Goal: Task Accomplishment & Management: Manage account settings

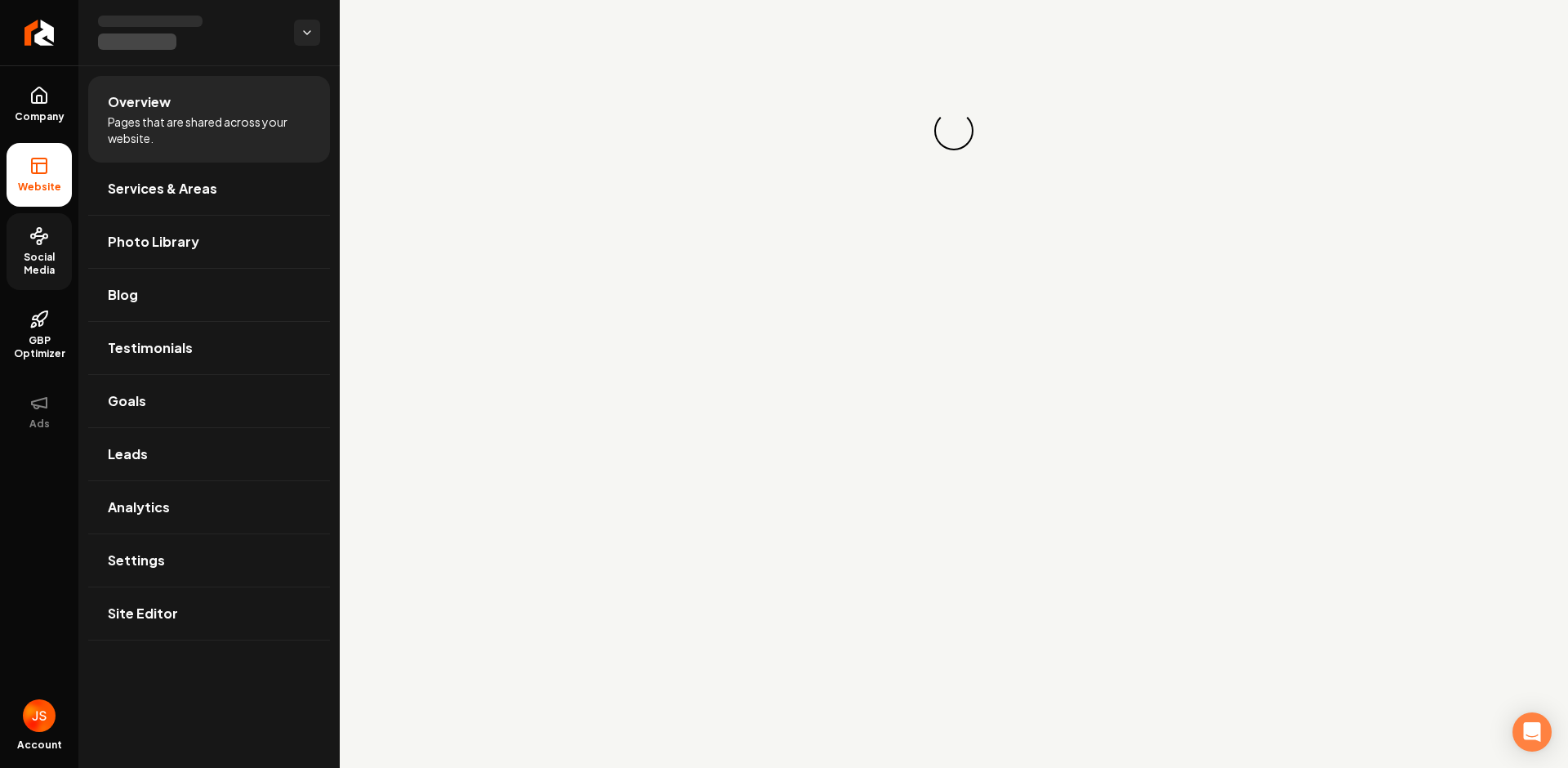
click at [17, 245] on link "Social Media" at bounding box center [39, 251] width 65 height 77
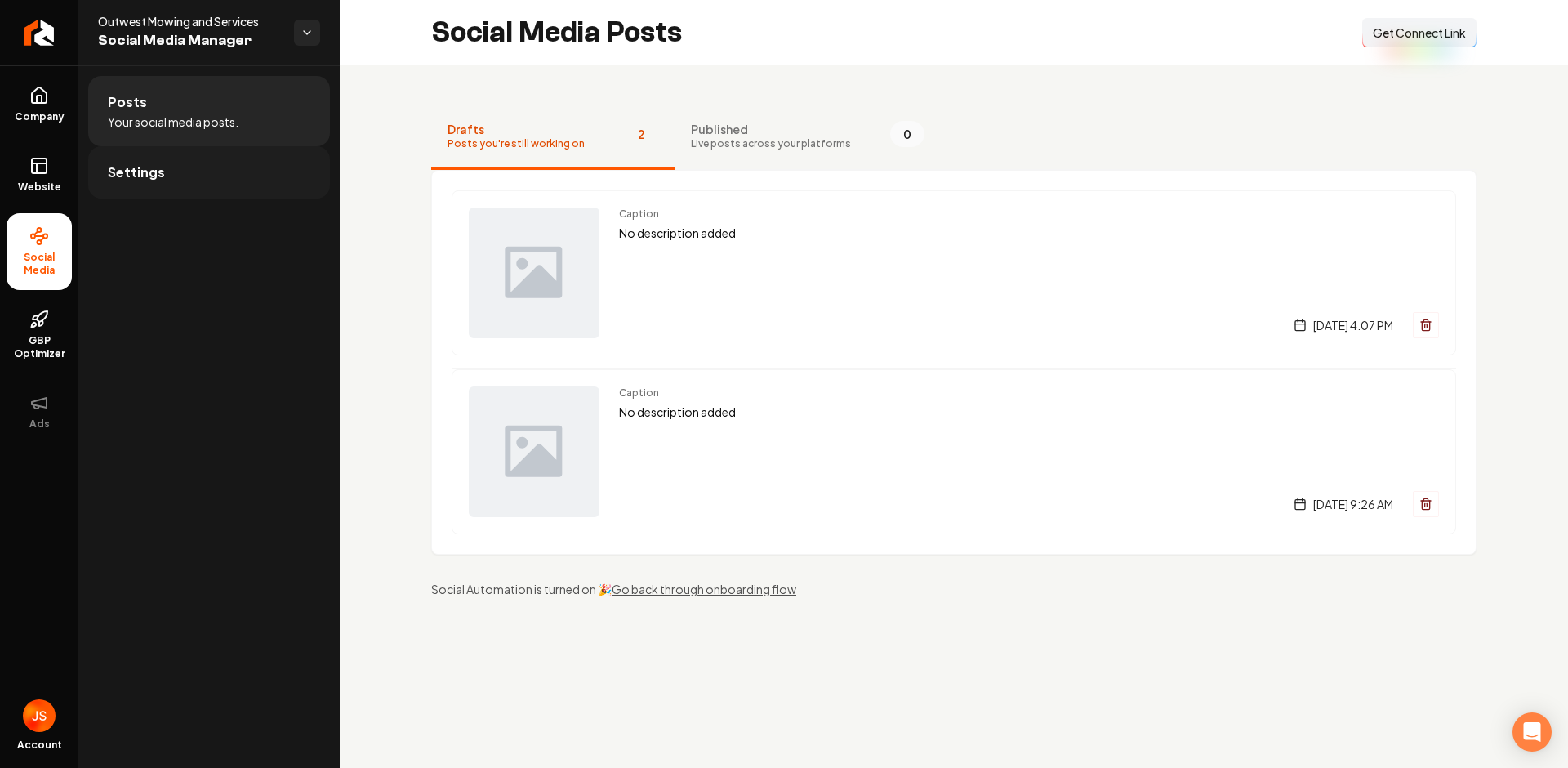
click at [187, 159] on link "Settings" at bounding box center [209, 172] width 242 height 52
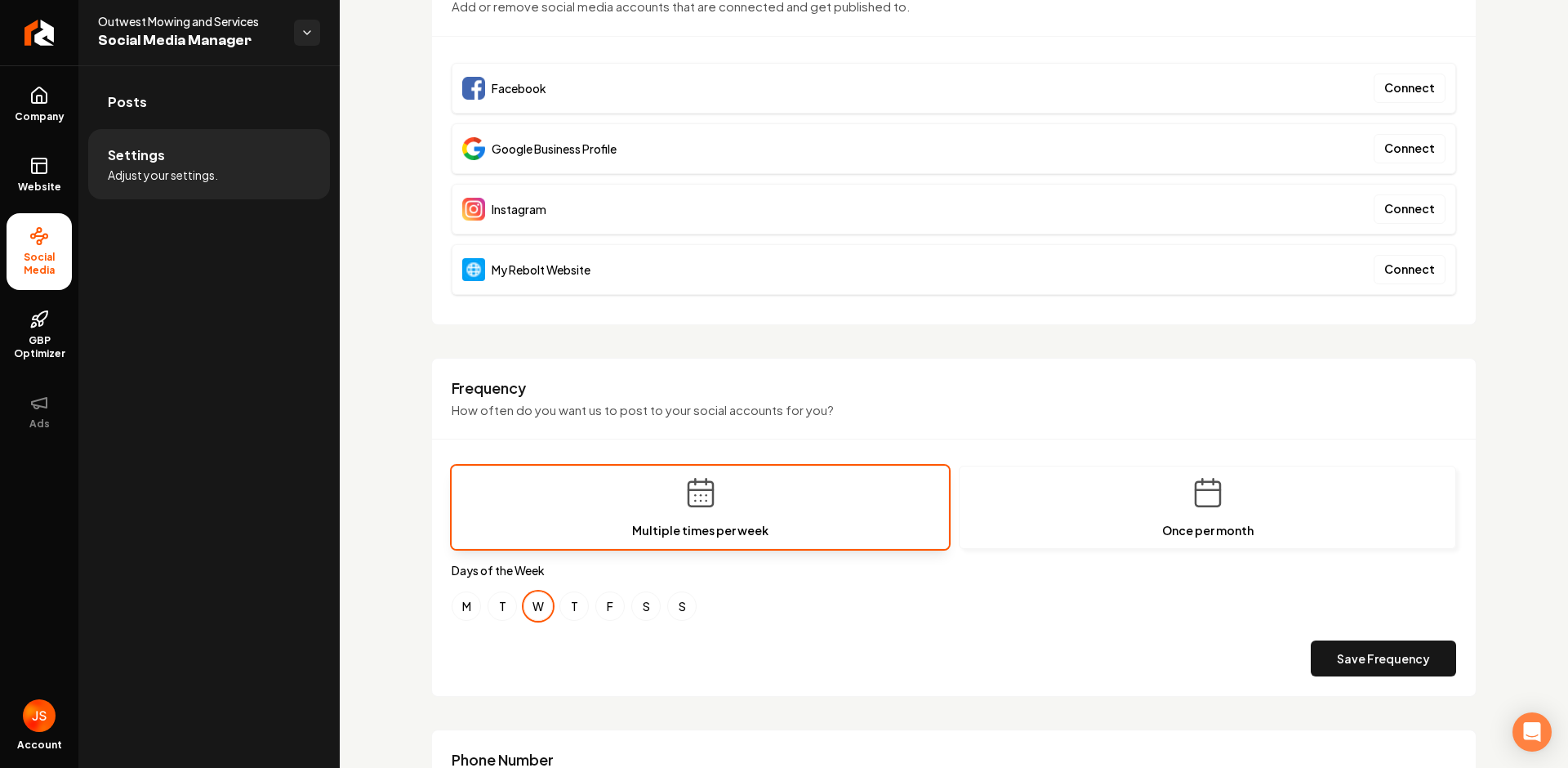
scroll to position [177, 0]
click at [479, 609] on button "M" at bounding box center [466, 606] width 30 height 30
click at [604, 604] on button "F" at bounding box center [610, 606] width 30 height 30
click at [437, 609] on div "Frequency How often do you want us to post to your social accounts for you? Mul…" at bounding box center [954, 527] width 1046 height 340
click at [453, 611] on button "M" at bounding box center [466, 606] width 30 height 30
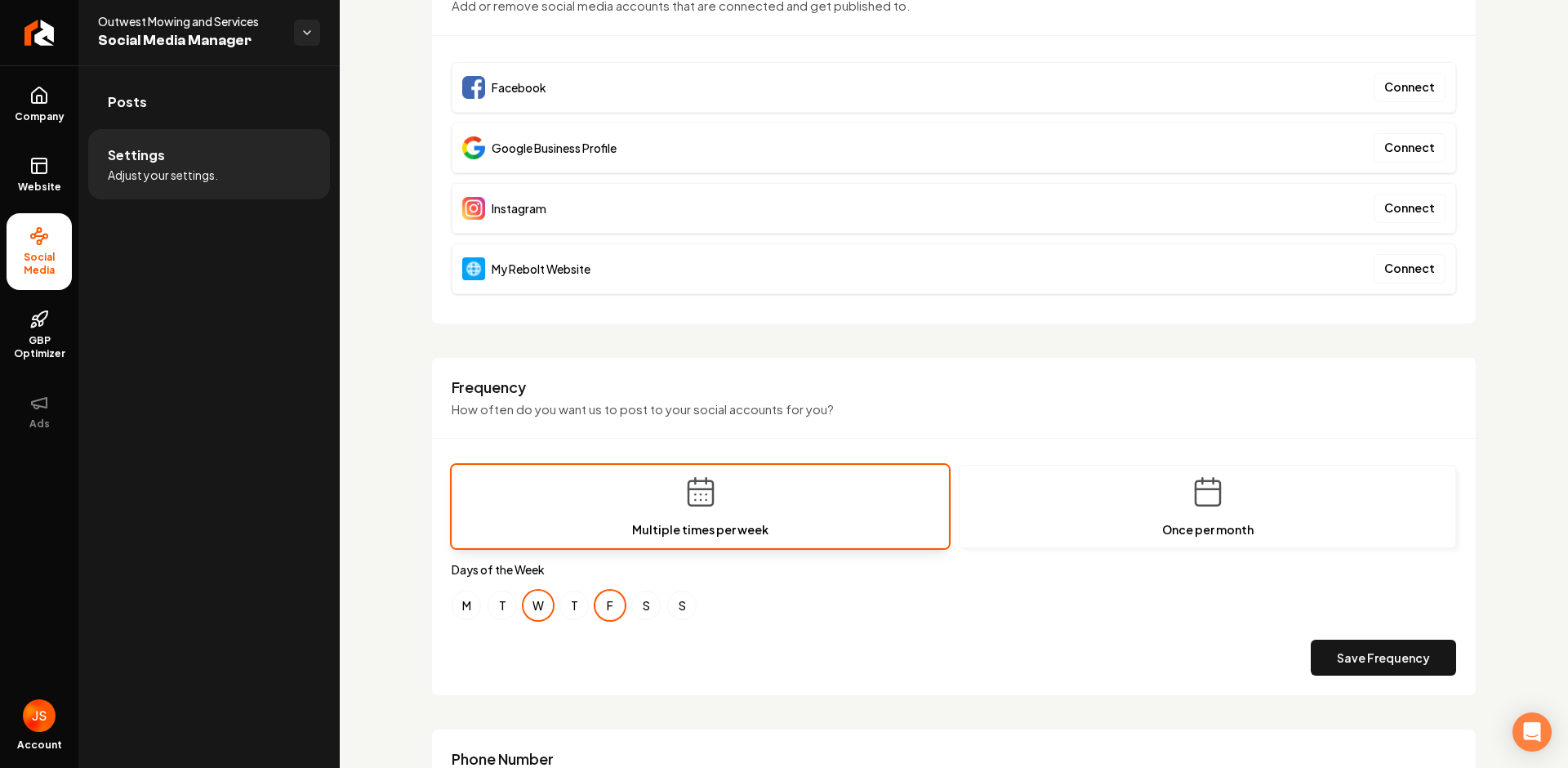
click at [600, 606] on button "F" at bounding box center [610, 606] width 30 height 30
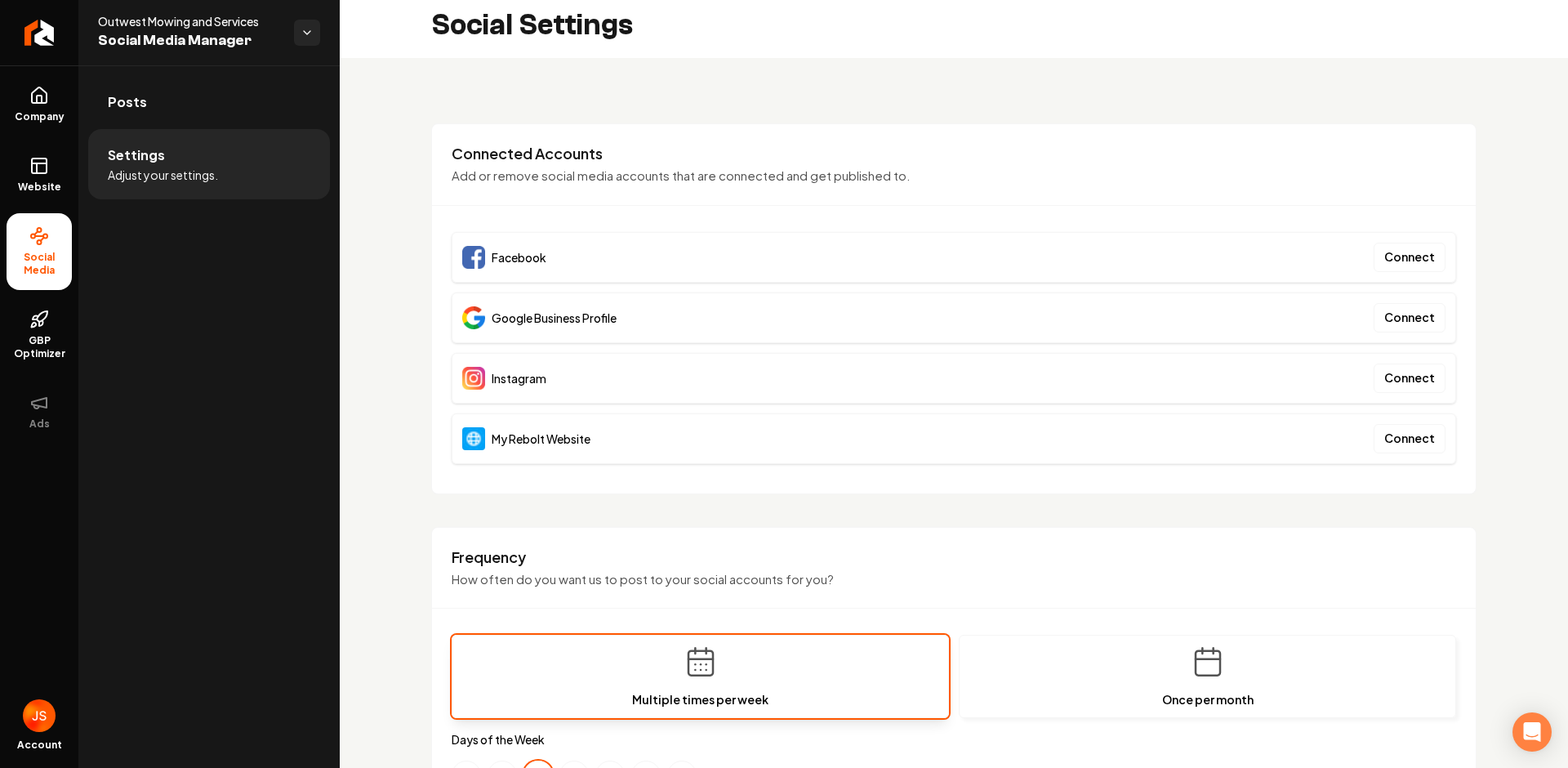
scroll to position [0, 0]
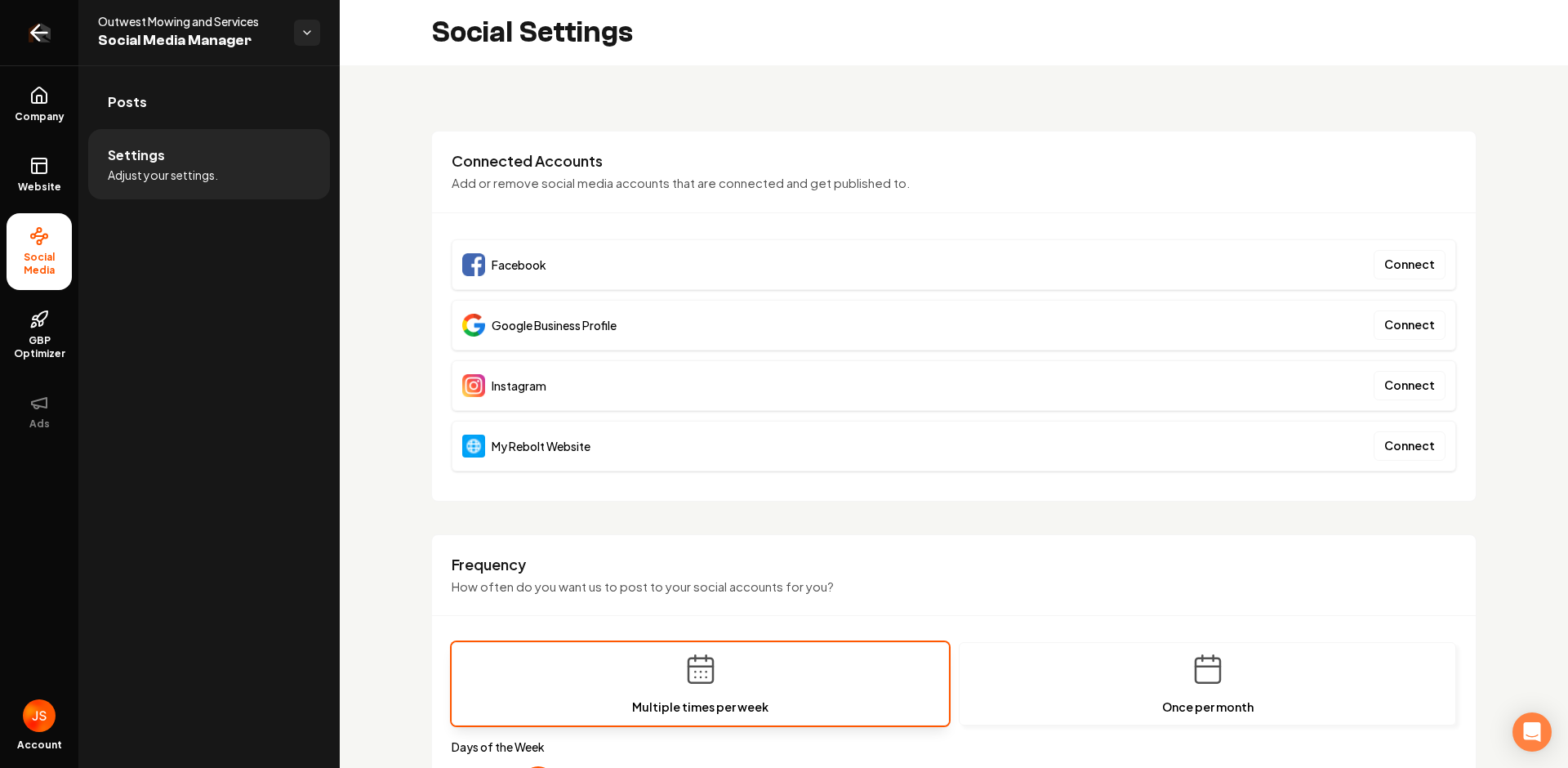
click at [27, 42] on icon "Return to dashboard" at bounding box center [39, 32] width 26 height 26
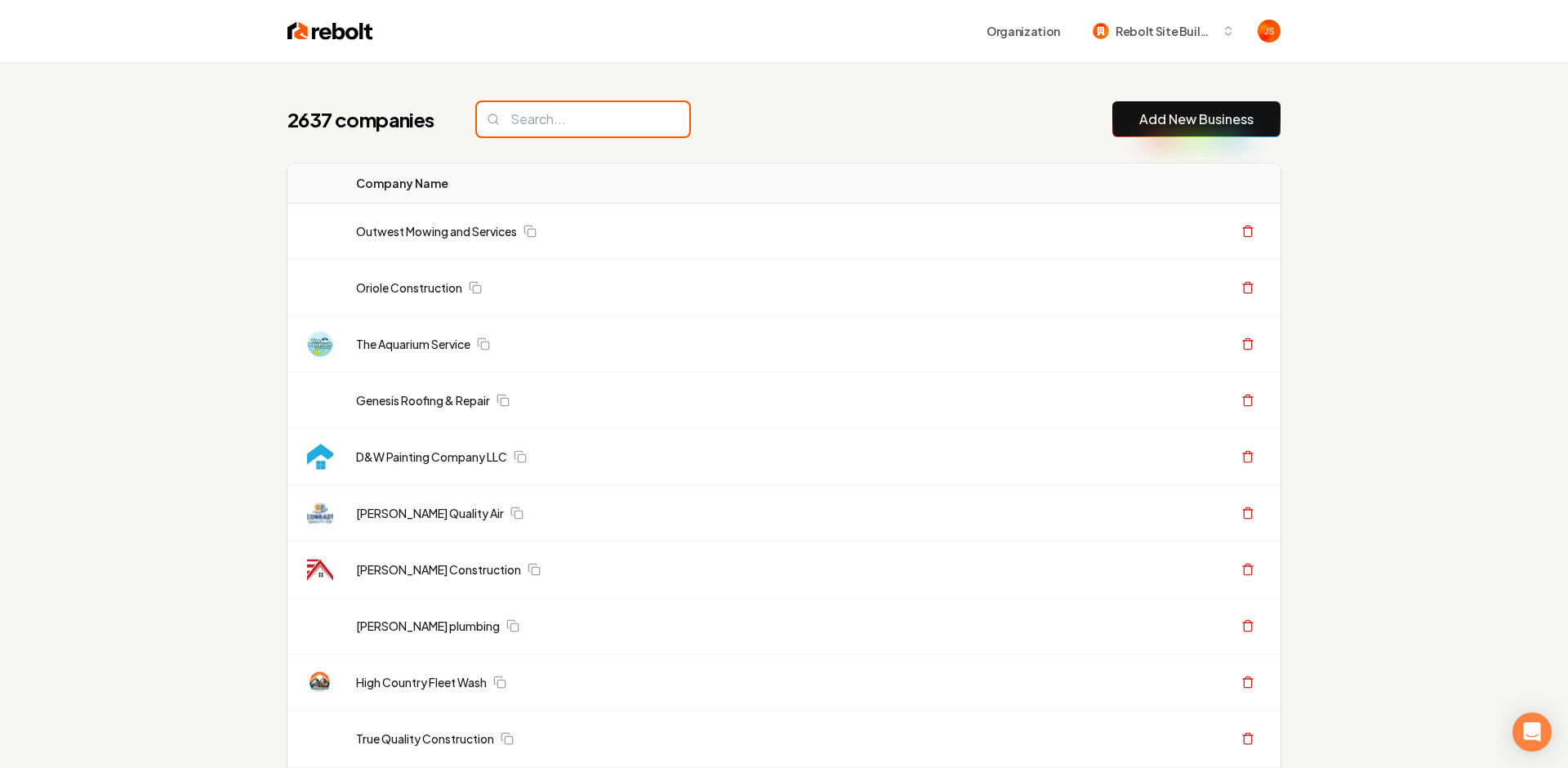
click at [522, 103] on input "search" at bounding box center [583, 119] width 212 height 34
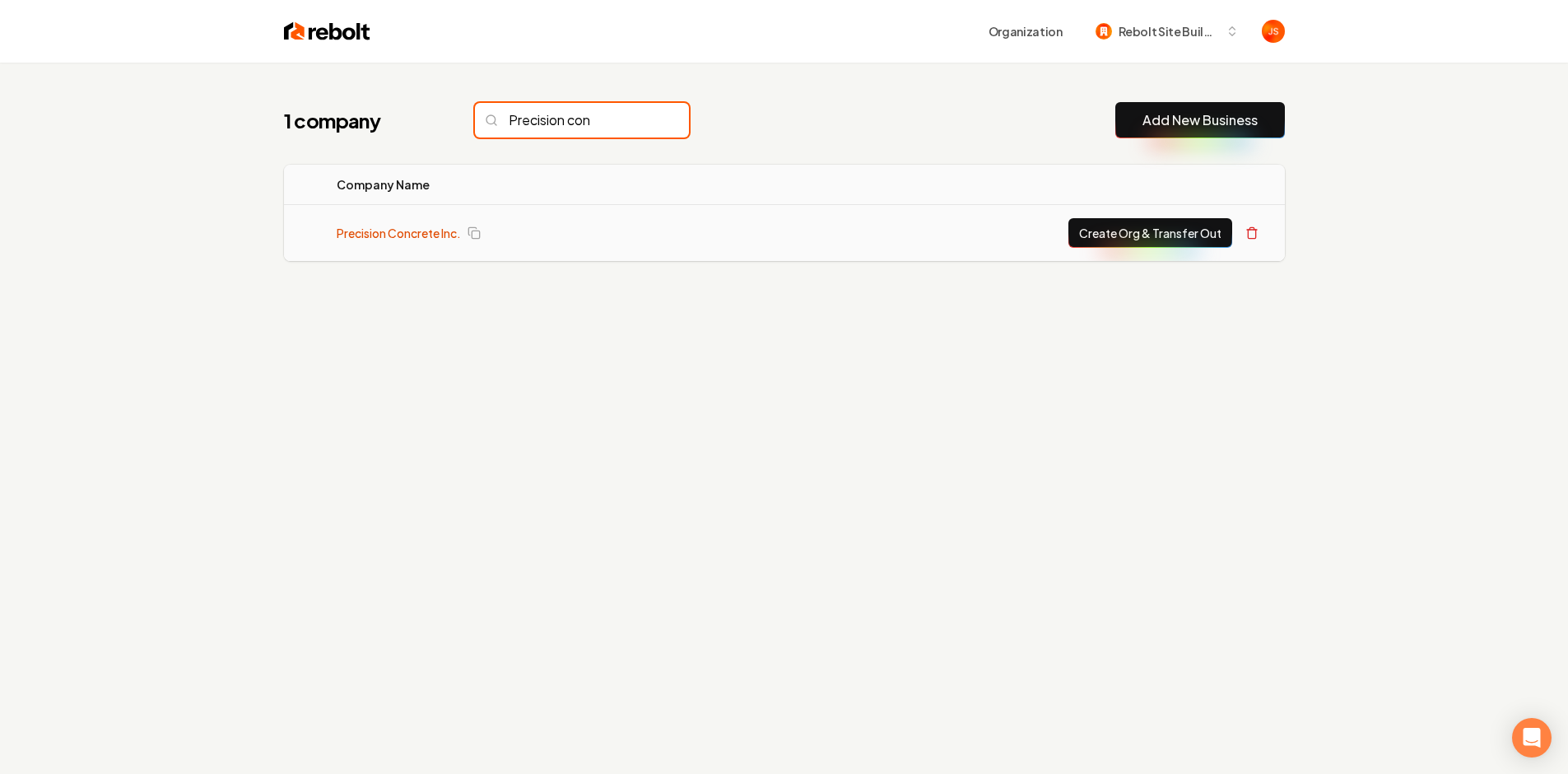
type input "Precision con"
click at [398, 236] on link "Precision Concrete Inc." at bounding box center [398, 233] width 125 height 16
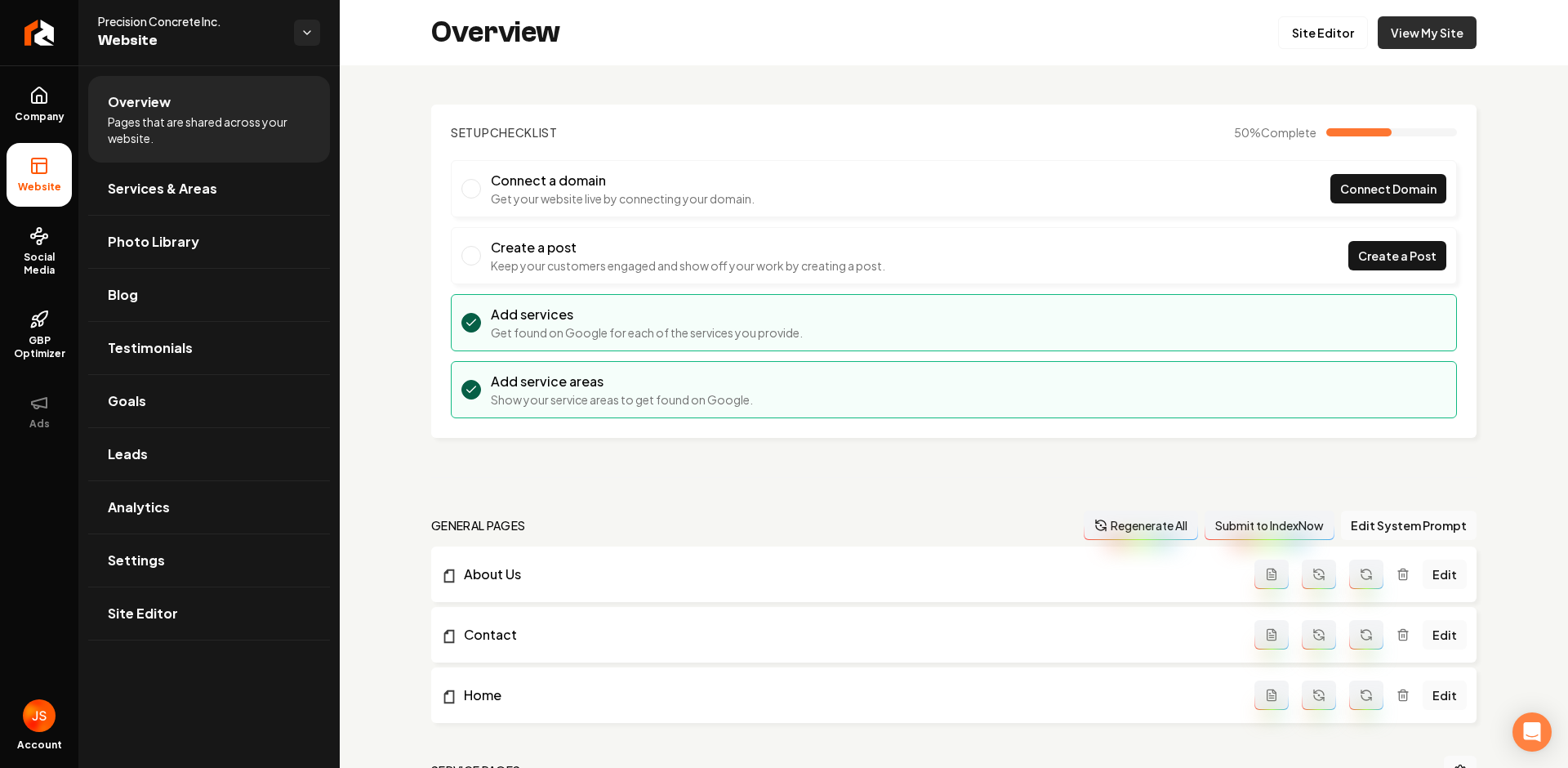
click at [1435, 28] on link "View My Site" at bounding box center [1427, 32] width 99 height 32
click at [12, 110] on span "Company" at bounding box center [40, 116] width 63 height 13
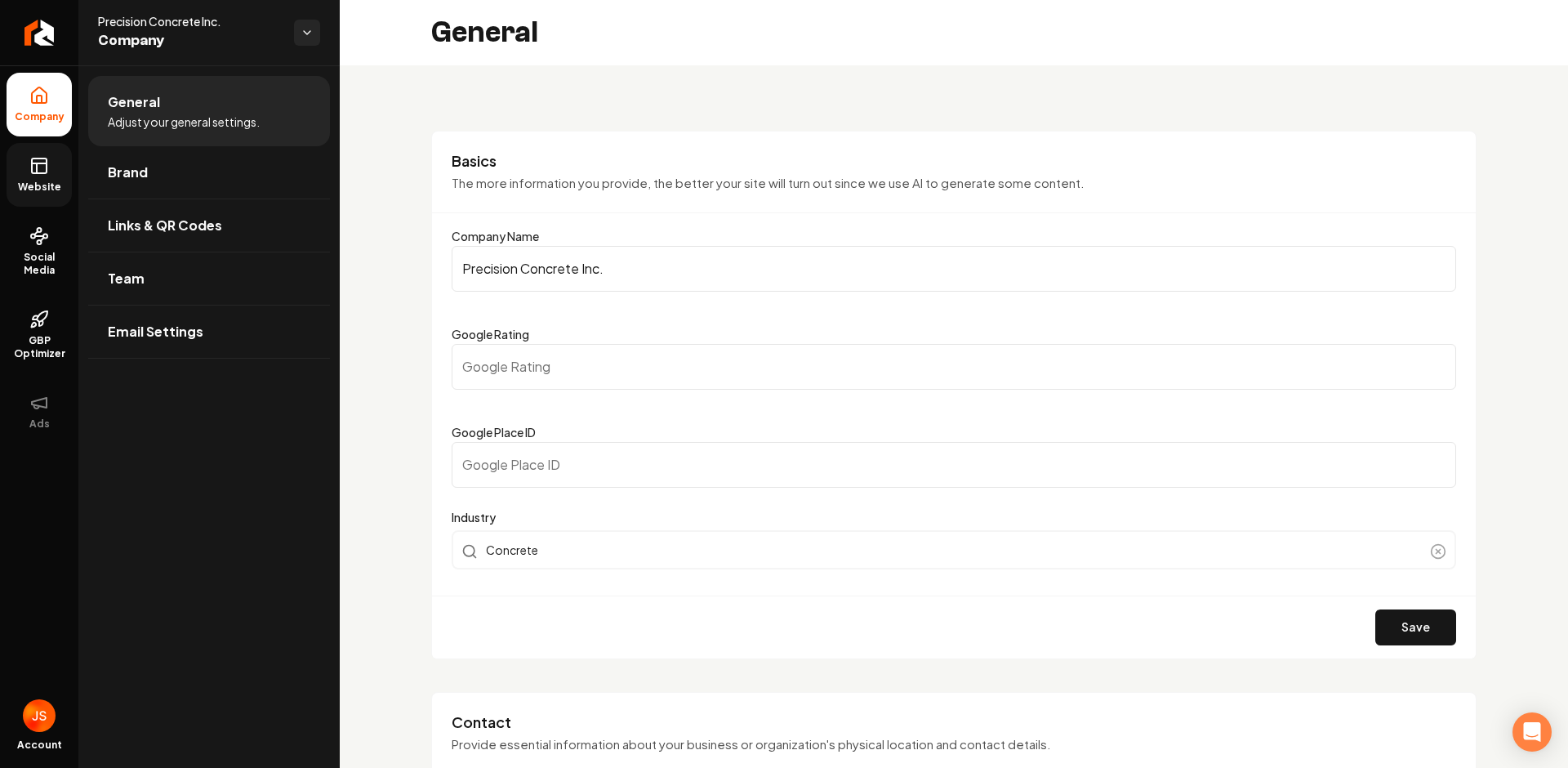
click at [40, 171] on icon at bounding box center [40, 166] width 20 height 20
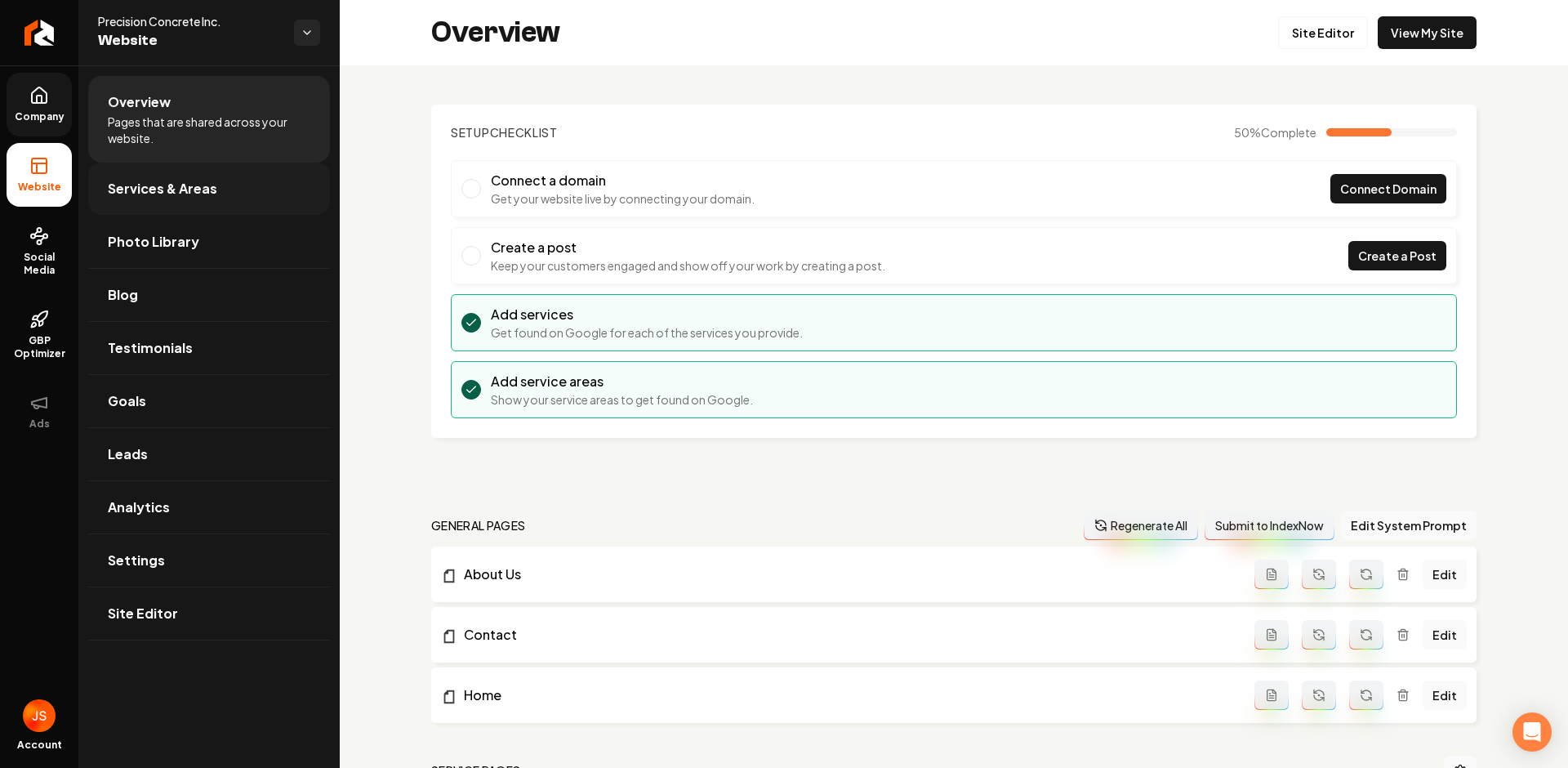
click at [197, 186] on span "Services & Areas" at bounding box center [162, 189] width 109 height 20
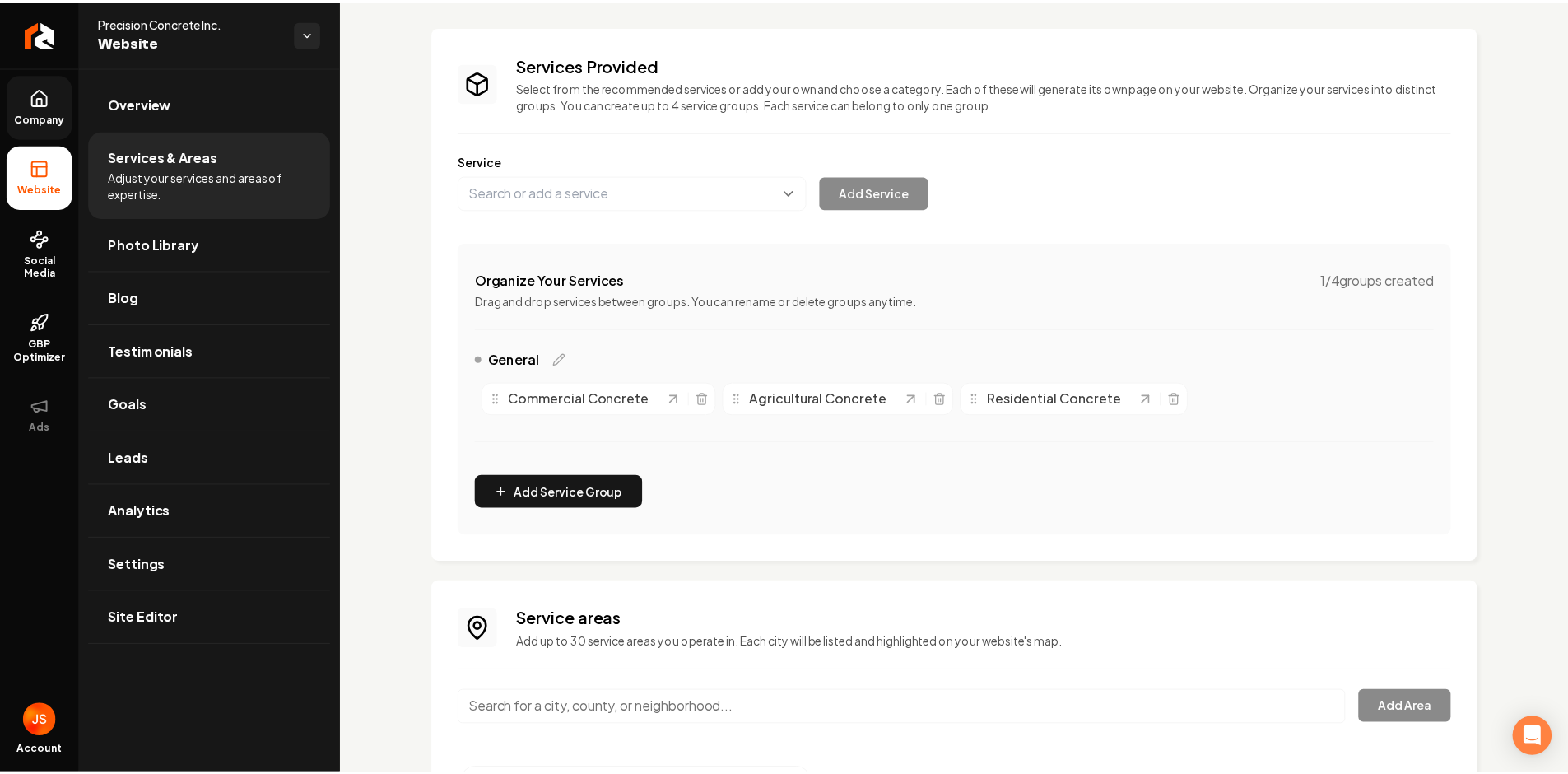
scroll to position [175, 0]
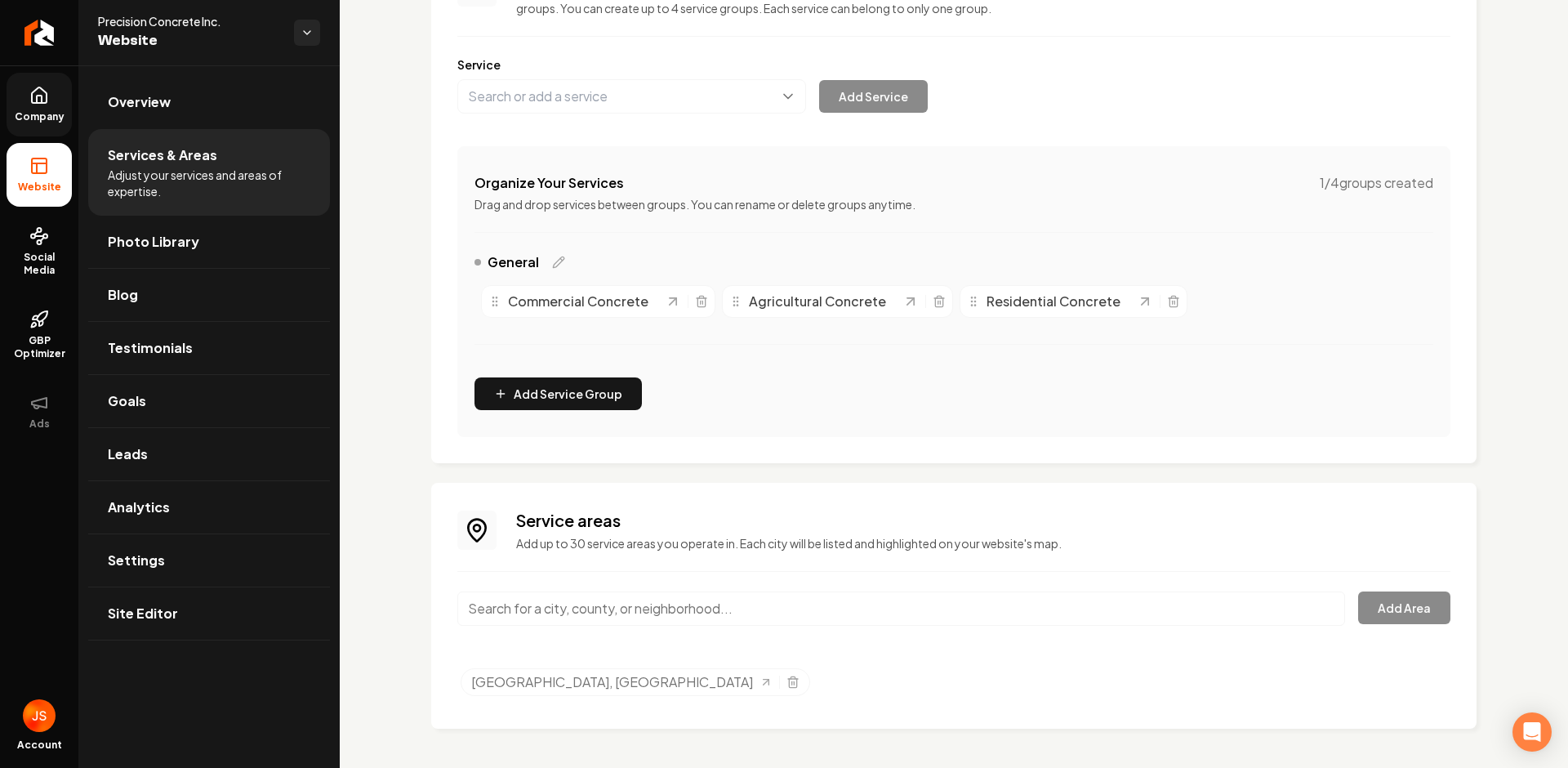
click at [517, 618] on input "Main content area" at bounding box center [901, 609] width 888 height 34
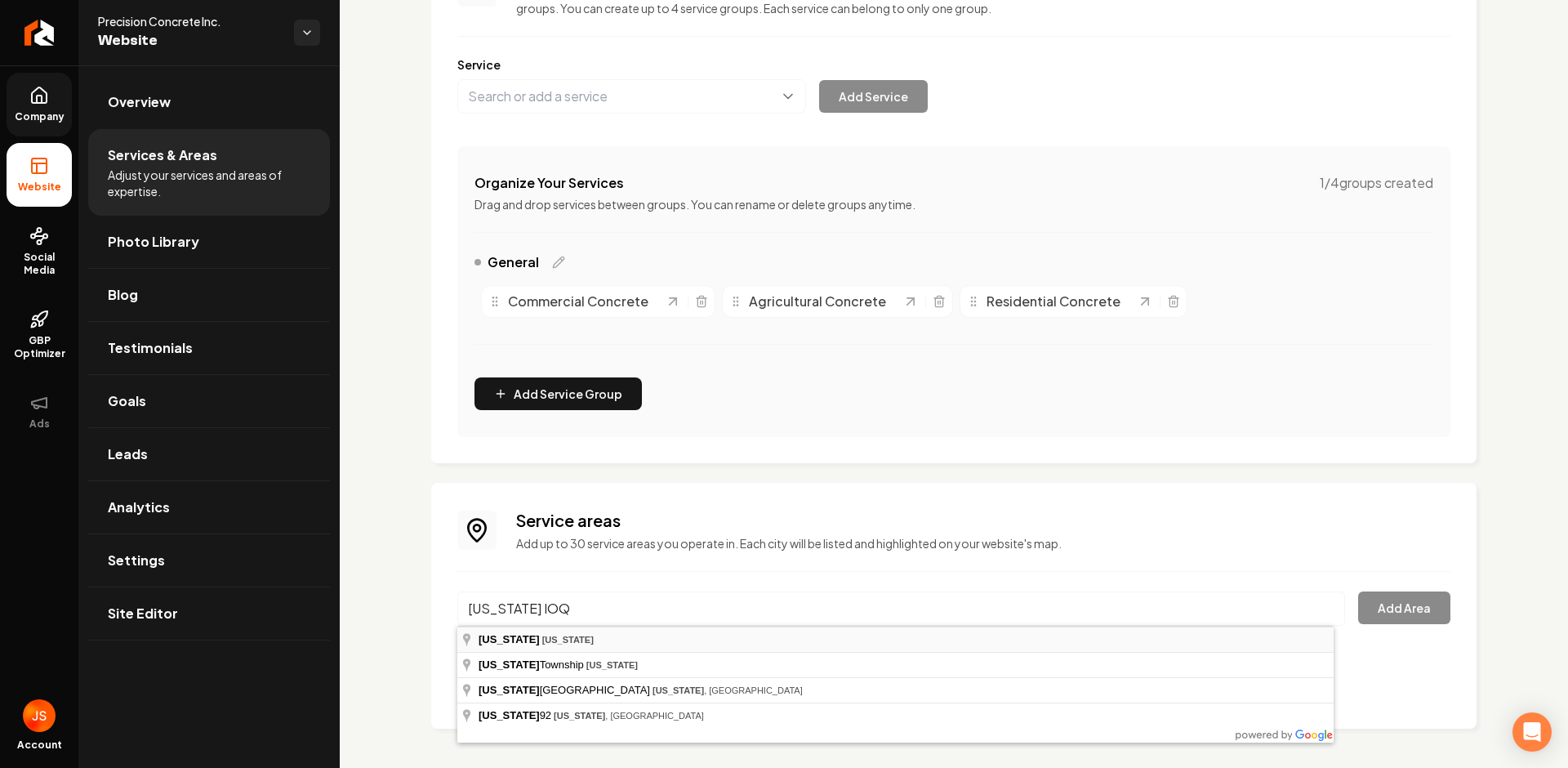
type input "Washington, Iowa"
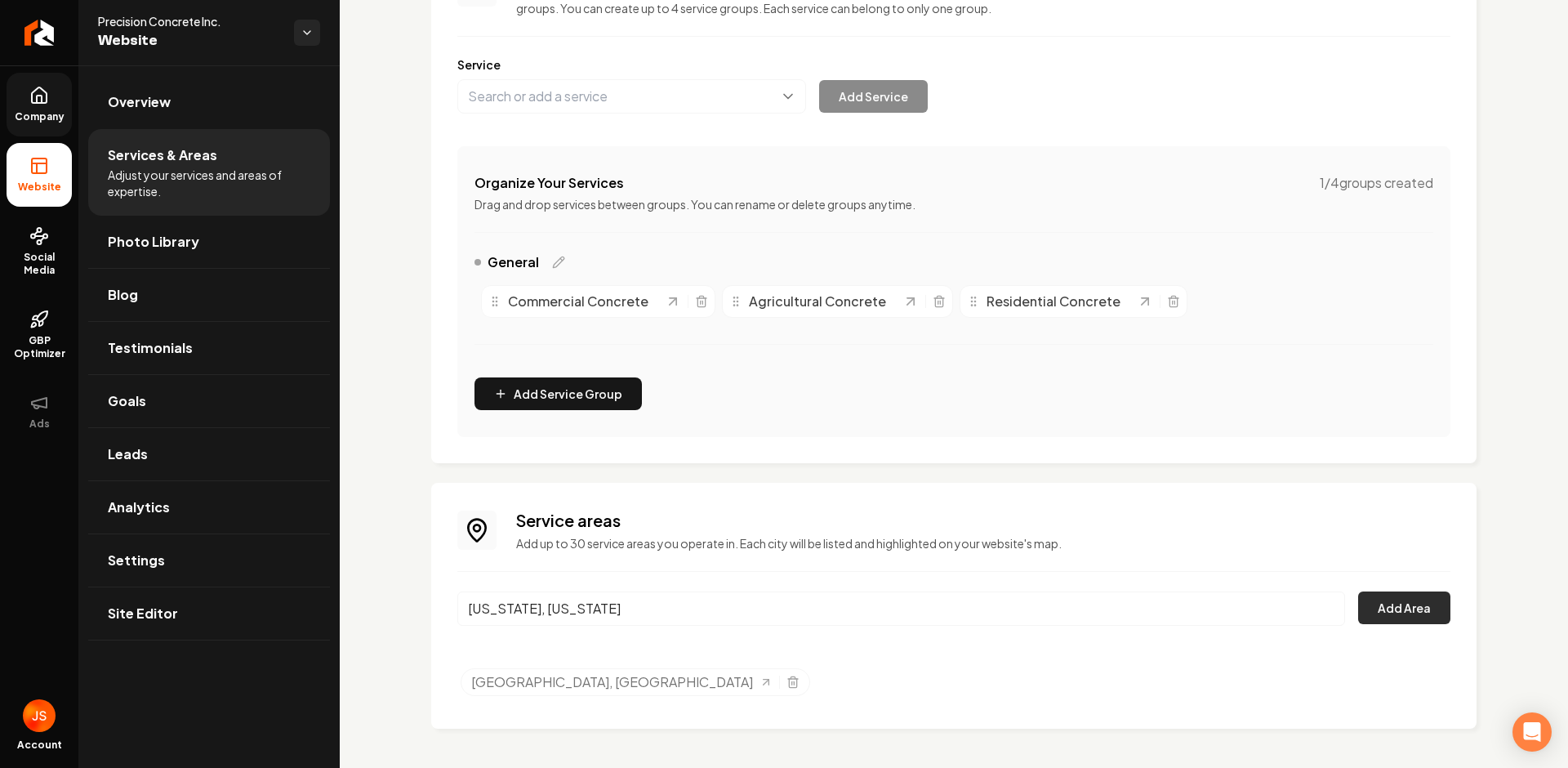
click at [1403, 617] on button "Add Area" at bounding box center [1405, 608] width 92 height 32
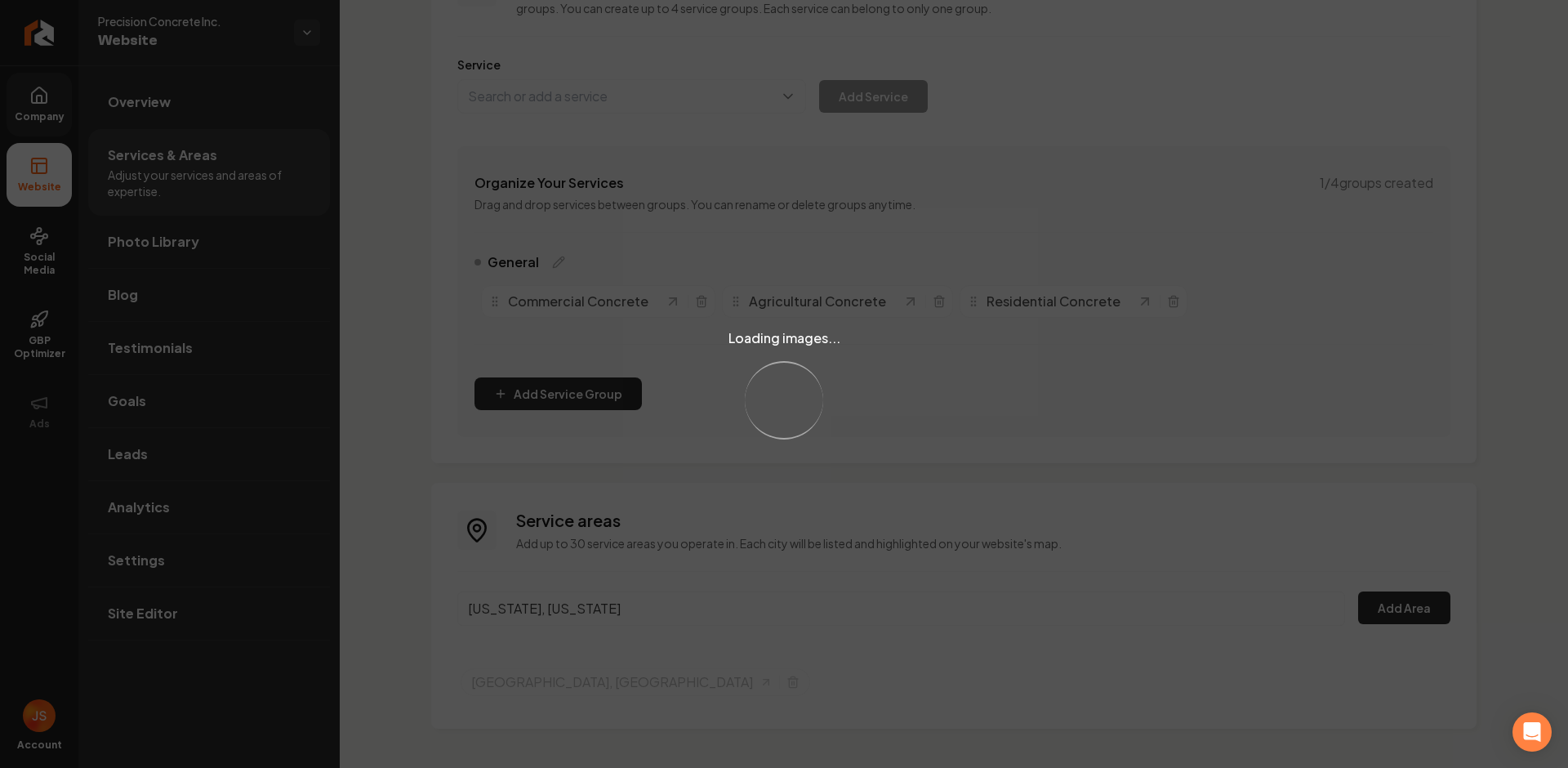
click at [1403, 616] on div "Loading images... Loading..." at bounding box center [784, 384] width 1568 height 768
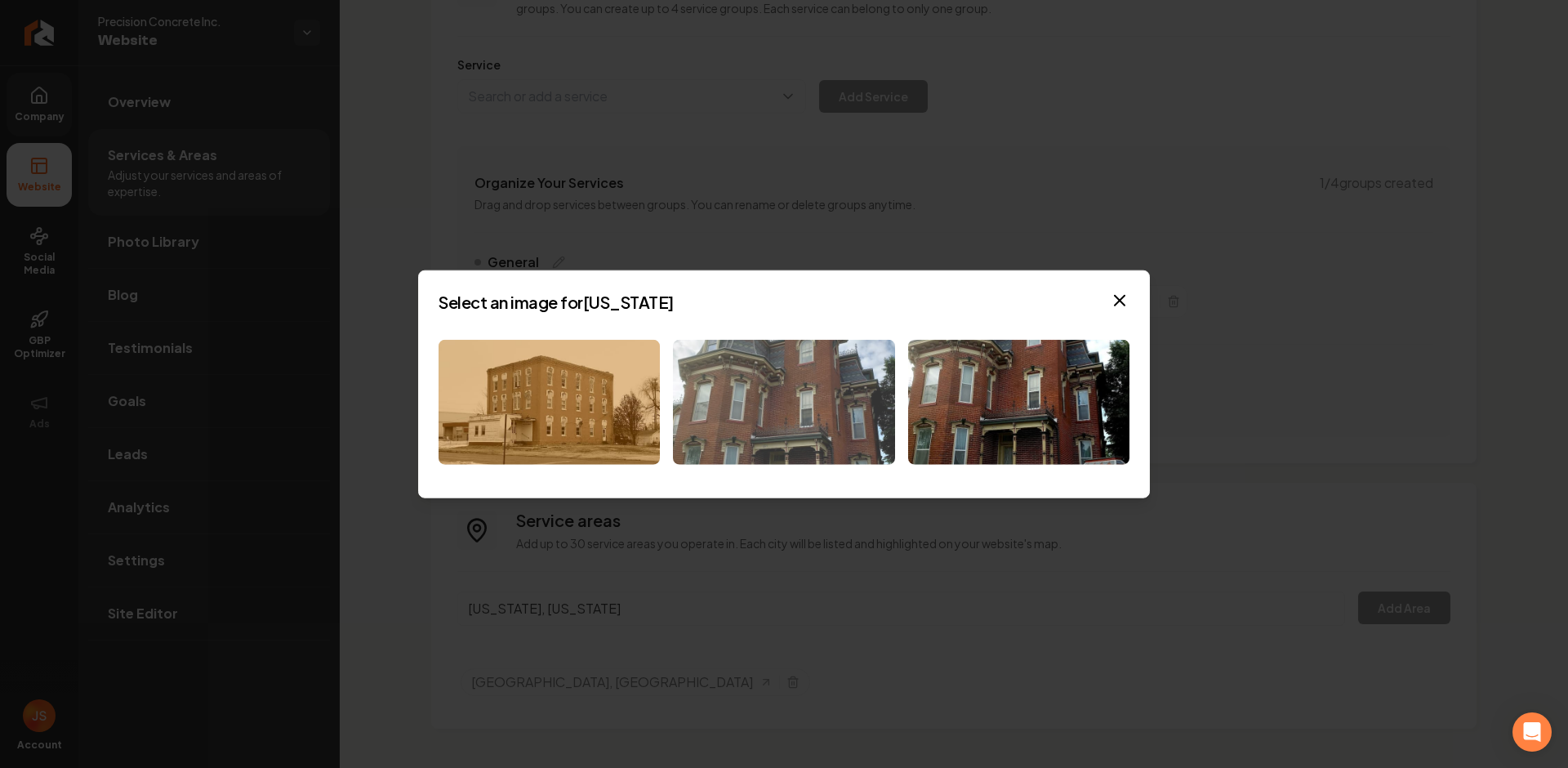
click at [798, 408] on img at bounding box center [783, 403] width 221 height 125
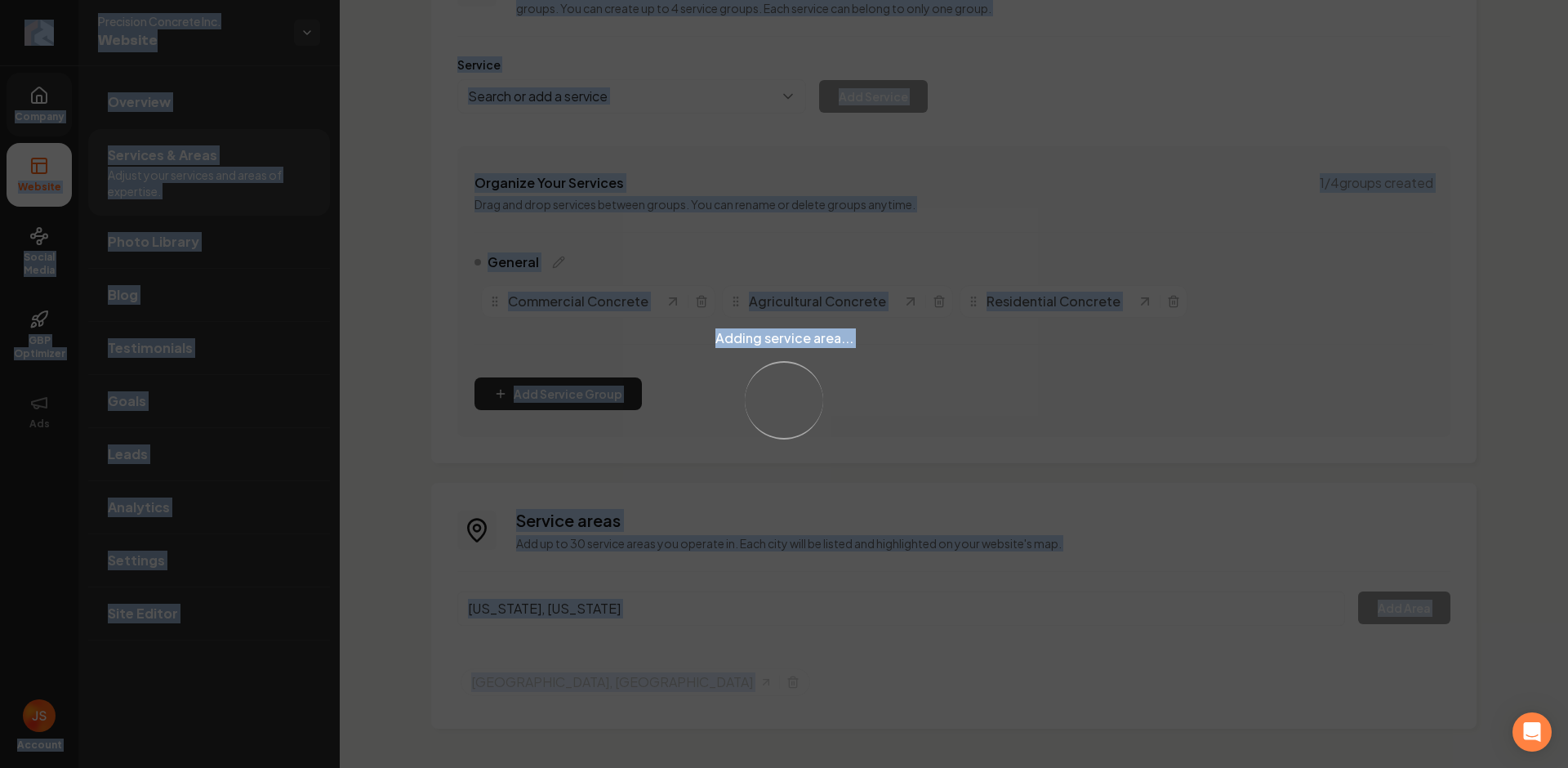
click at [798, 408] on div "Loading..." at bounding box center [784, 400] width 109 height 109
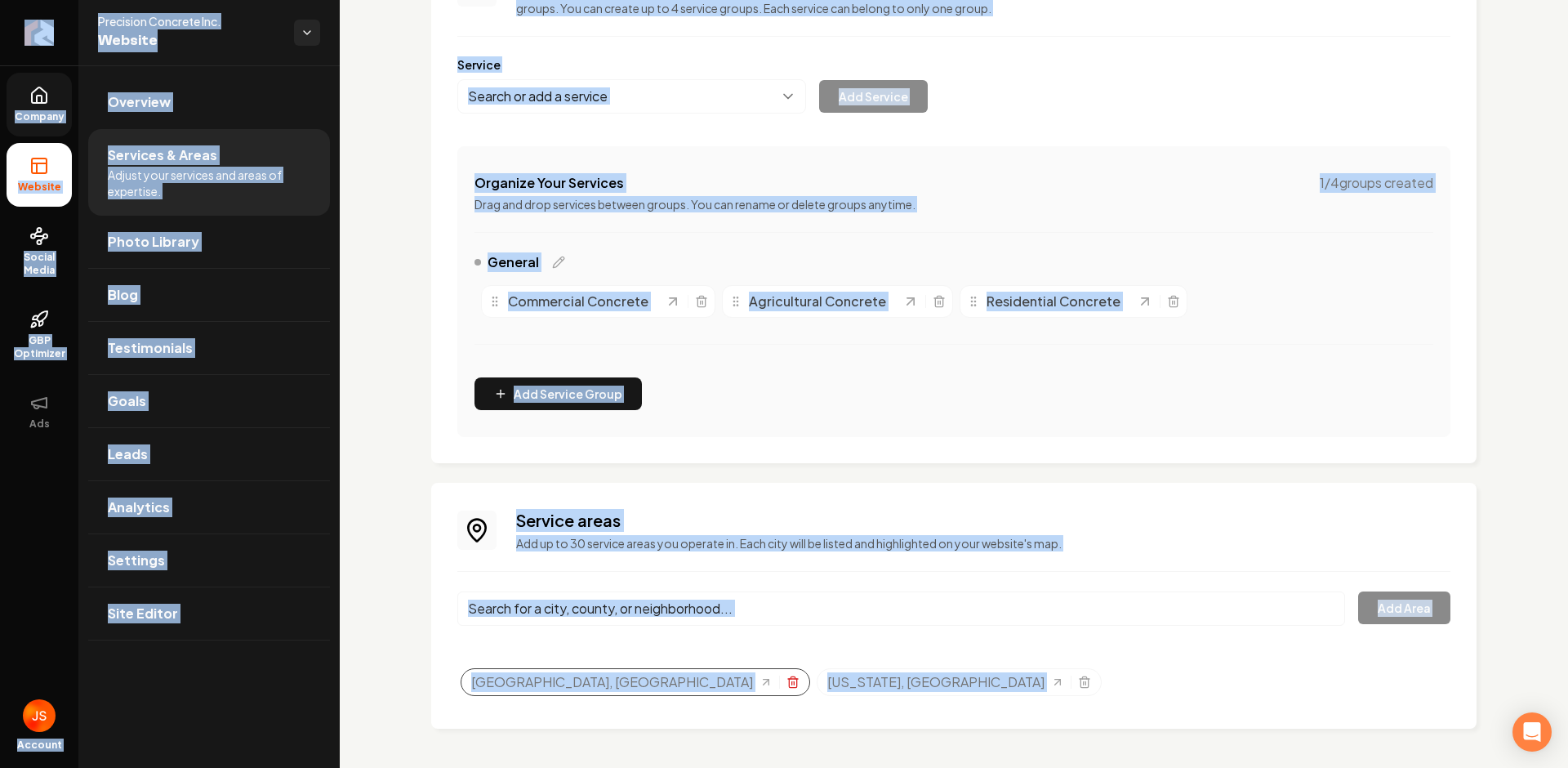
click at [789, 686] on icon "Selected tags" at bounding box center [793, 683] width 7 height 9
click at [57, 36] on link "Return to dashboard" at bounding box center [39, 32] width 78 height 65
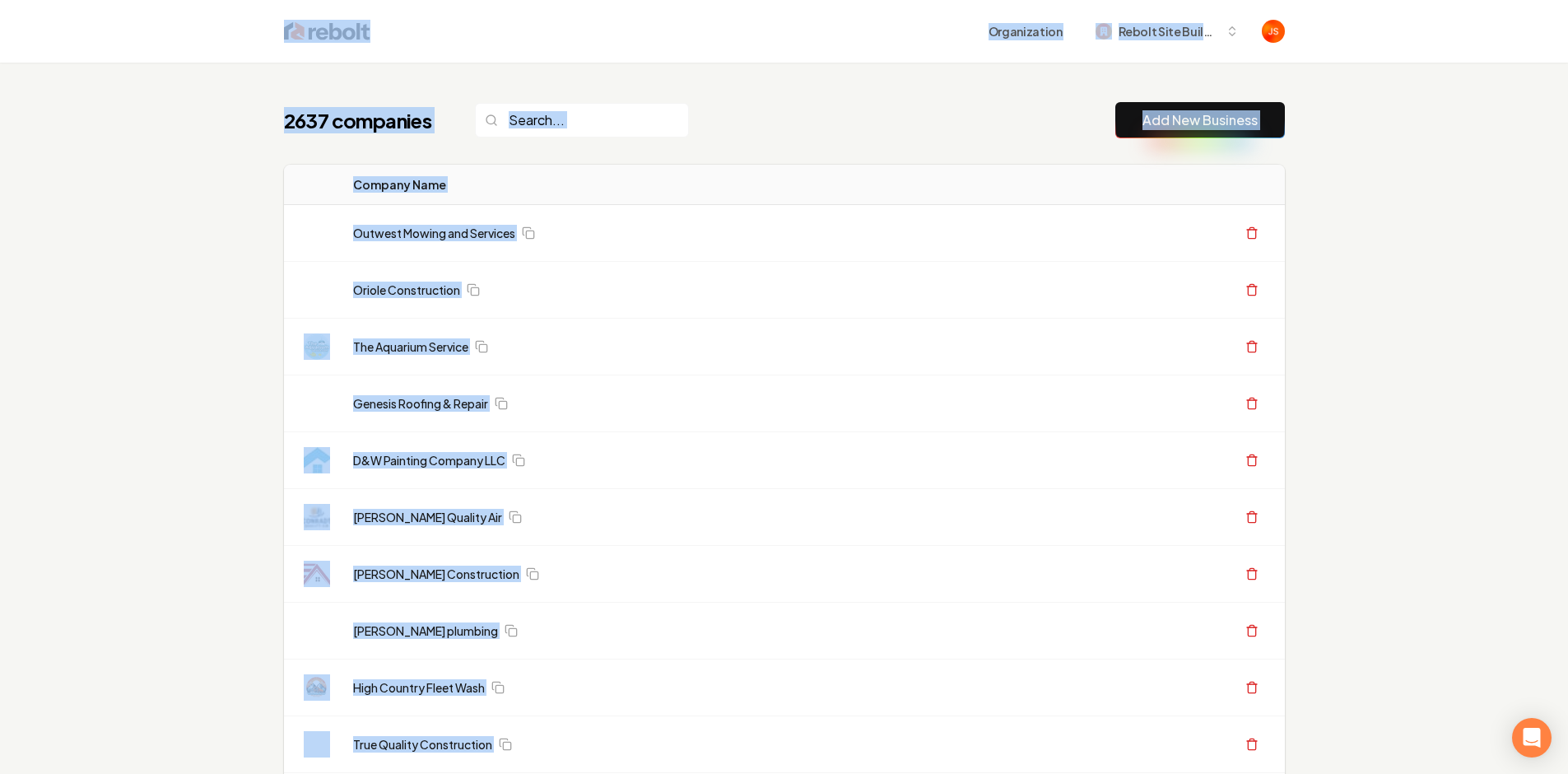
click at [777, 107] on div "2637 companies Add New Business" at bounding box center [784, 120] width 1001 height 36
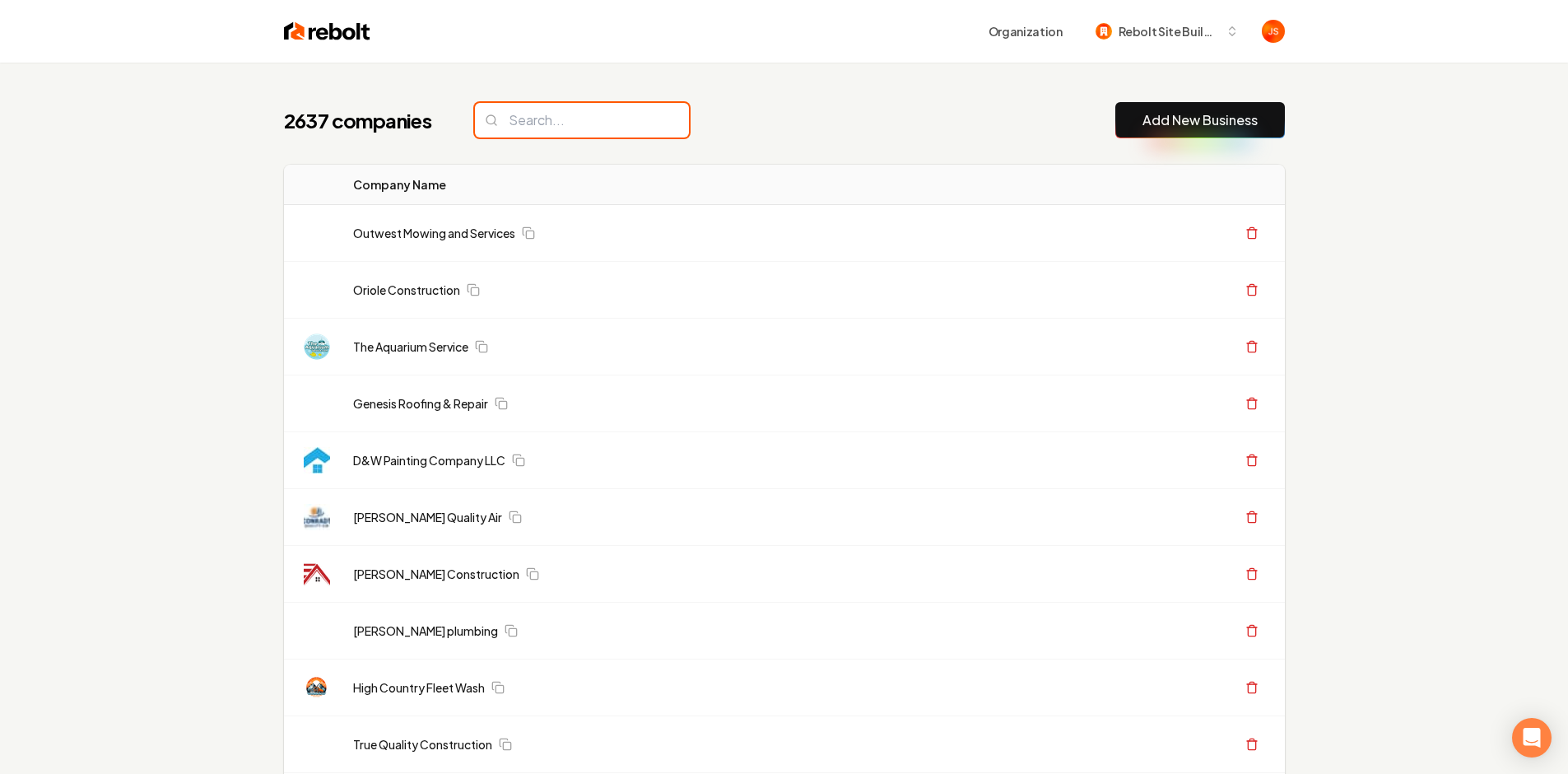
click at [604, 115] on input "search" at bounding box center [581, 120] width 214 height 35
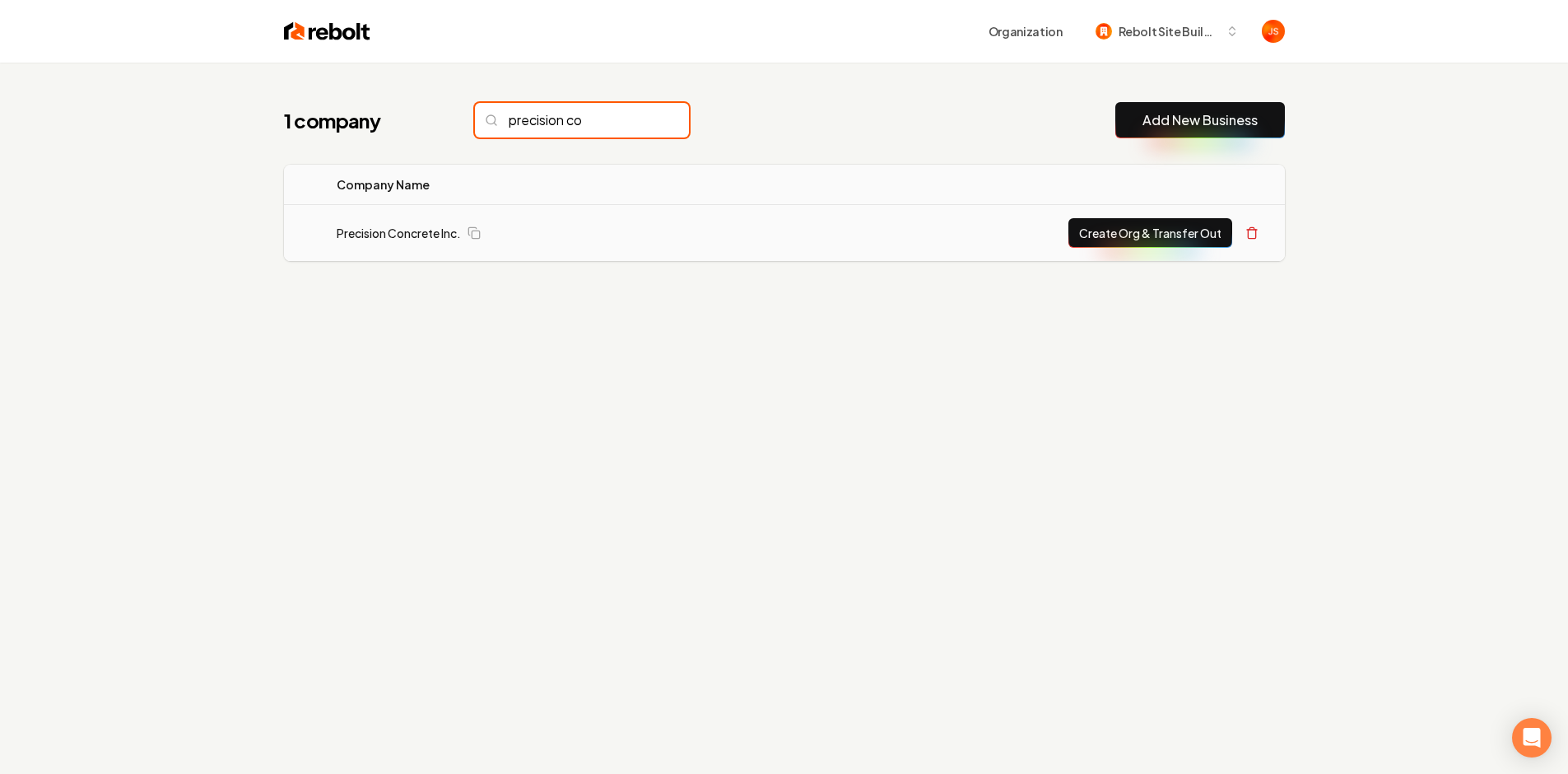
type input "precision co"
click at [1147, 229] on button "Create Org & Transfer Out" at bounding box center [1150, 233] width 164 height 30
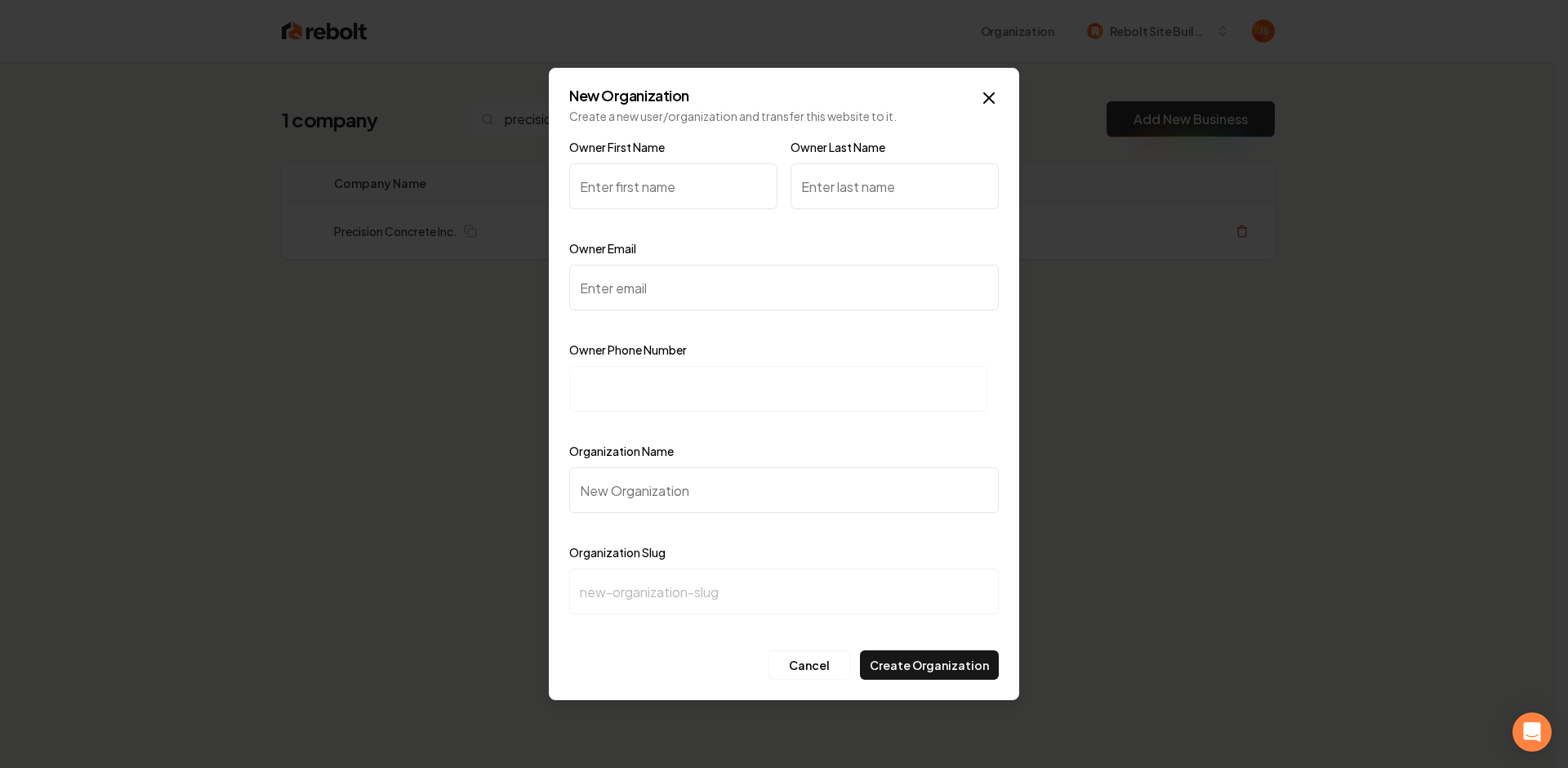
click at [646, 253] on div "Owner Email" at bounding box center [784, 285] width 429 height 95
click at [641, 267] on input "Owner Email" at bounding box center [784, 287] width 429 height 46
paste input "precisionconcrete24@gmail.com"
type input "precisionconcrete24@gmail.com"
click at [622, 384] on input at bounding box center [779, 389] width 419 height 46
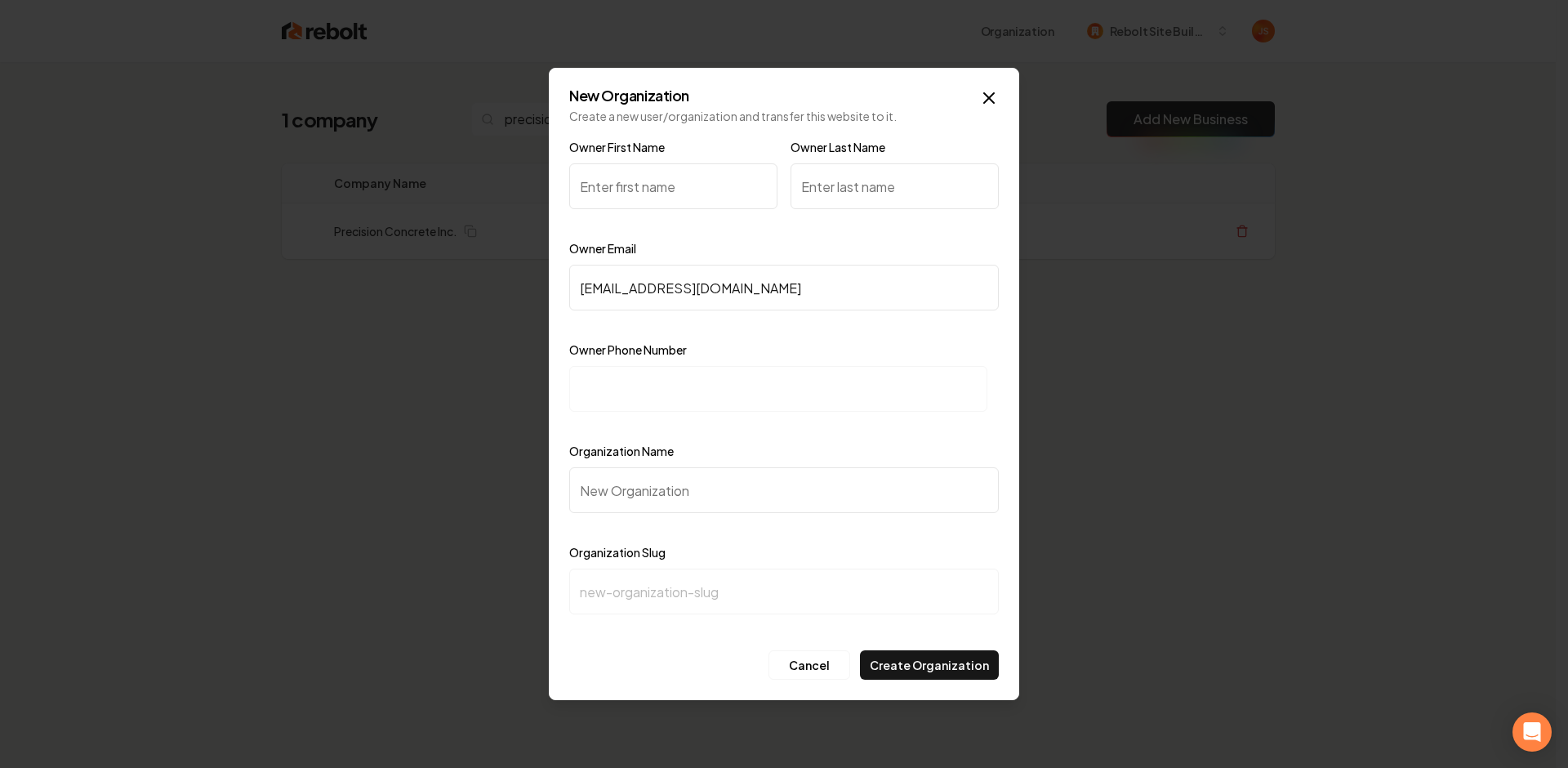
paste input "+1 (319) 460-0804"
type input "+1 (319) 460-0804"
click at [647, 478] on input "Organization Name" at bounding box center [784, 490] width 429 height 46
paste input "Precision Concrete Solutions"
type input "Precision Concrete Solutions"
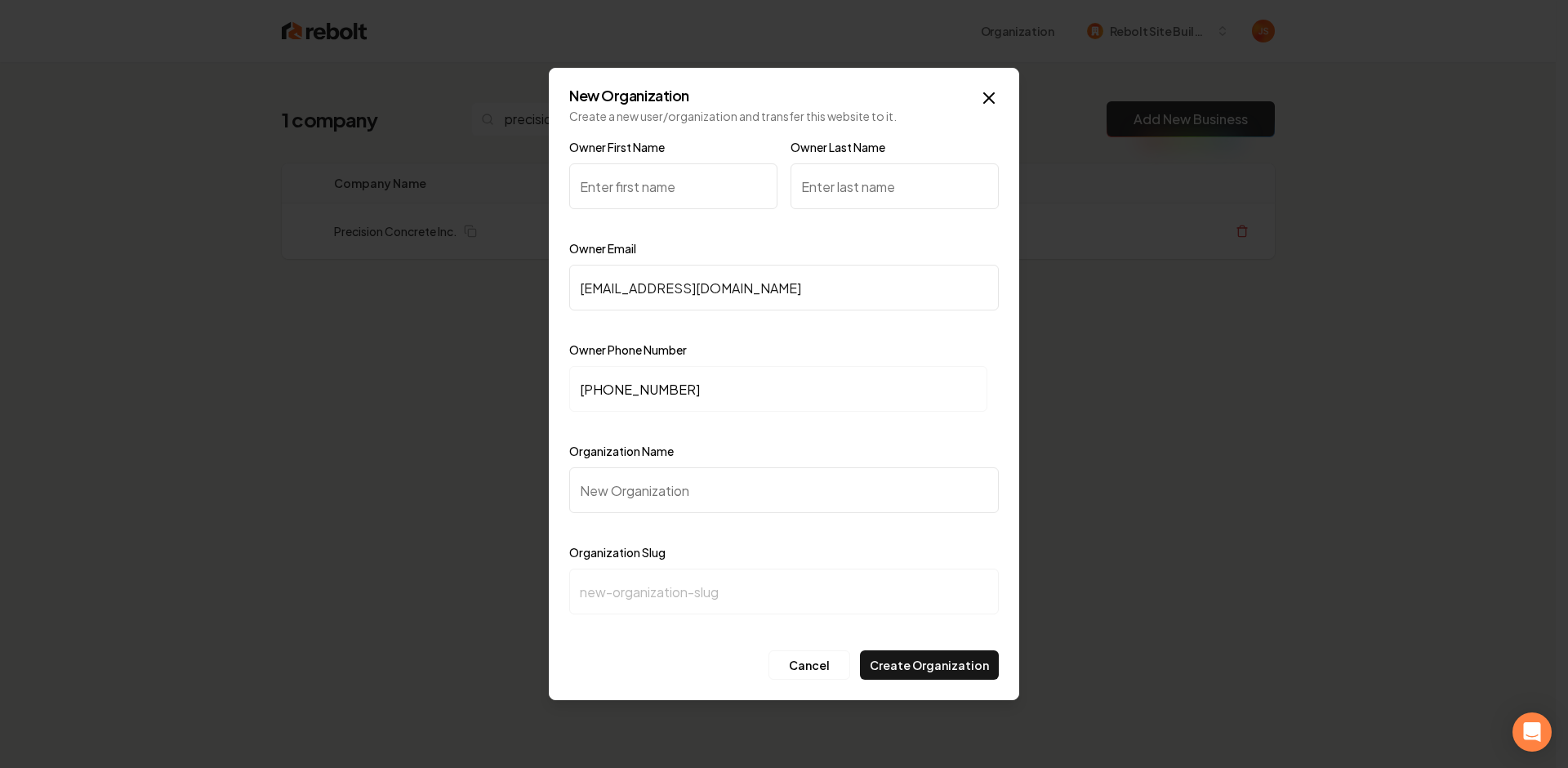
type input "precision-concrete-solutions"
type input "Precision Concrete Solutions"
click at [661, 180] on input "Owner First Name" at bounding box center [673, 186] width 208 height 46
type input "Christopher"
click at [861, 186] on input "Owner Last Name" at bounding box center [894, 186] width 208 height 46
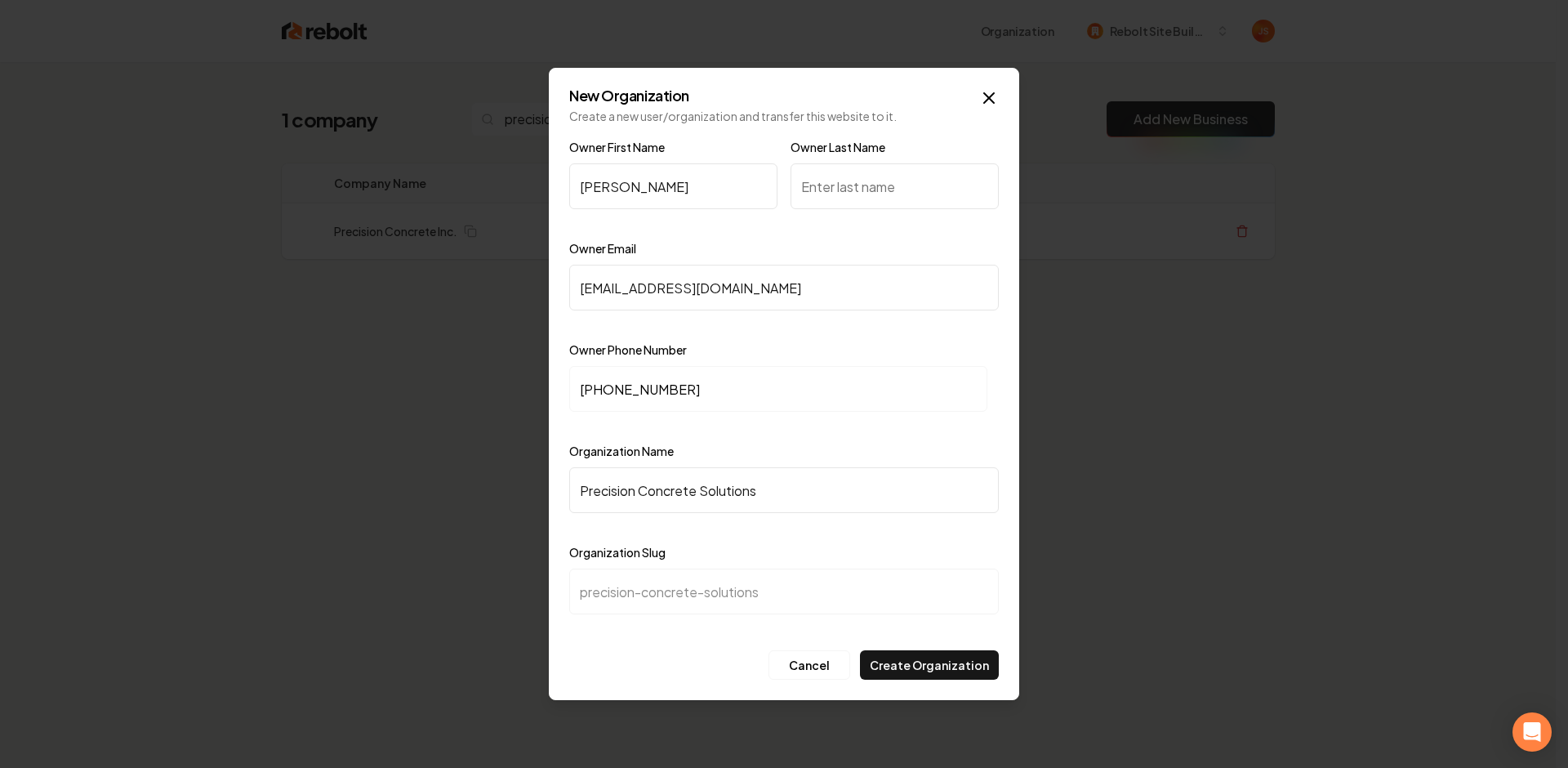
paste input "Sommers"
type input "Sommers"
click at [923, 672] on button "Create Organization" at bounding box center [929, 665] width 139 height 30
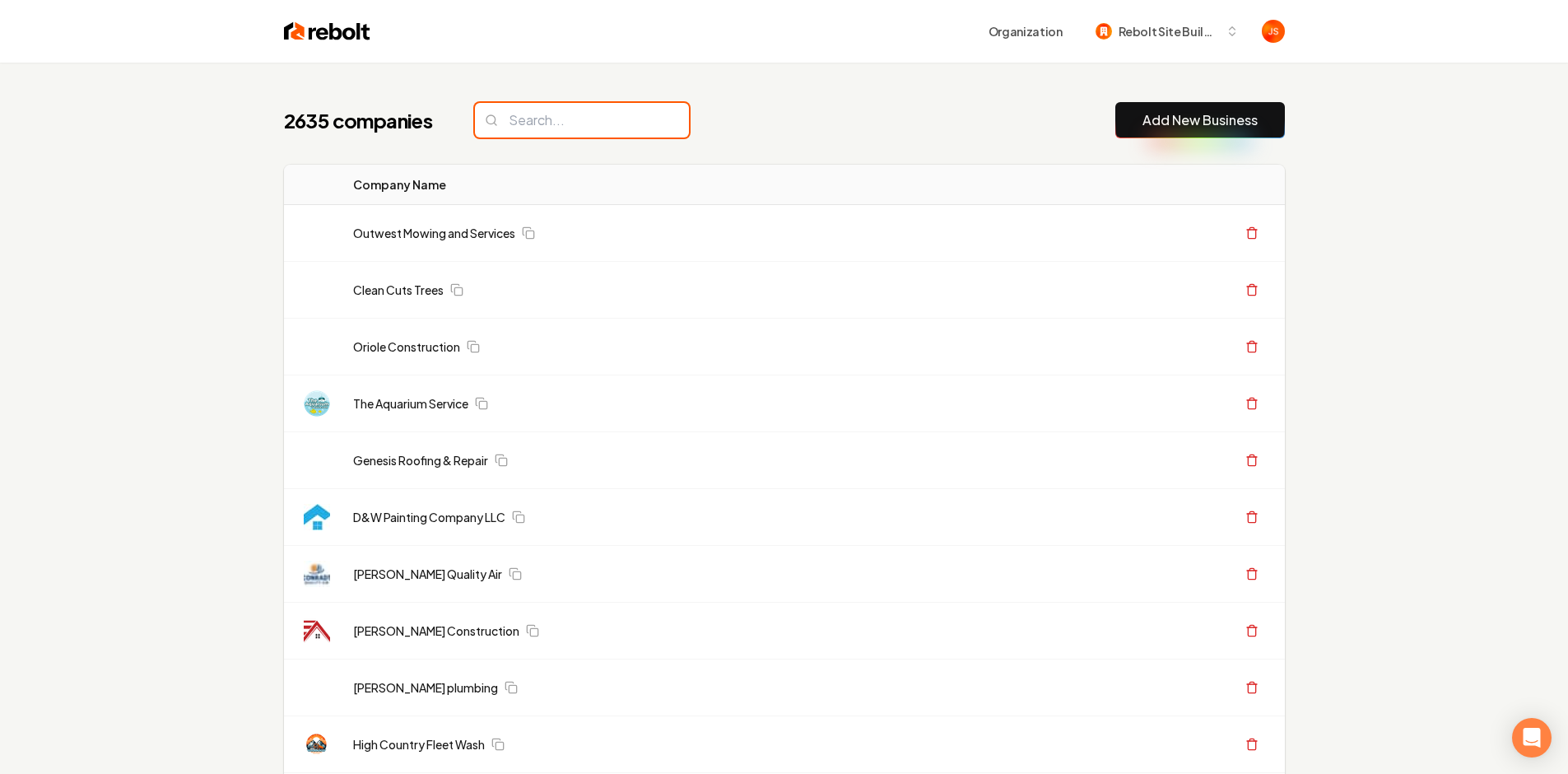
click at [534, 116] on input "search" at bounding box center [581, 120] width 214 height 35
paste input "Precision Concrete Solutions"
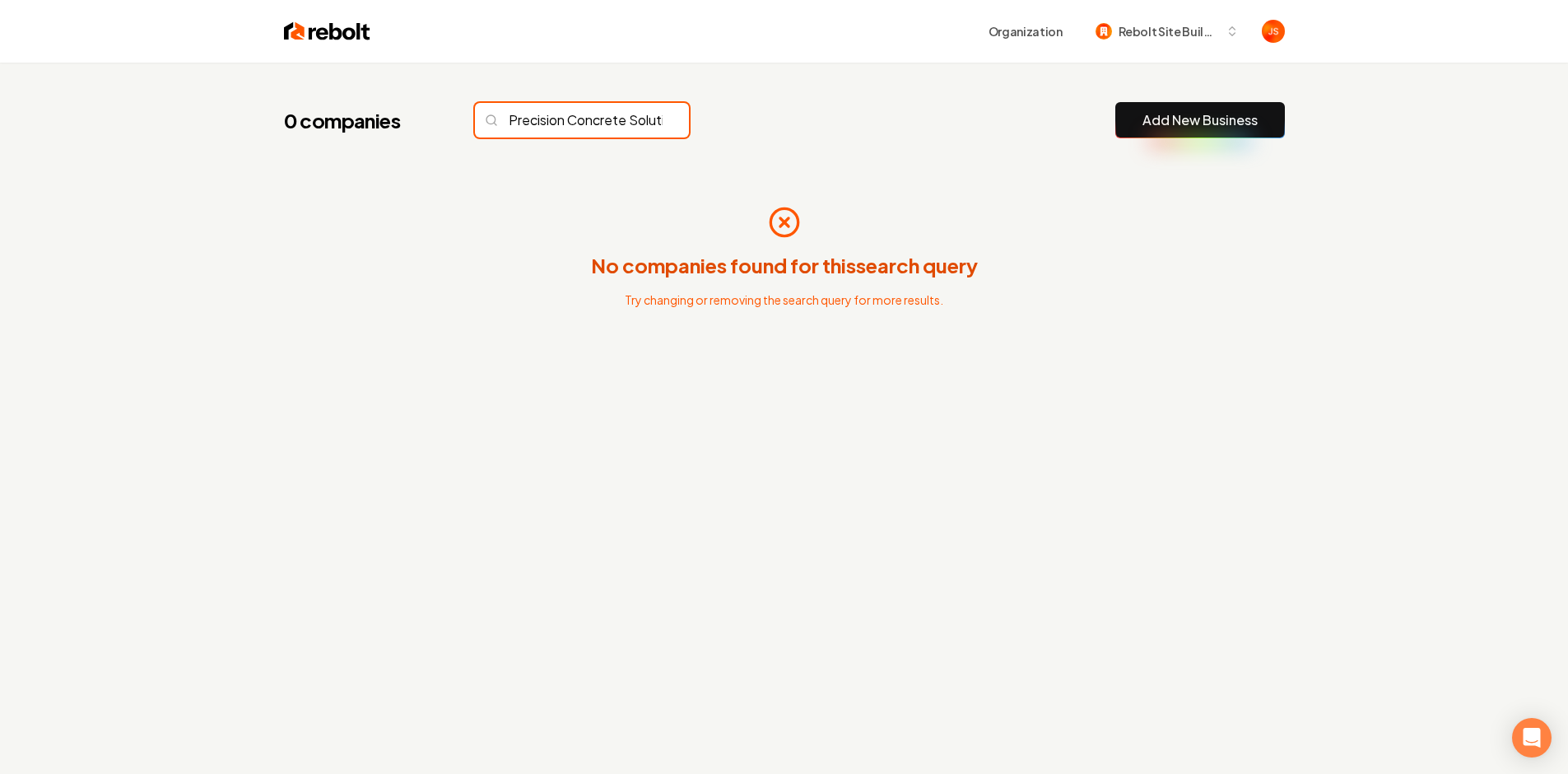
scroll to position [0, 56]
drag, startPoint x: 594, startPoint y: 123, endPoint x: 582, endPoint y: 117, distance: 13.4
click at [590, 121] on input "Precision Concrete Solutions" at bounding box center [581, 120] width 214 height 35
drag, startPoint x: 581, startPoint y: 117, endPoint x: 707, endPoint y: 117, distance: 126.0
click at [707, 117] on div "0 companies Precision Concrete Solutions Add New Business" at bounding box center [784, 120] width 1001 height 36
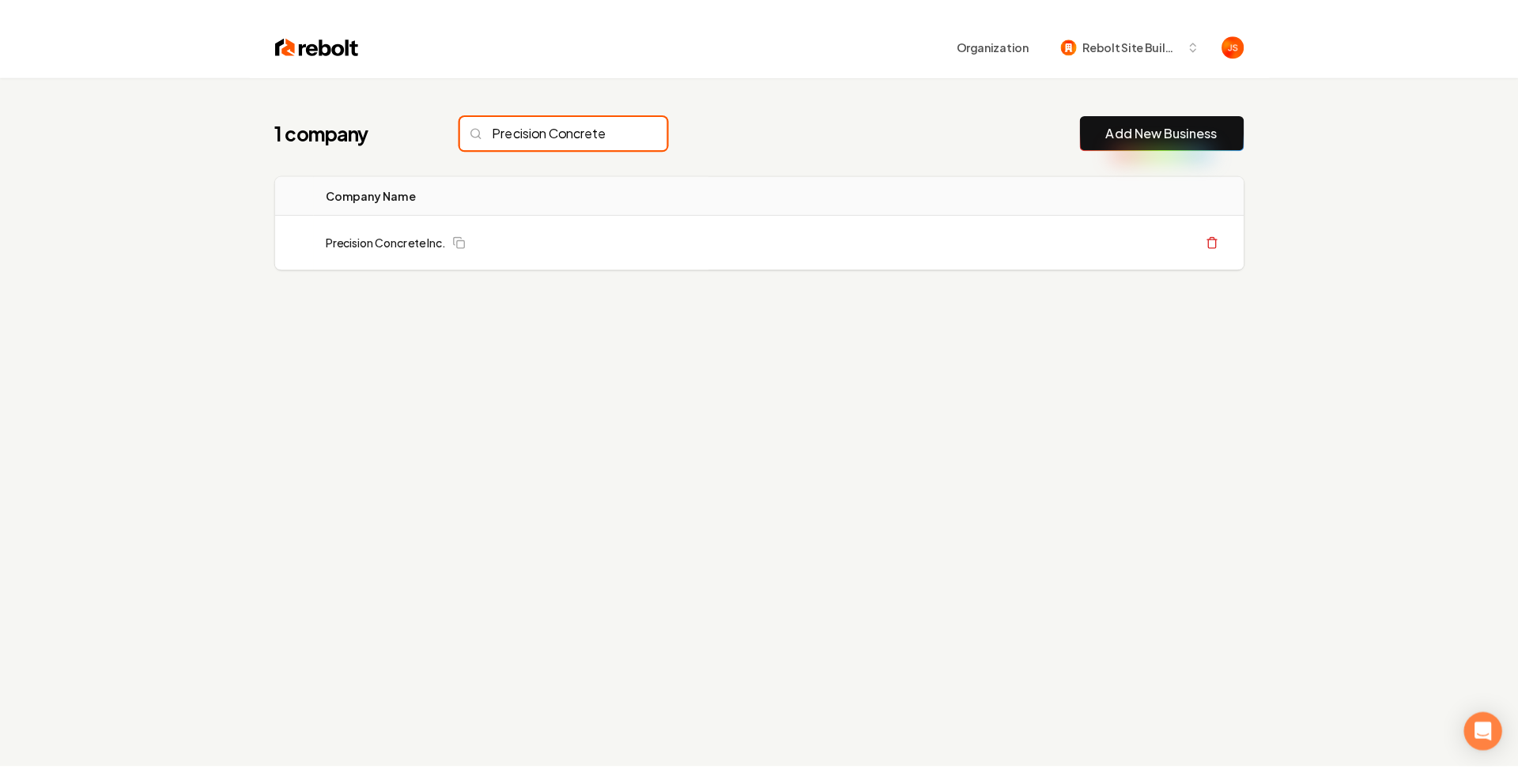
scroll to position [0, 0]
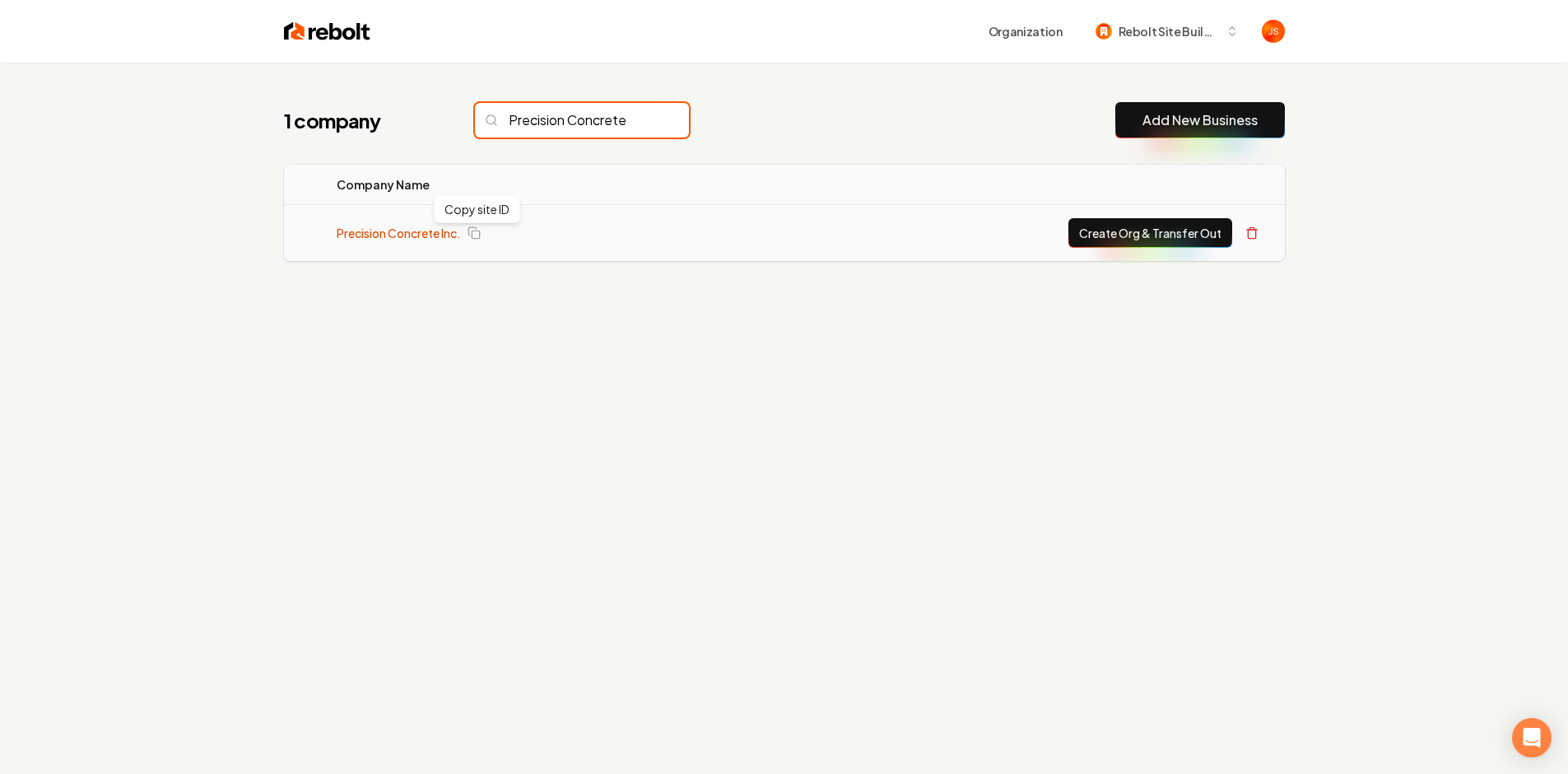
type input "Precision Concrete"
click at [418, 231] on link "Precision Concrete Inc." at bounding box center [398, 233] width 125 height 16
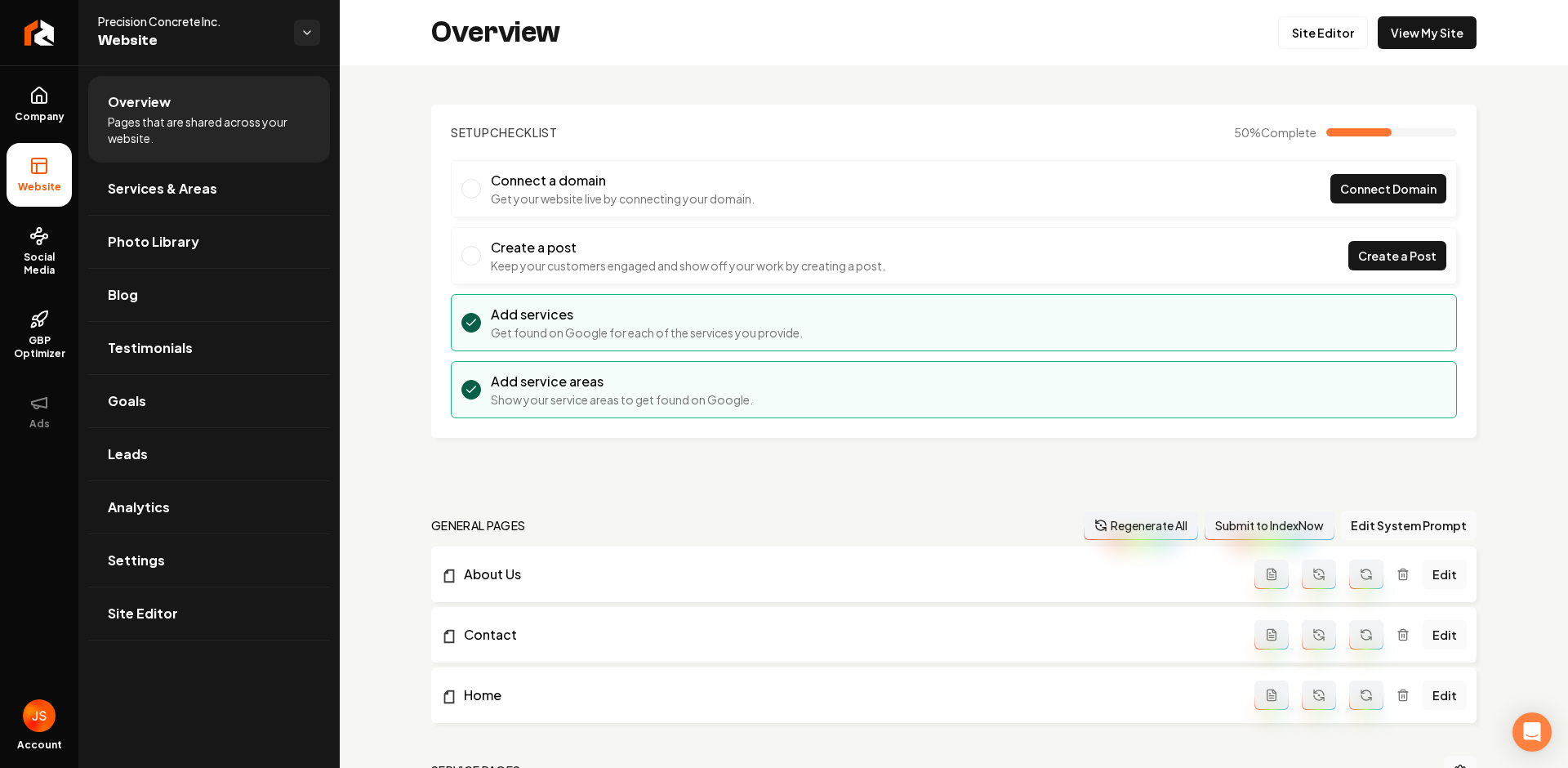
click at [1433, 13] on div "Overview Site Editor View My Site" at bounding box center [955, 32] width 1229 height 65
click at [1416, 26] on link "View My Site" at bounding box center [1427, 32] width 99 height 32
click at [1327, 22] on link "Site Editor" at bounding box center [1324, 32] width 90 height 32
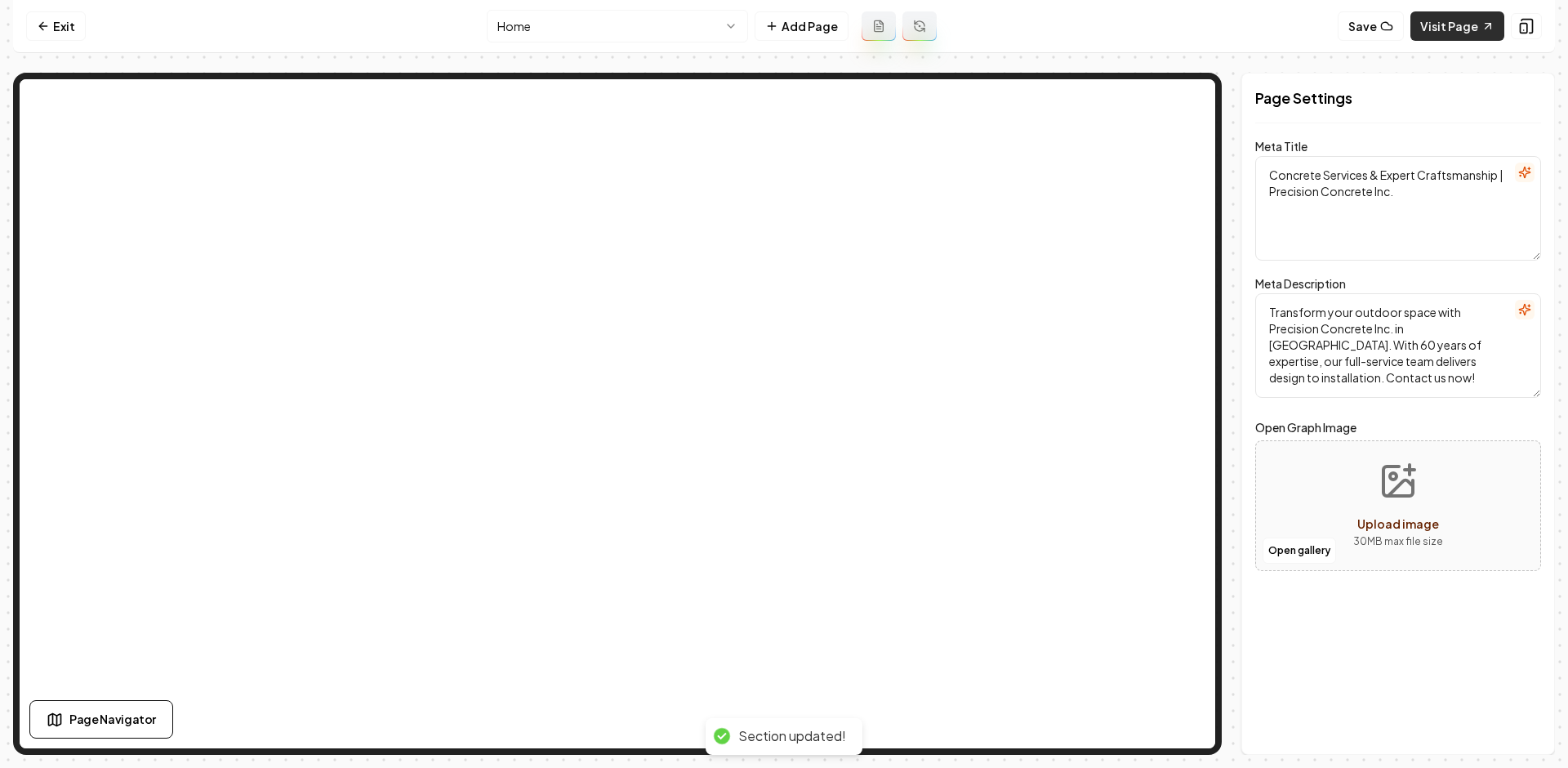
click at [1466, 40] on link "Visit Page" at bounding box center [1458, 26] width 94 height 30
click at [69, 22] on link "Exit" at bounding box center [56, 26] width 60 height 30
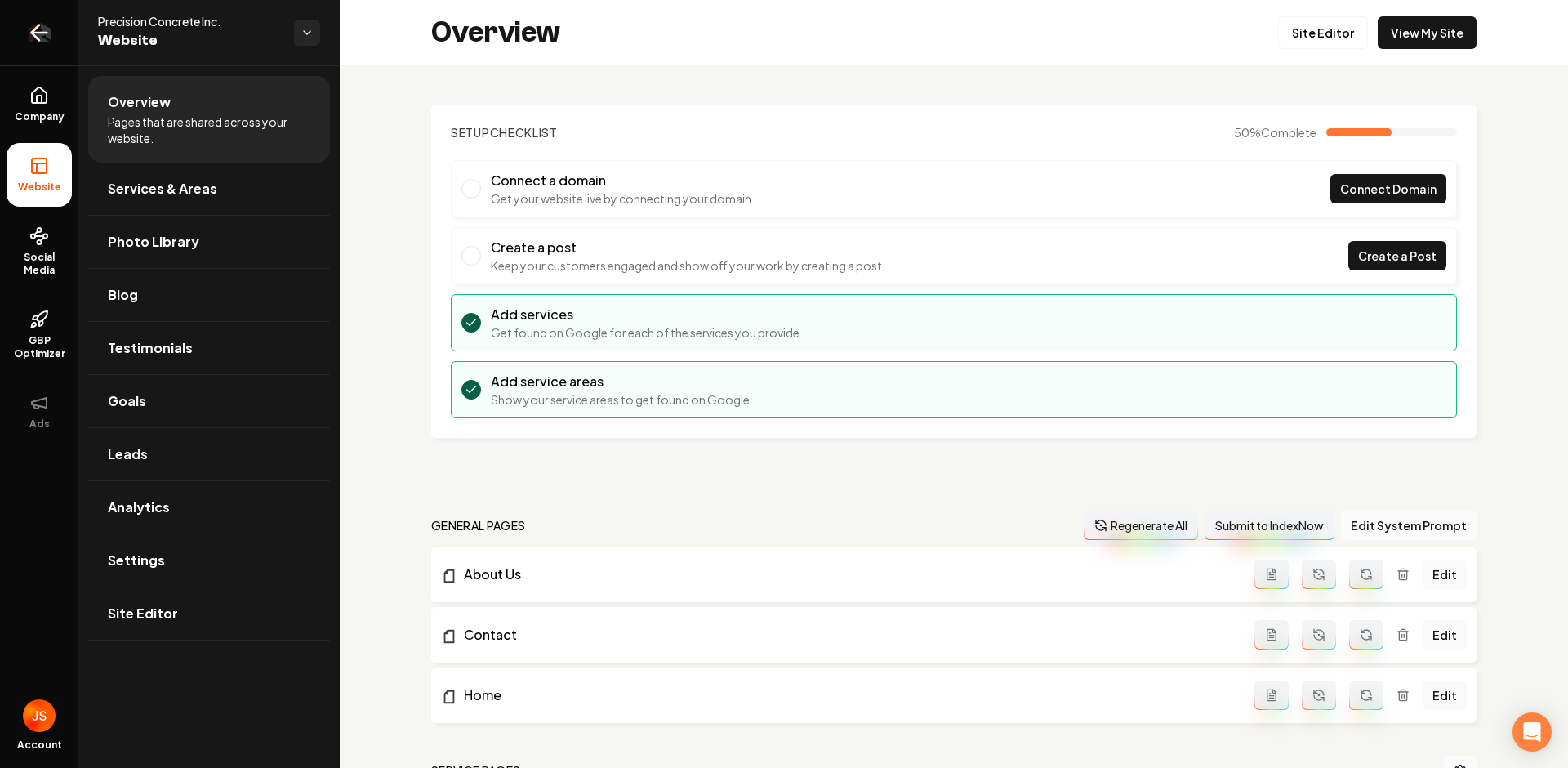
click at [31, 32] on icon "Return to dashboard" at bounding box center [39, 32] width 26 height 26
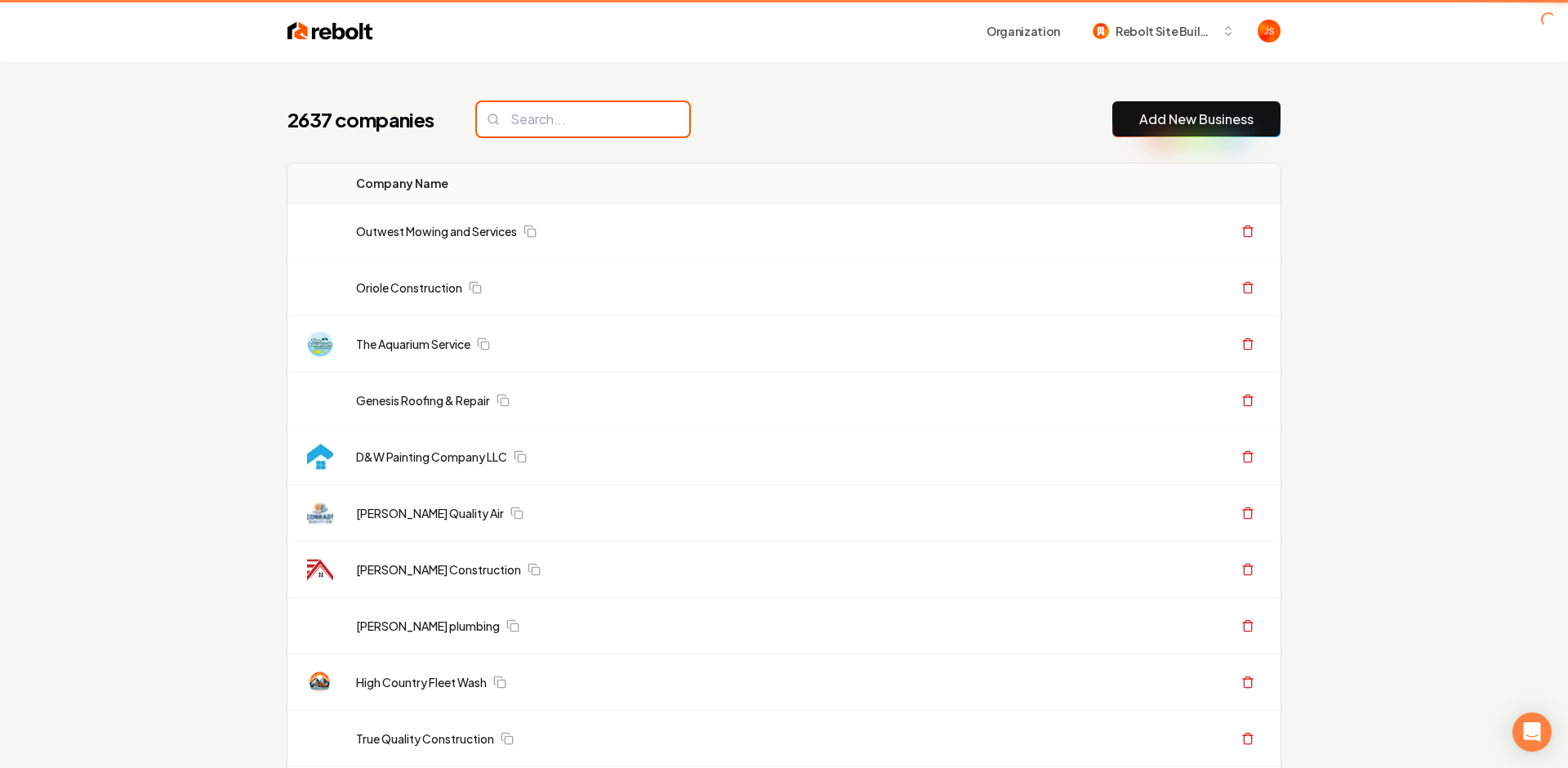
click at [560, 106] on input "search" at bounding box center [583, 119] width 212 height 34
click at [556, 112] on input "search" at bounding box center [583, 119] width 212 height 34
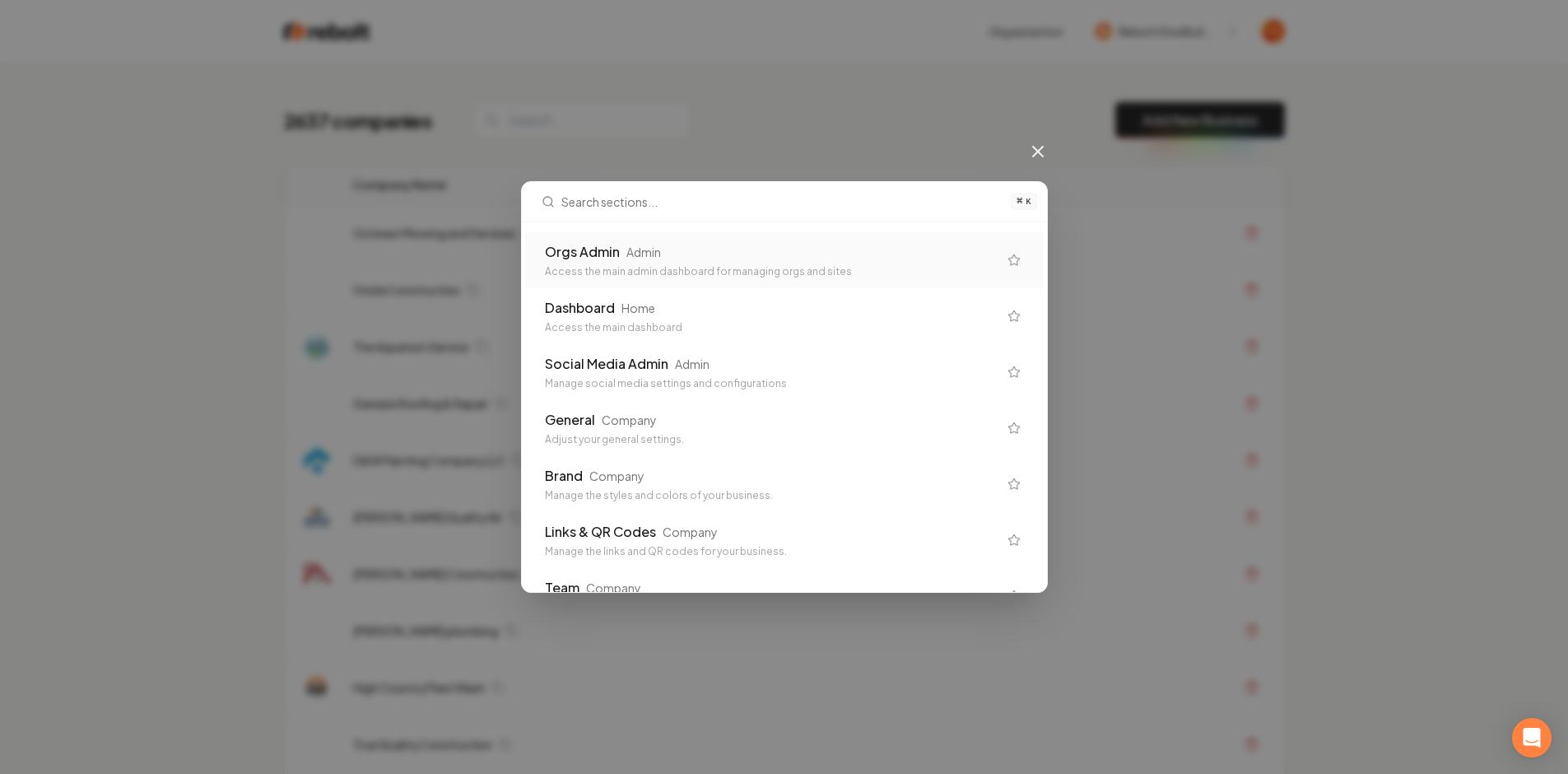
click at [1047, 143] on icon at bounding box center [1038, 152] width 20 height 20
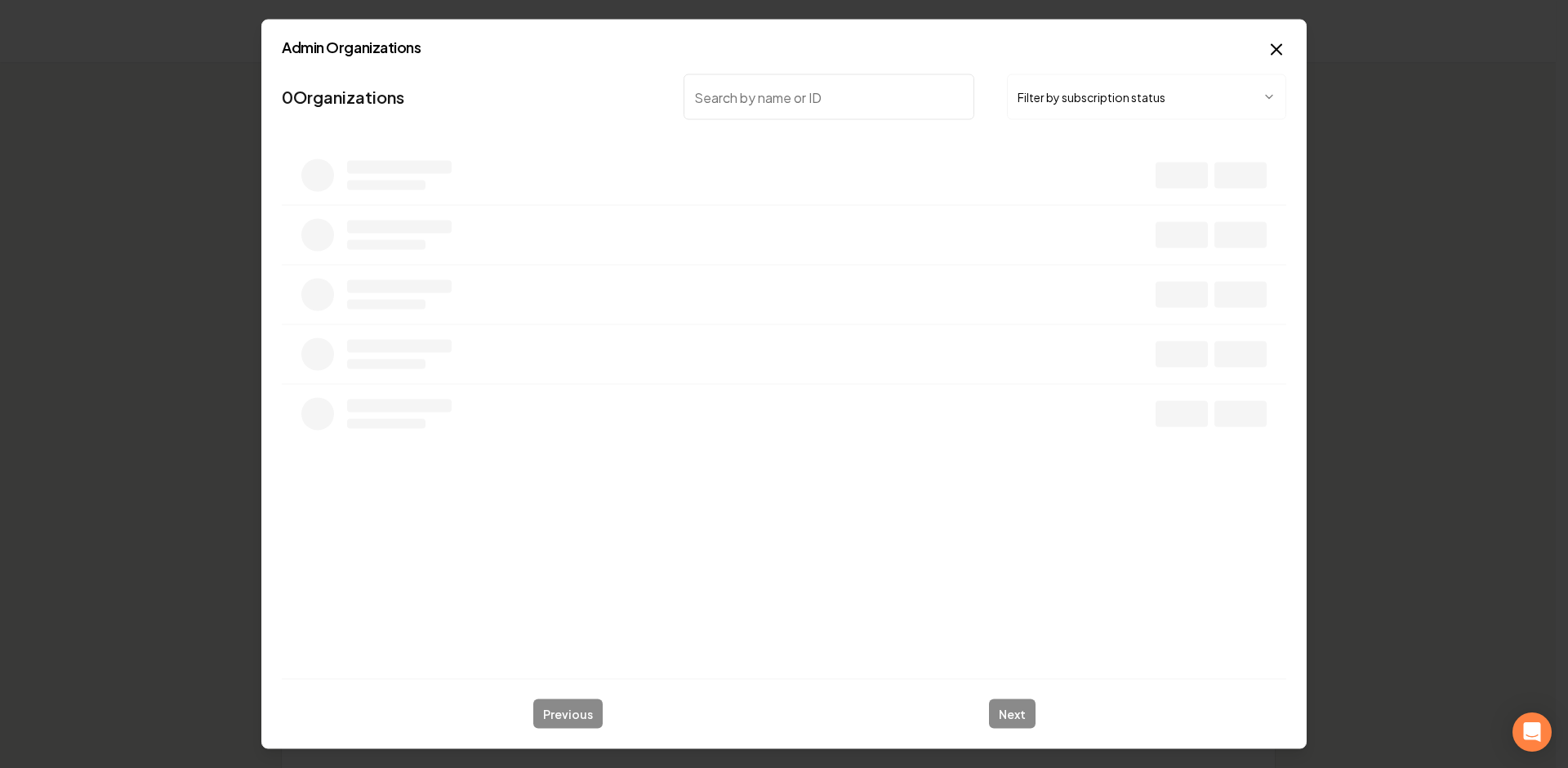
click at [917, 74] on input "search" at bounding box center [829, 97] width 291 height 46
click at [892, 89] on input "search" at bounding box center [829, 97] width 291 height 46
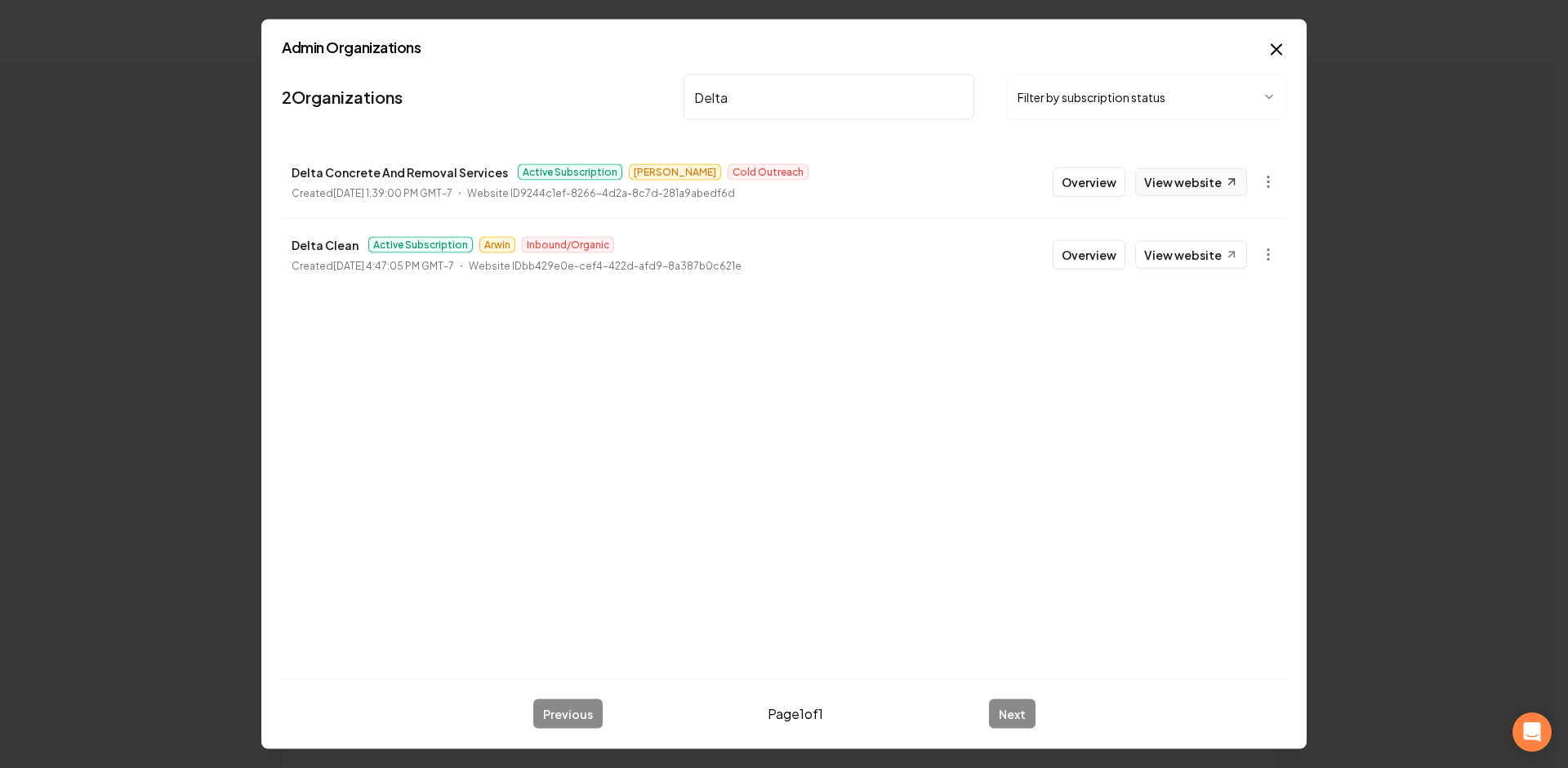
type input "Delta"
click at [1204, 180] on link "View website" at bounding box center [1191, 182] width 112 height 28
click at [1082, 179] on button "Overview" at bounding box center [1089, 182] width 73 height 30
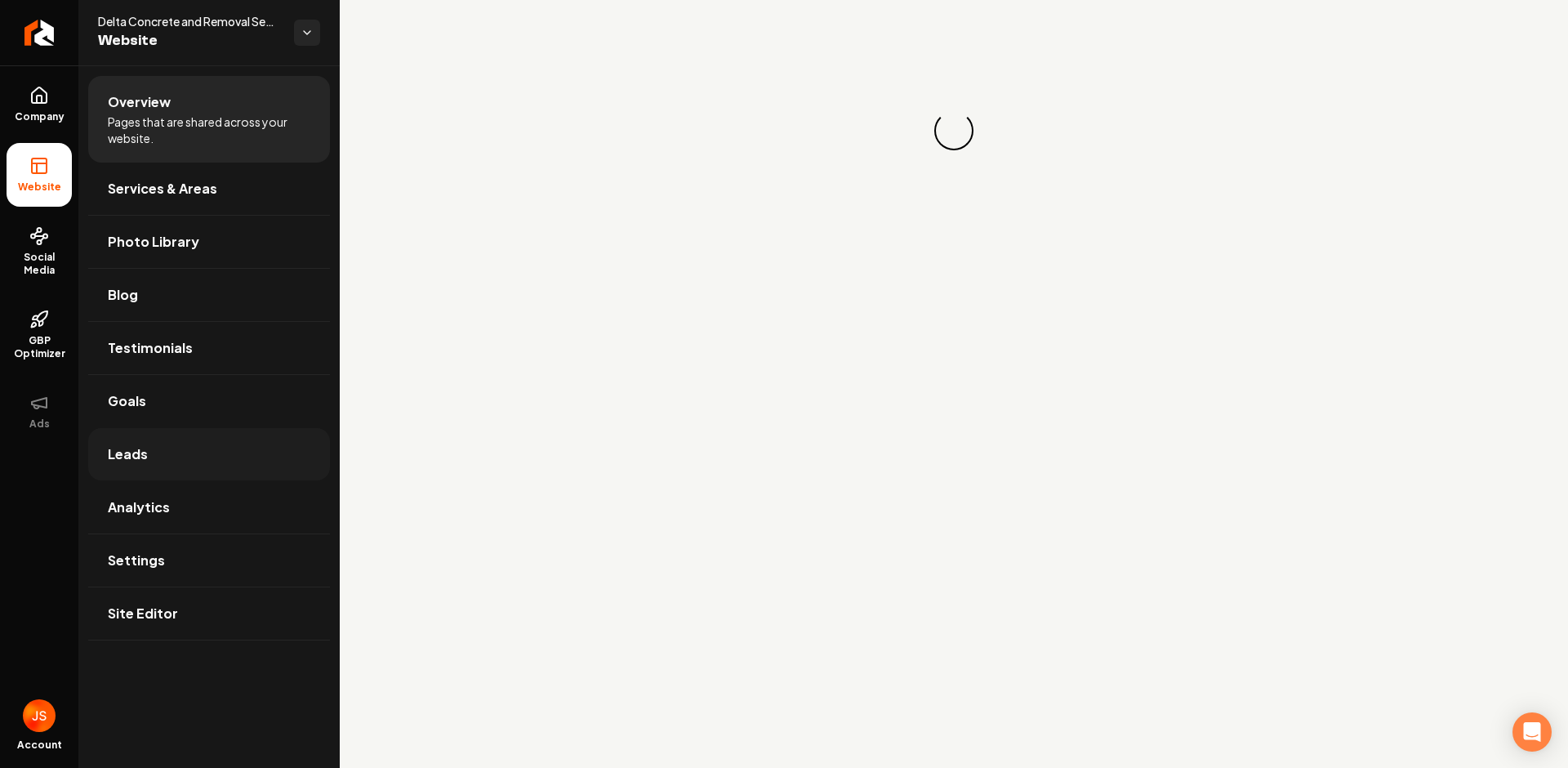
click at [137, 461] on span "Leads" at bounding box center [128, 455] width 40 height 20
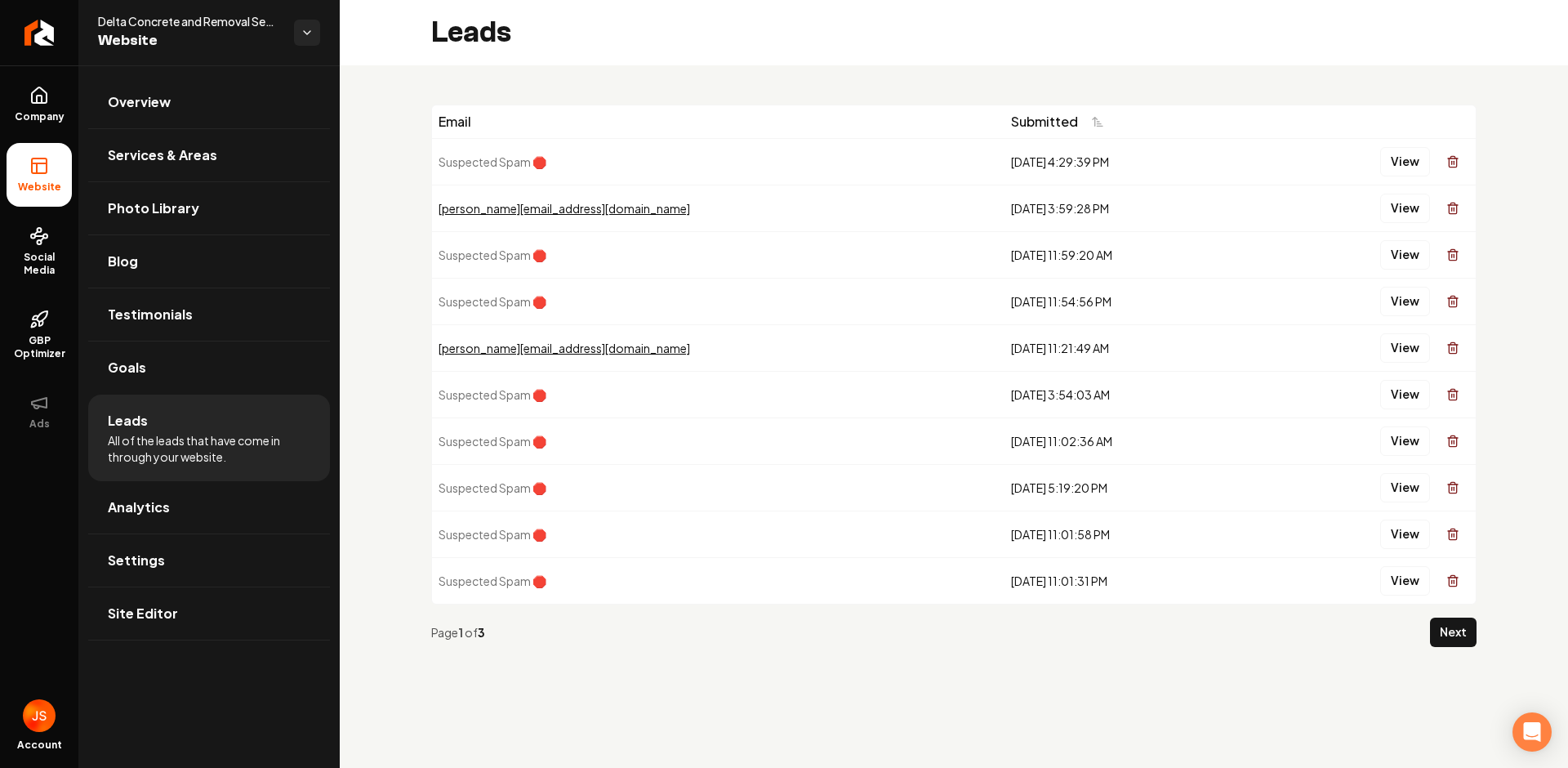
click at [1402, 161] on button "View" at bounding box center [1405, 162] width 50 height 30
click at [1399, 204] on button "View" at bounding box center [1405, 208] width 50 height 30
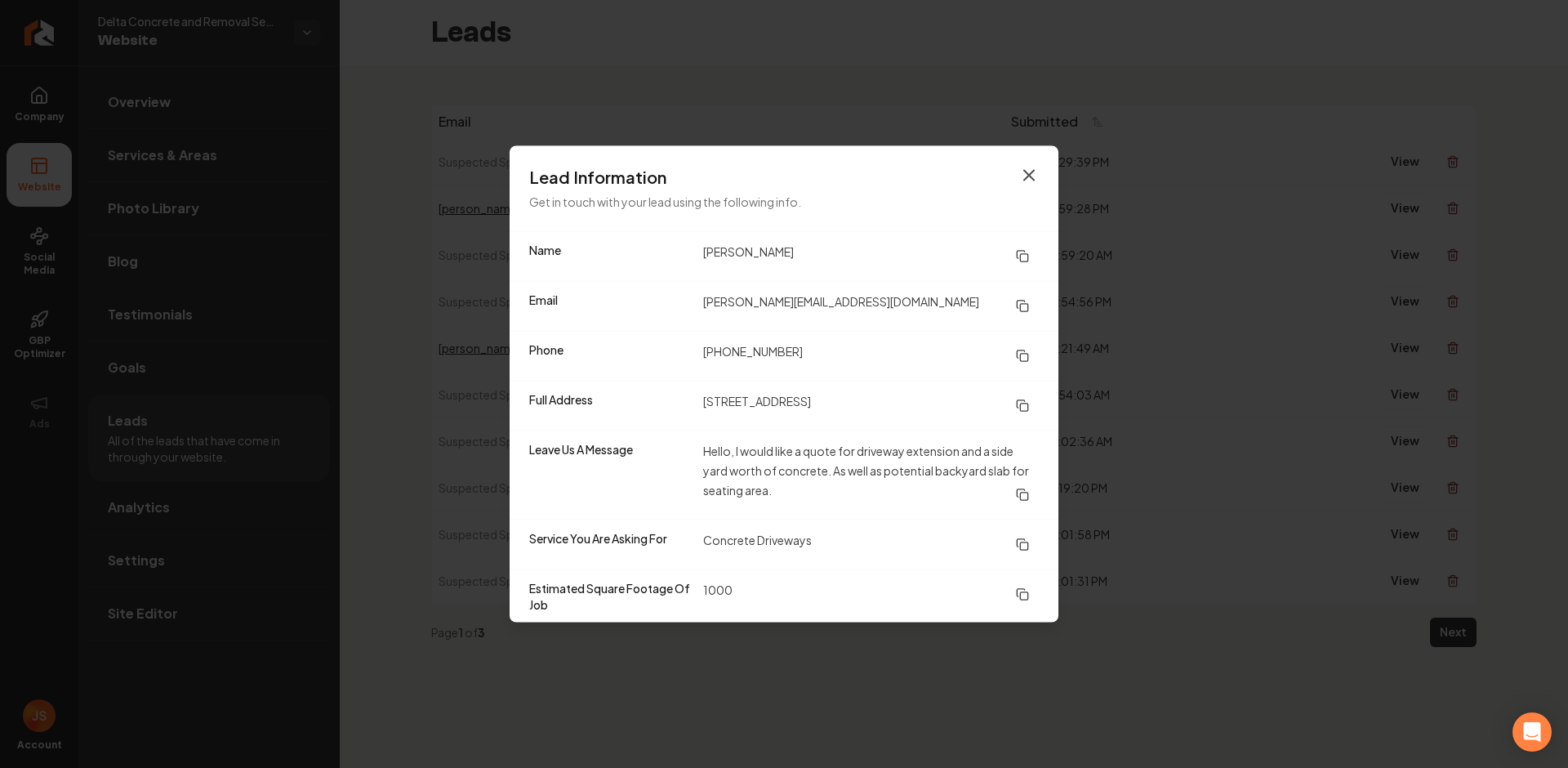
drag, startPoint x: 1049, startPoint y: 171, endPoint x: 1038, endPoint y: 172, distance: 11.0
click at [1045, 171] on div "Lead Information Get in touch with your lead using the following info." at bounding box center [784, 189] width 549 height 85
click at [1030, 172] on icon "button" at bounding box center [1029, 176] width 20 height 20
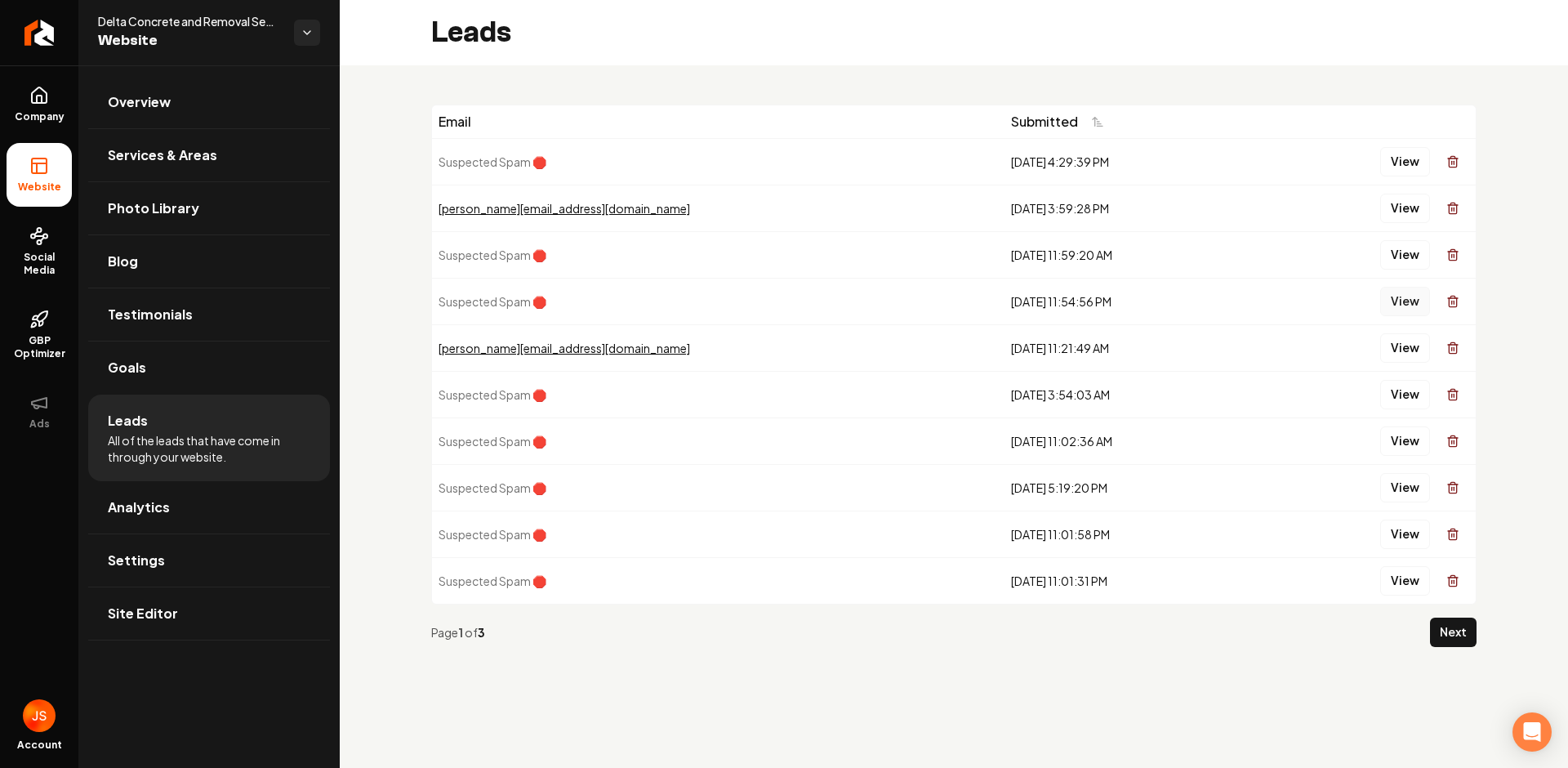
click at [1401, 296] on button "View" at bounding box center [1405, 301] width 50 height 30
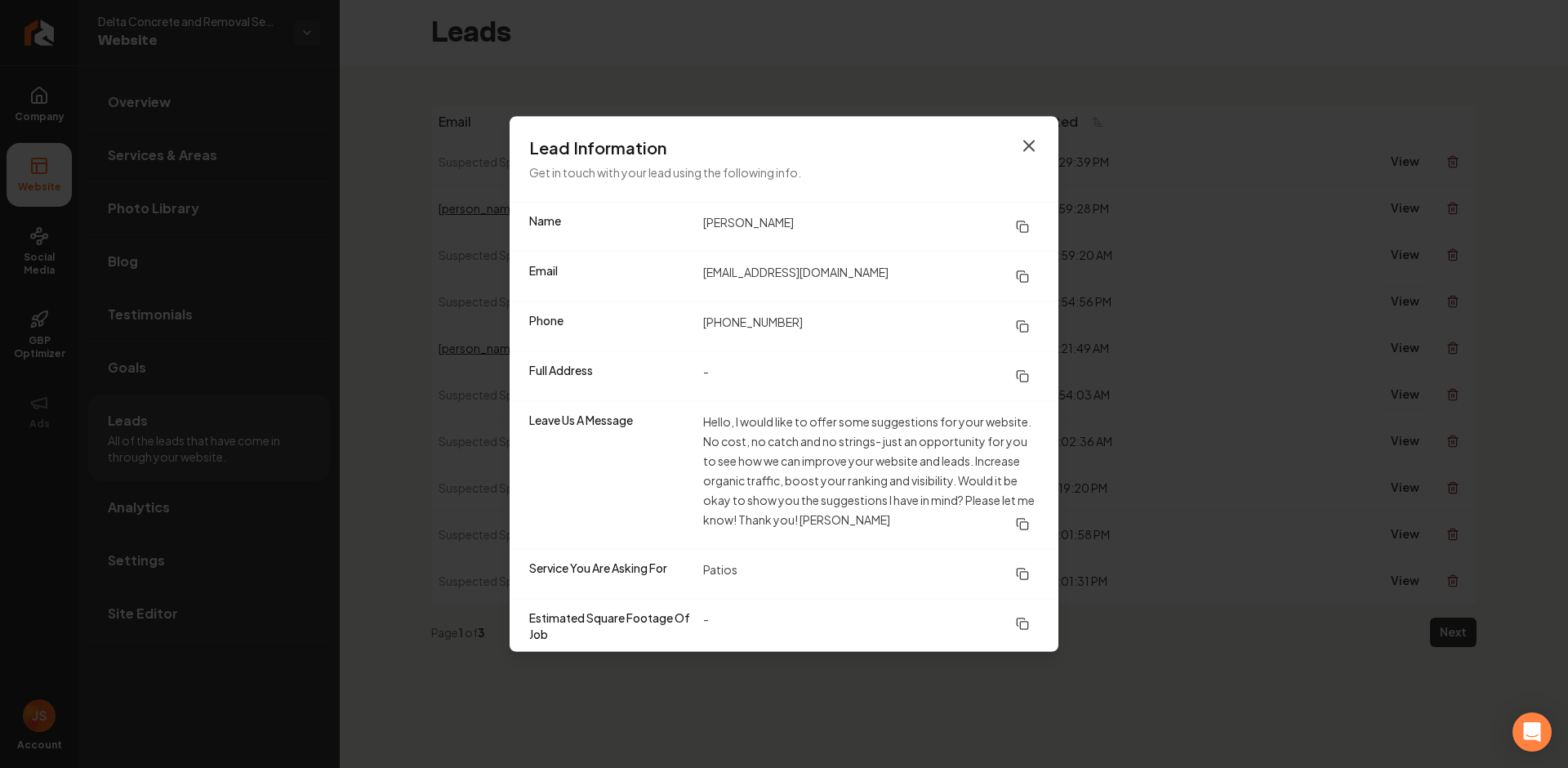
click at [1029, 143] on icon "button" at bounding box center [1029, 146] width 20 height 20
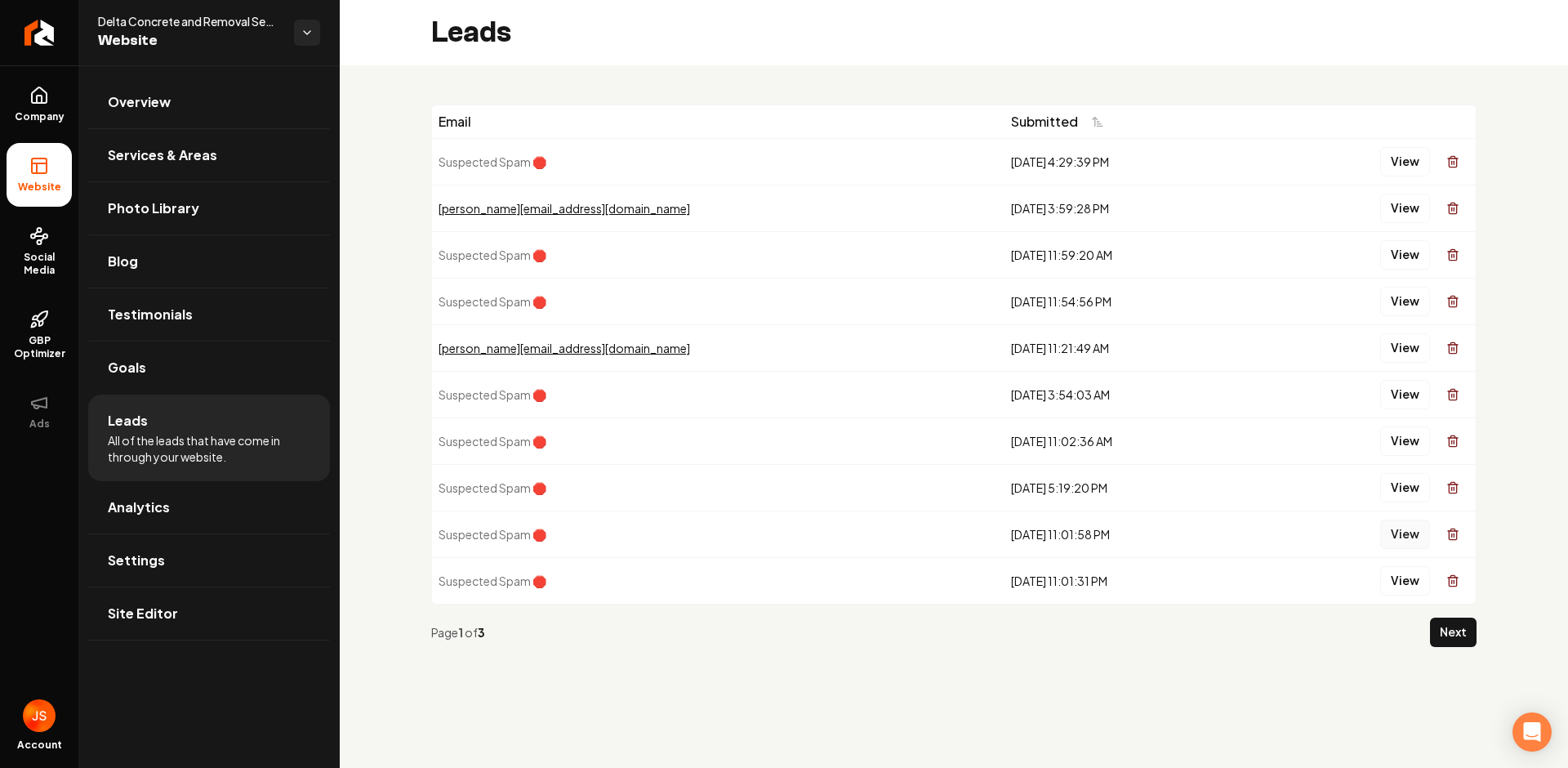
click at [1403, 537] on button "View" at bounding box center [1405, 534] width 50 height 30
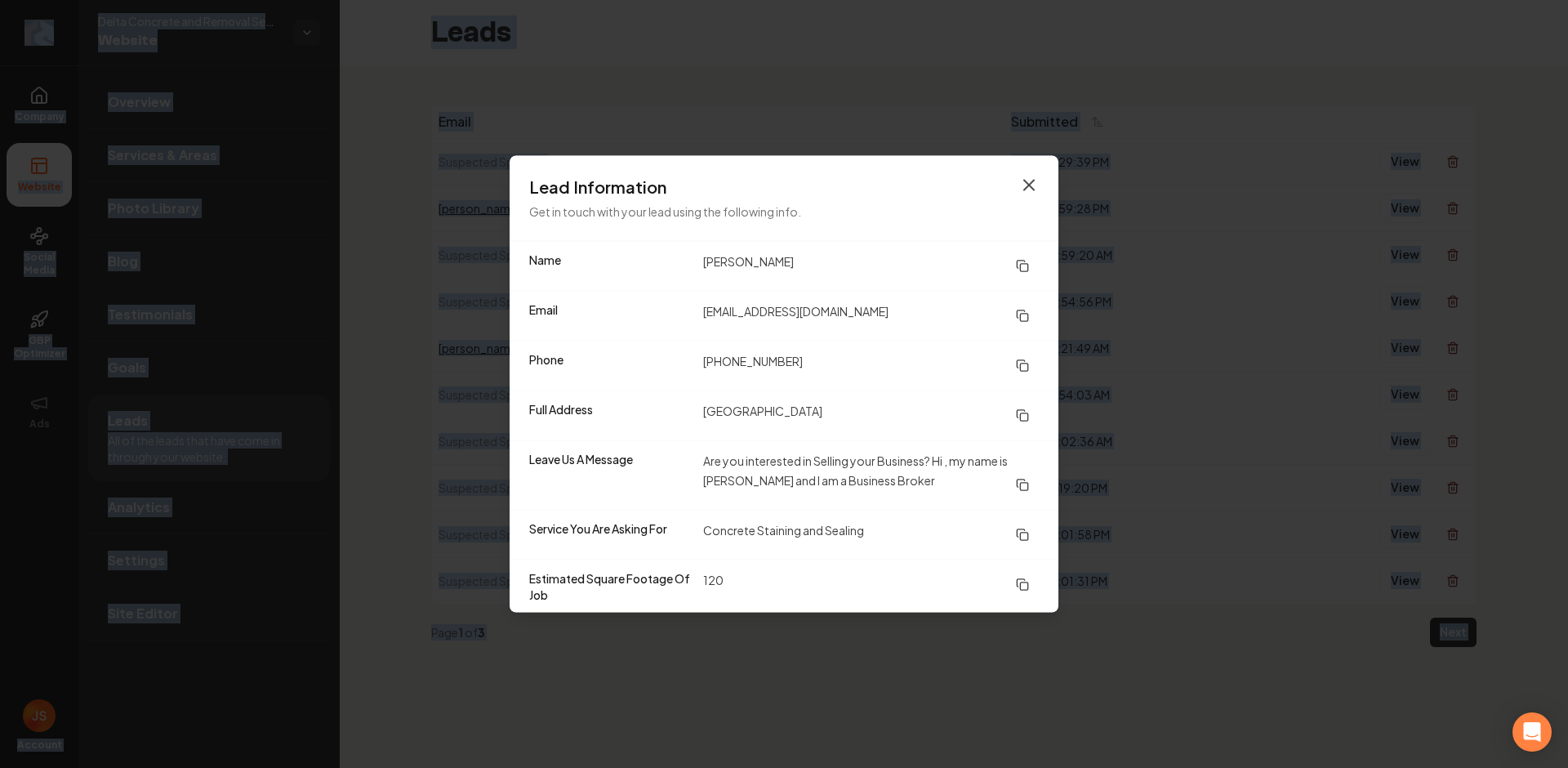
click at [1029, 187] on icon "button" at bounding box center [1029, 186] width 20 height 20
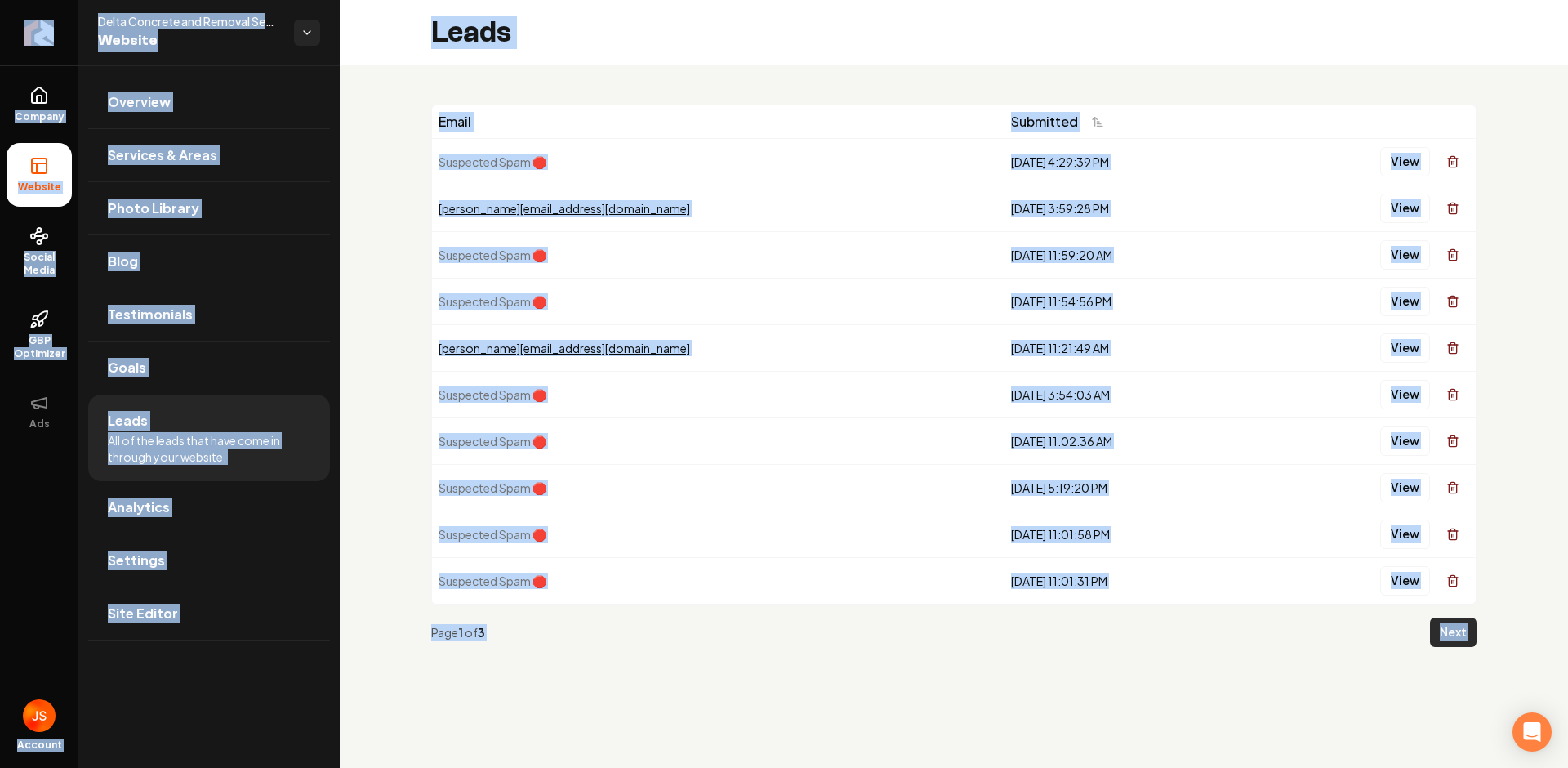
click at [1447, 646] on button "Next" at bounding box center [1453, 632] width 47 height 30
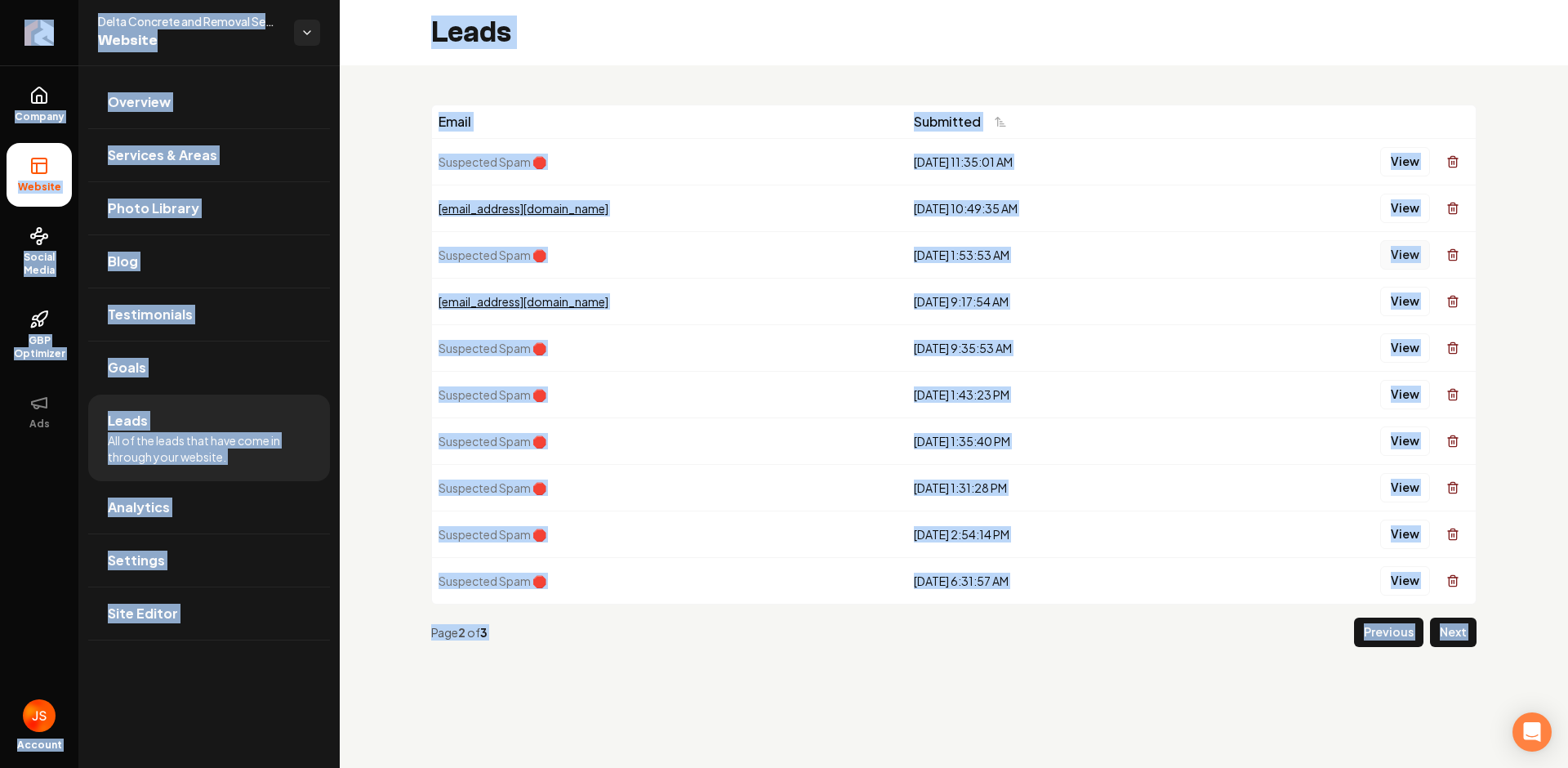
click at [1386, 254] on button "View" at bounding box center [1405, 254] width 50 height 30
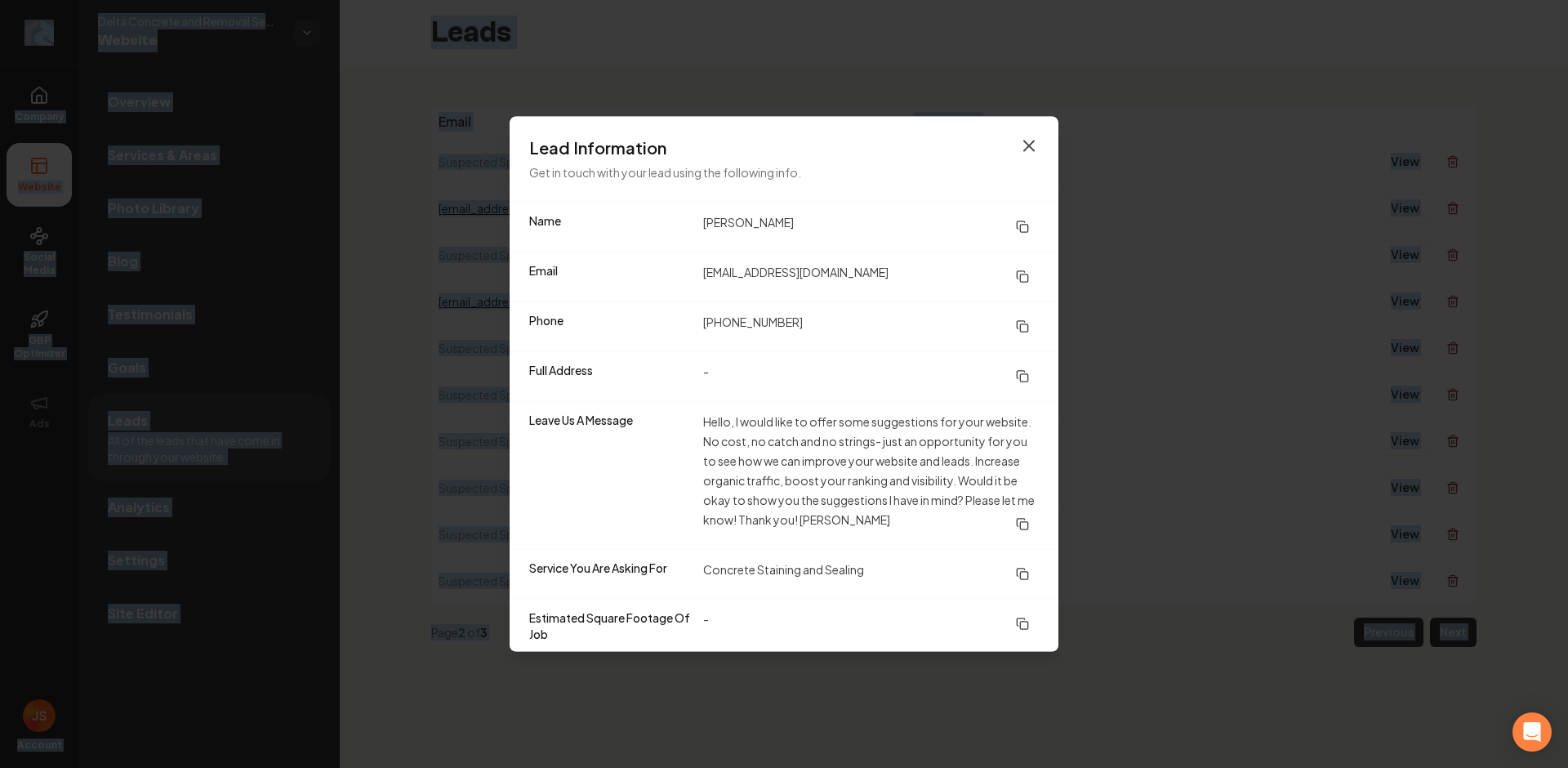
click at [1038, 147] on icon "button" at bounding box center [1029, 146] width 20 height 20
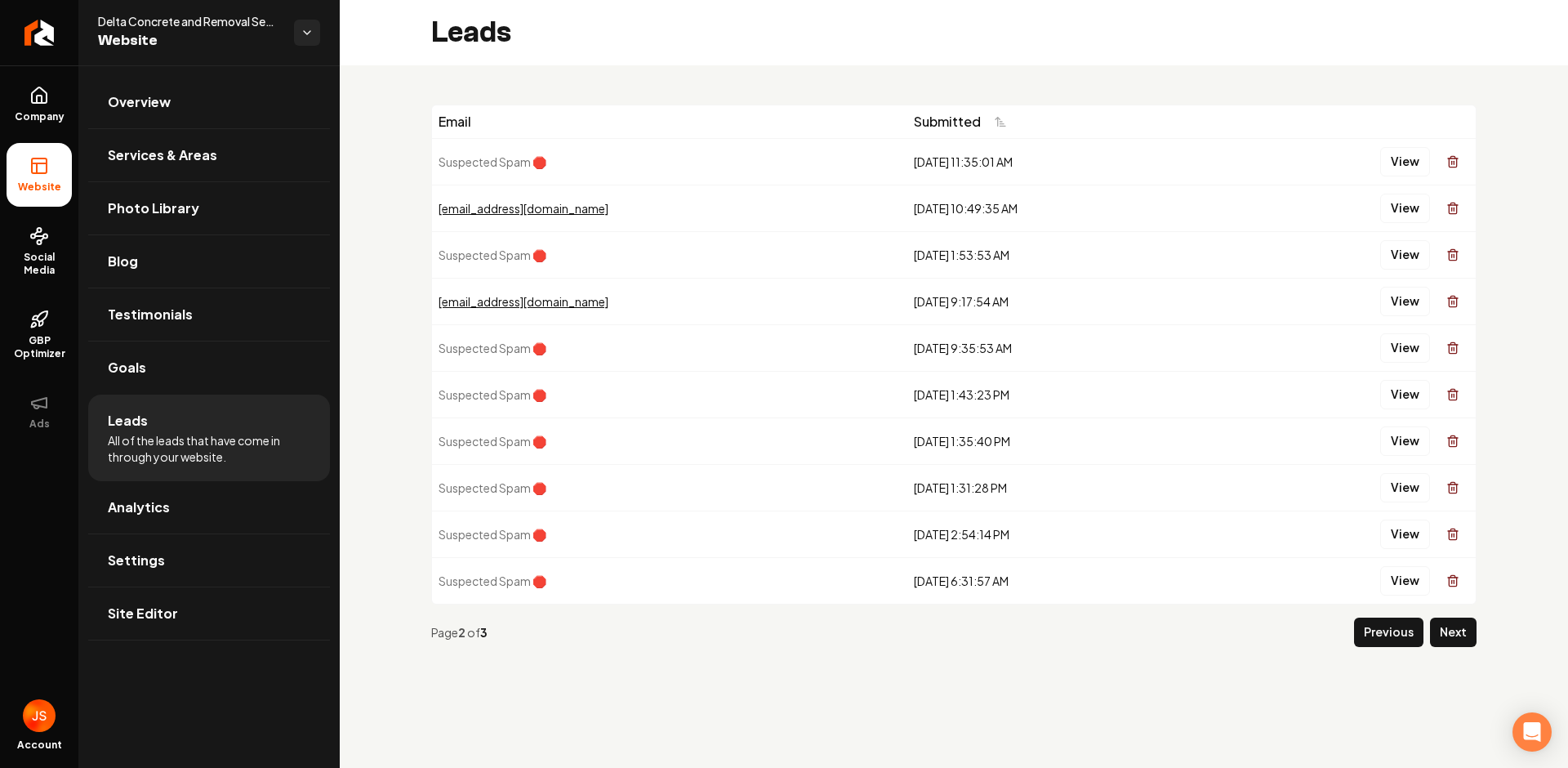
click at [1376, 647] on div "Page 2 of 3 Previous Next" at bounding box center [954, 633] width 1046 height 56
click at [1379, 657] on div "Page 2 of 3 Previous Next" at bounding box center [954, 633] width 1046 height 56
click at [1380, 639] on button "Previous" at bounding box center [1388, 632] width 69 height 30
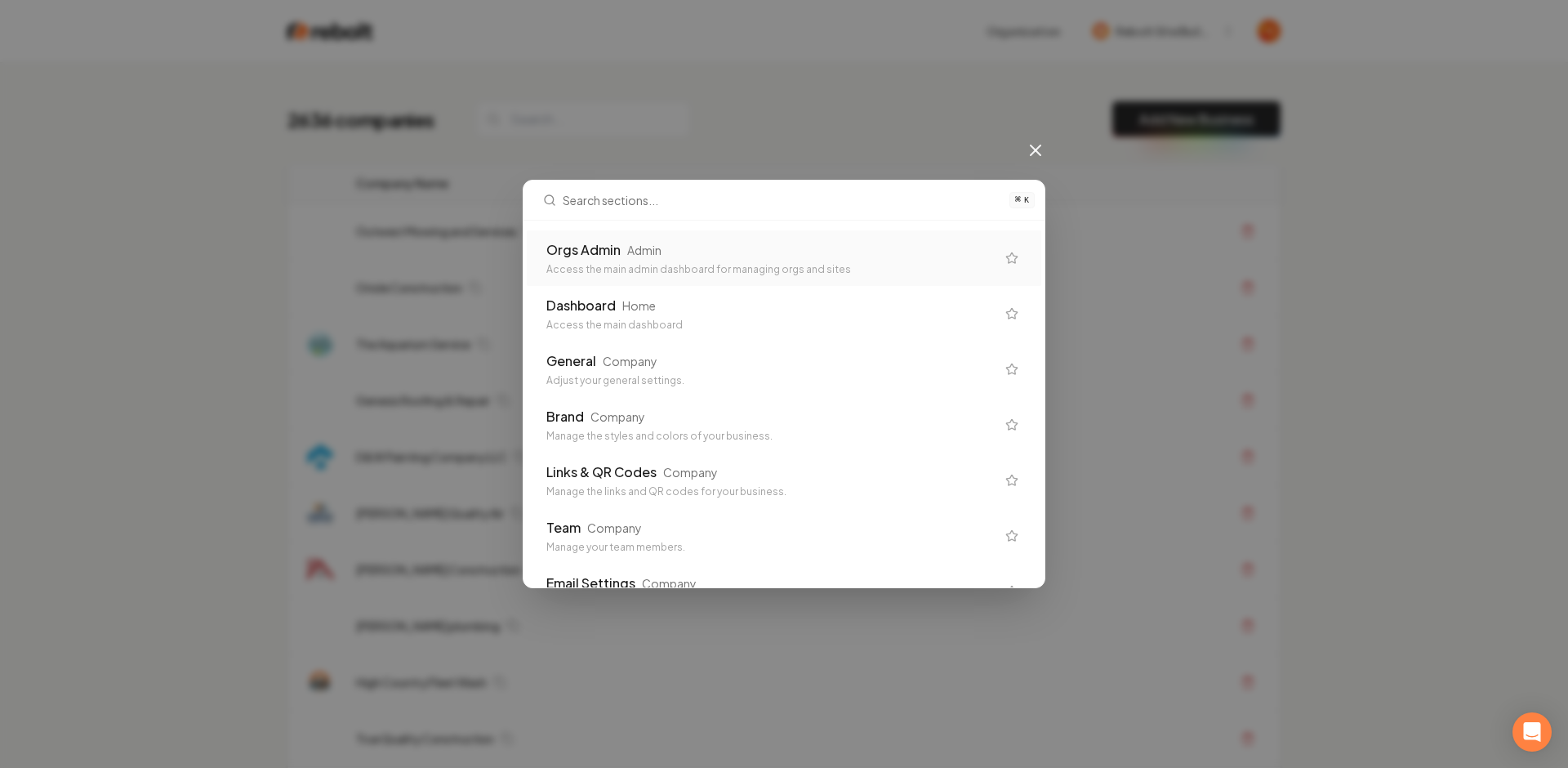
click at [1043, 155] on icon at bounding box center [1036, 151] width 20 height 20
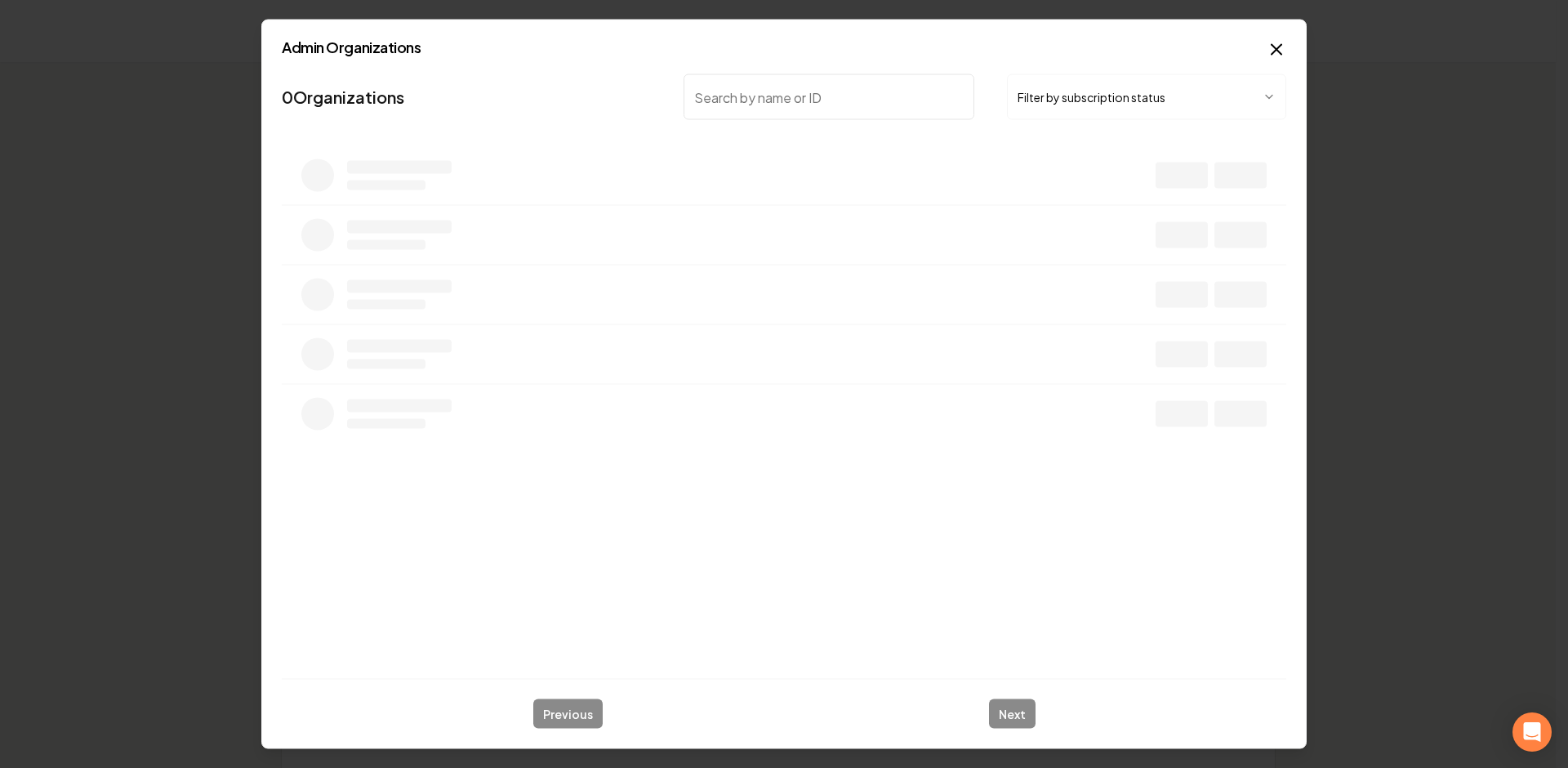
click at [1103, 90] on body "Organization Rebolt Site Builder 2636 companies Add New Business Logo Company N…" at bounding box center [778, 384] width 1556 height 768
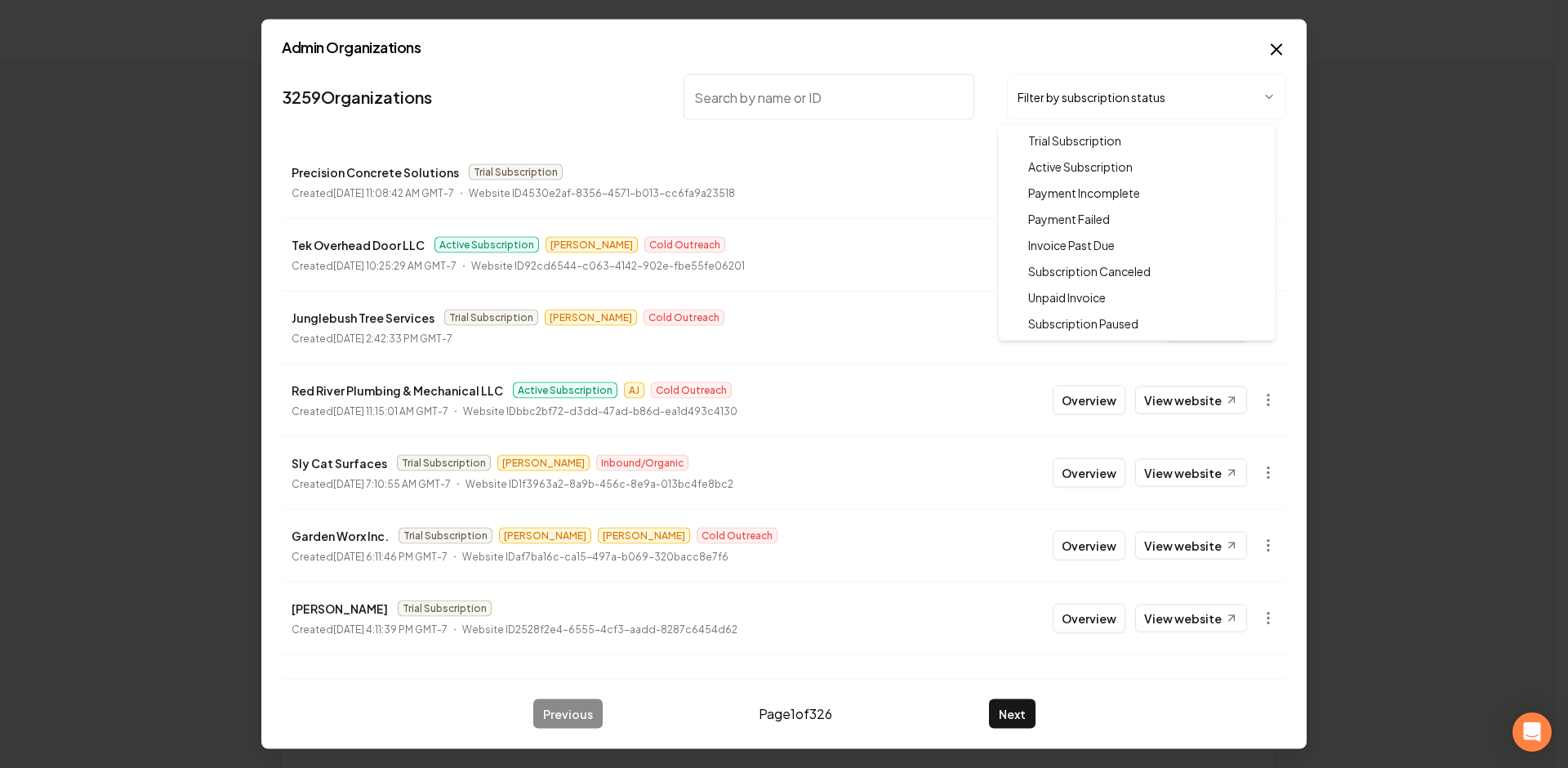
drag, startPoint x: 1075, startPoint y: 158, endPoint x: 842, endPoint y: 152, distance: 233.1
click at [842, 151] on body "Organization Rebolt Site Builder 2636 companies Add New Business Logo Company N…" at bounding box center [778, 384] width 1556 height 768
click at [838, 156] on body "Organization Rebolt Site Builder 2636 companies Add New Business Logo Company N…" at bounding box center [778, 384] width 1556 height 768
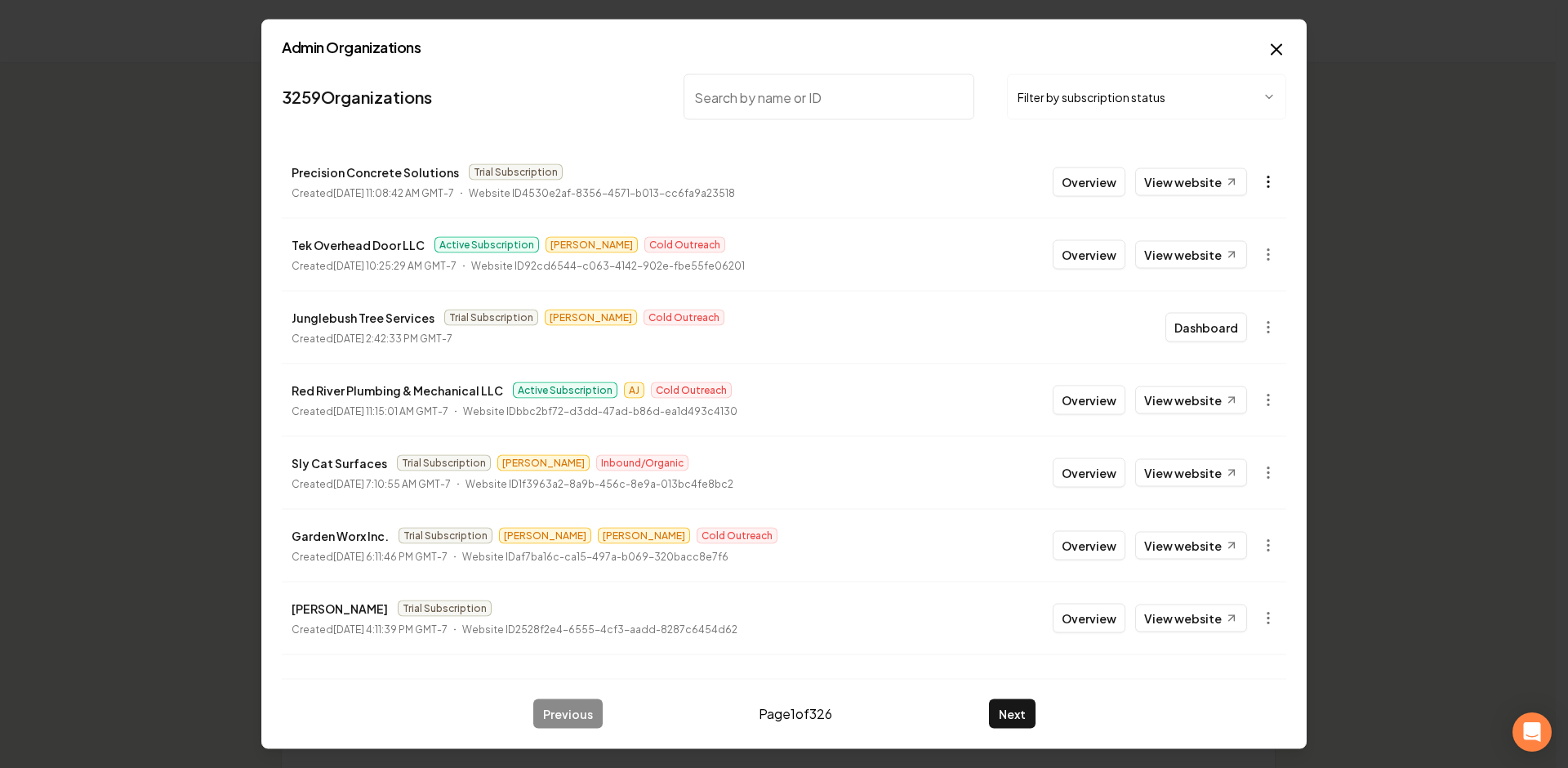
click at [1255, 174] on body "Organization Rebolt Site Builder 2636 companies Add New Business Logo Company N…" at bounding box center [778, 384] width 1556 height 768
click at [1216, 244] on div "Get Payment Link" at bounding box center [1216, 245] width 104 height 26
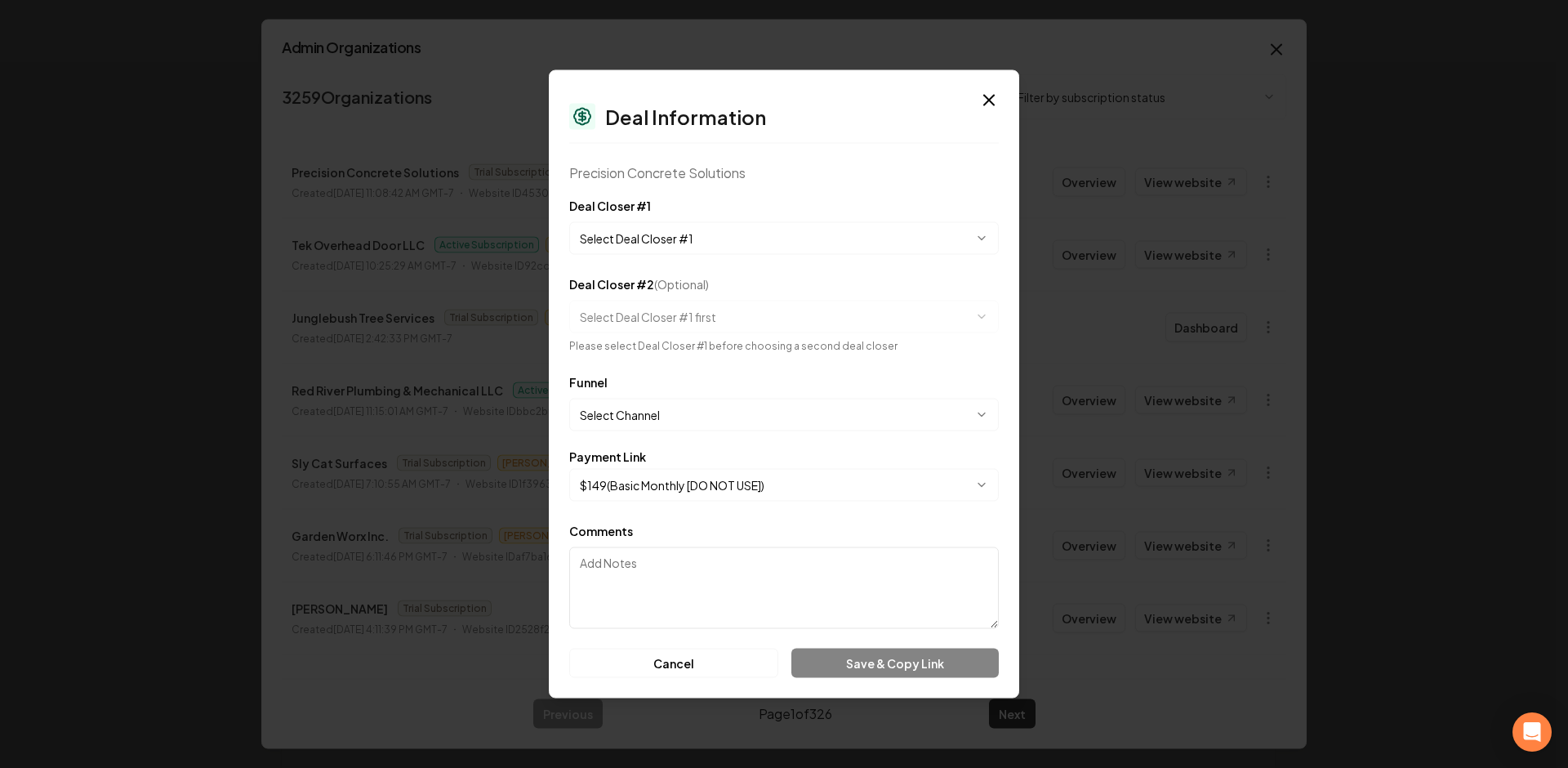
click at [772, 235] on body "Organization Rebolt Site Builder 2636 companies Add New Business Logo Company N…" at bounding box center [778, 384] width 1556 height 768
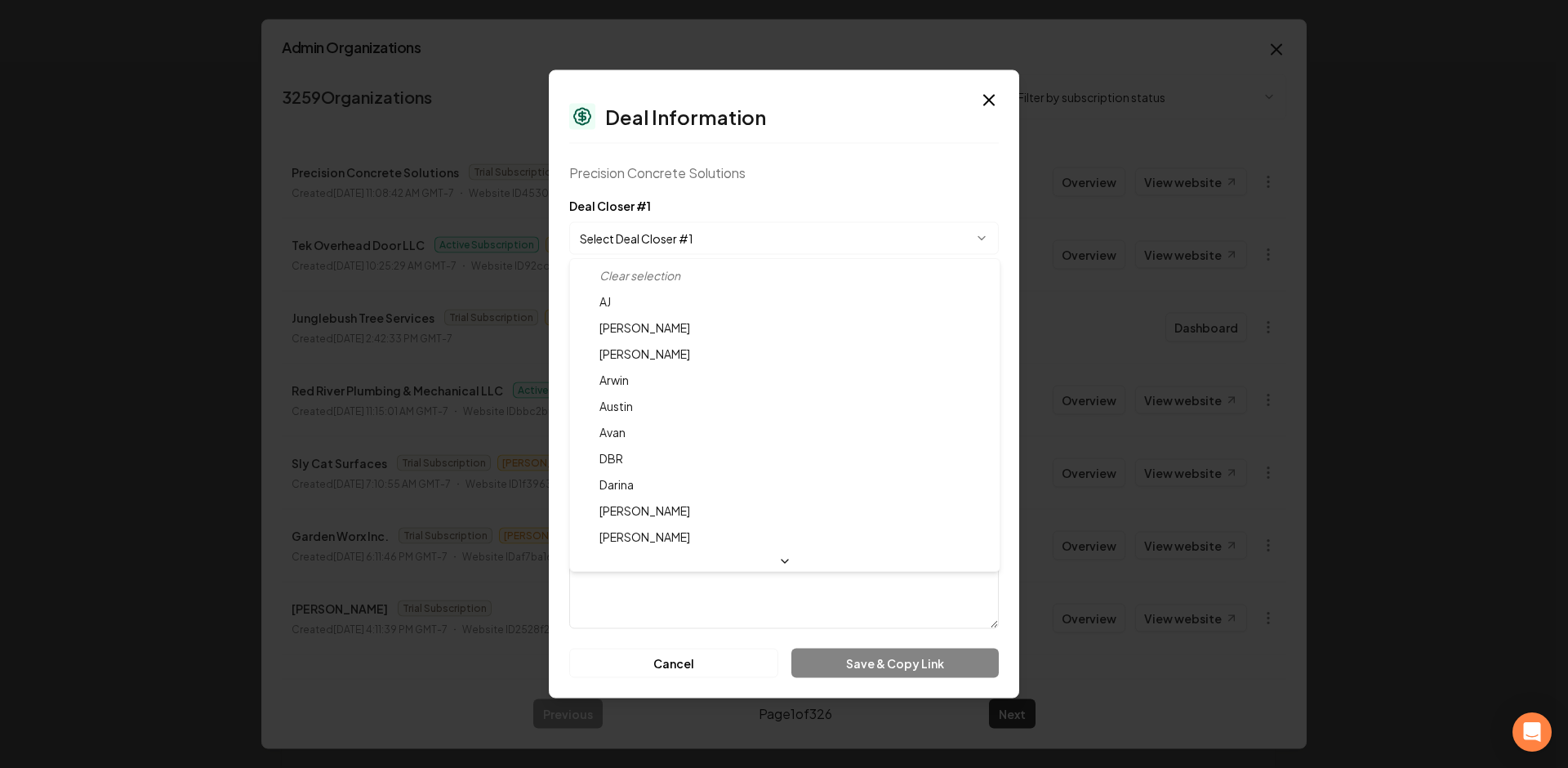
select select "**********"
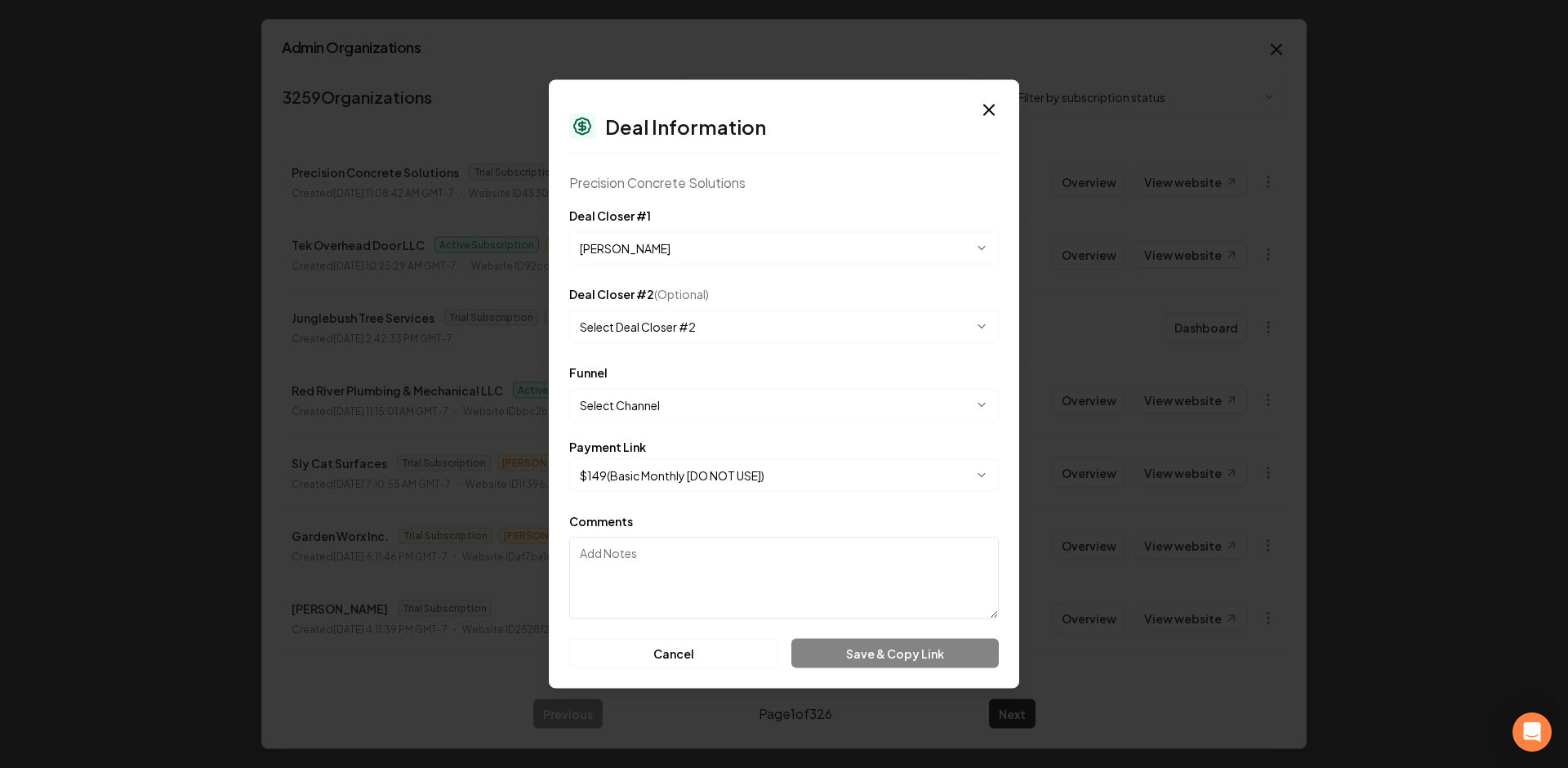
click at [661, 411] on body "Organization Rebolt Site Builder 2636 companies Add New Business Logo Company N…" at bounding box center [778, 384] width 1556 height 768
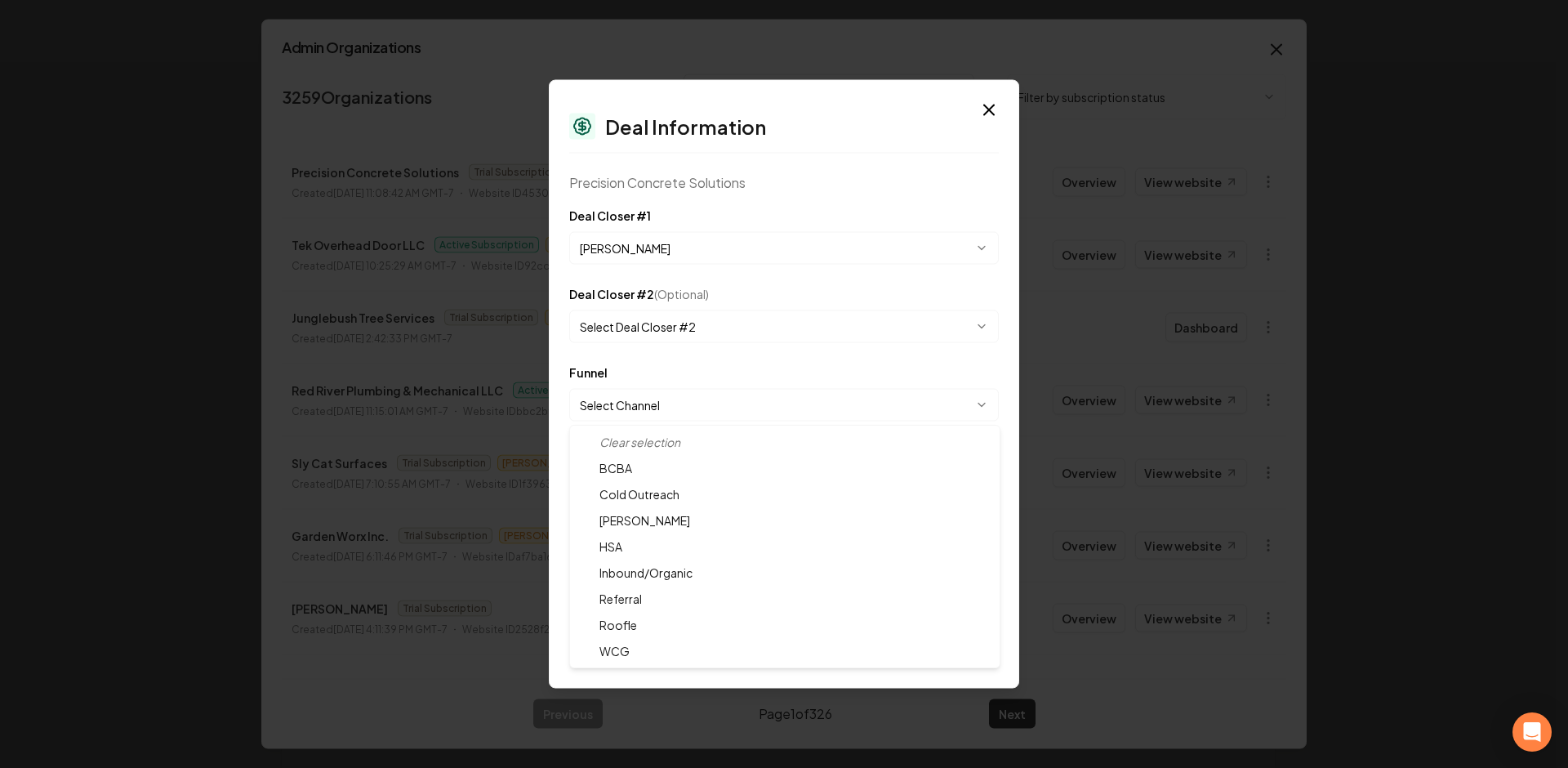
select select "**********"
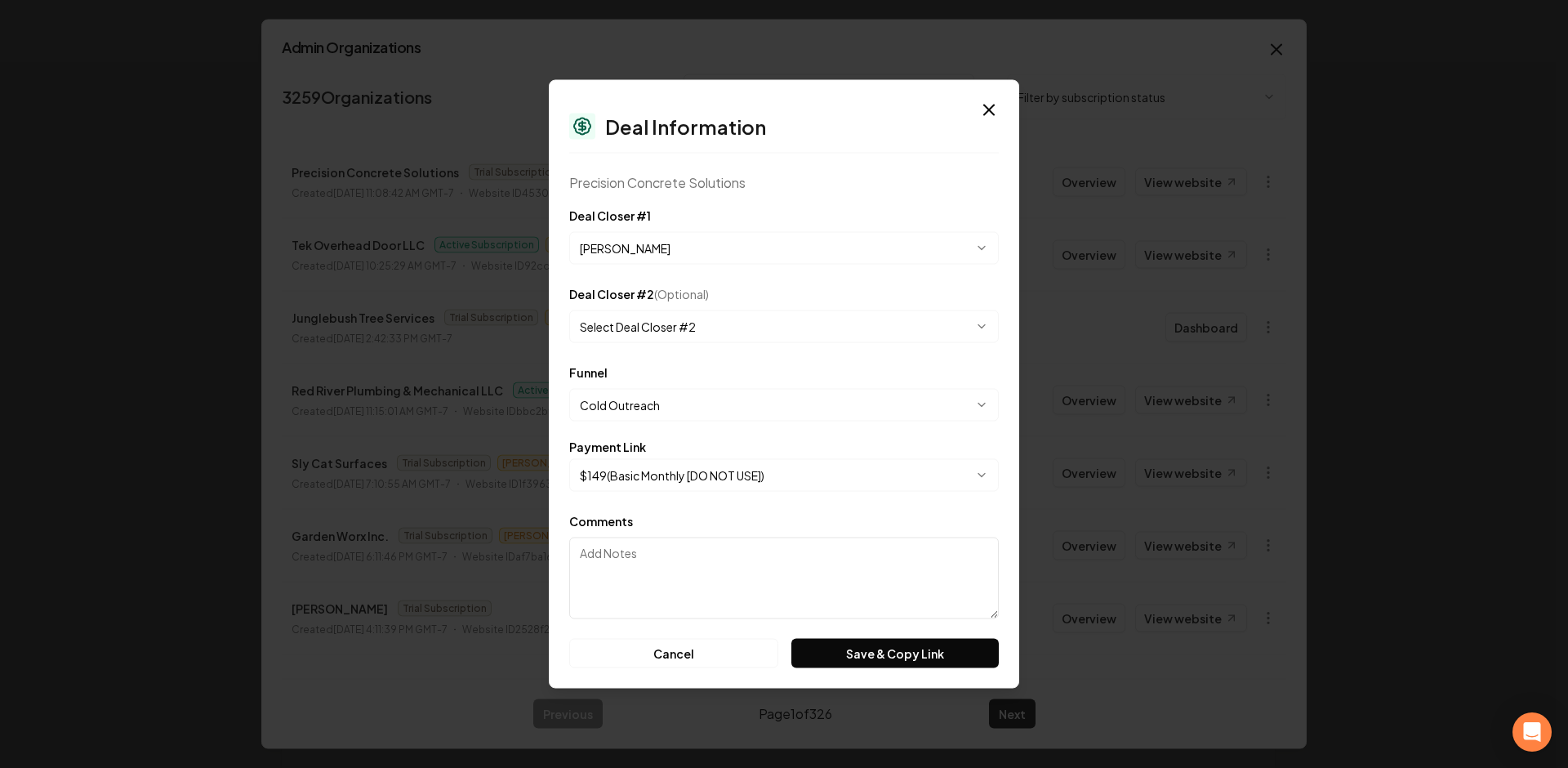
click at [714, 468] on body "Organization Rebolt Site Builder 2636 companies Add New Business Logo Company N…" at bounding box center [778, 384] width 1556 height 768
click at [849, 655] on button "Save & Copy Link" at bounding box center [895, 653] width 208 height 30
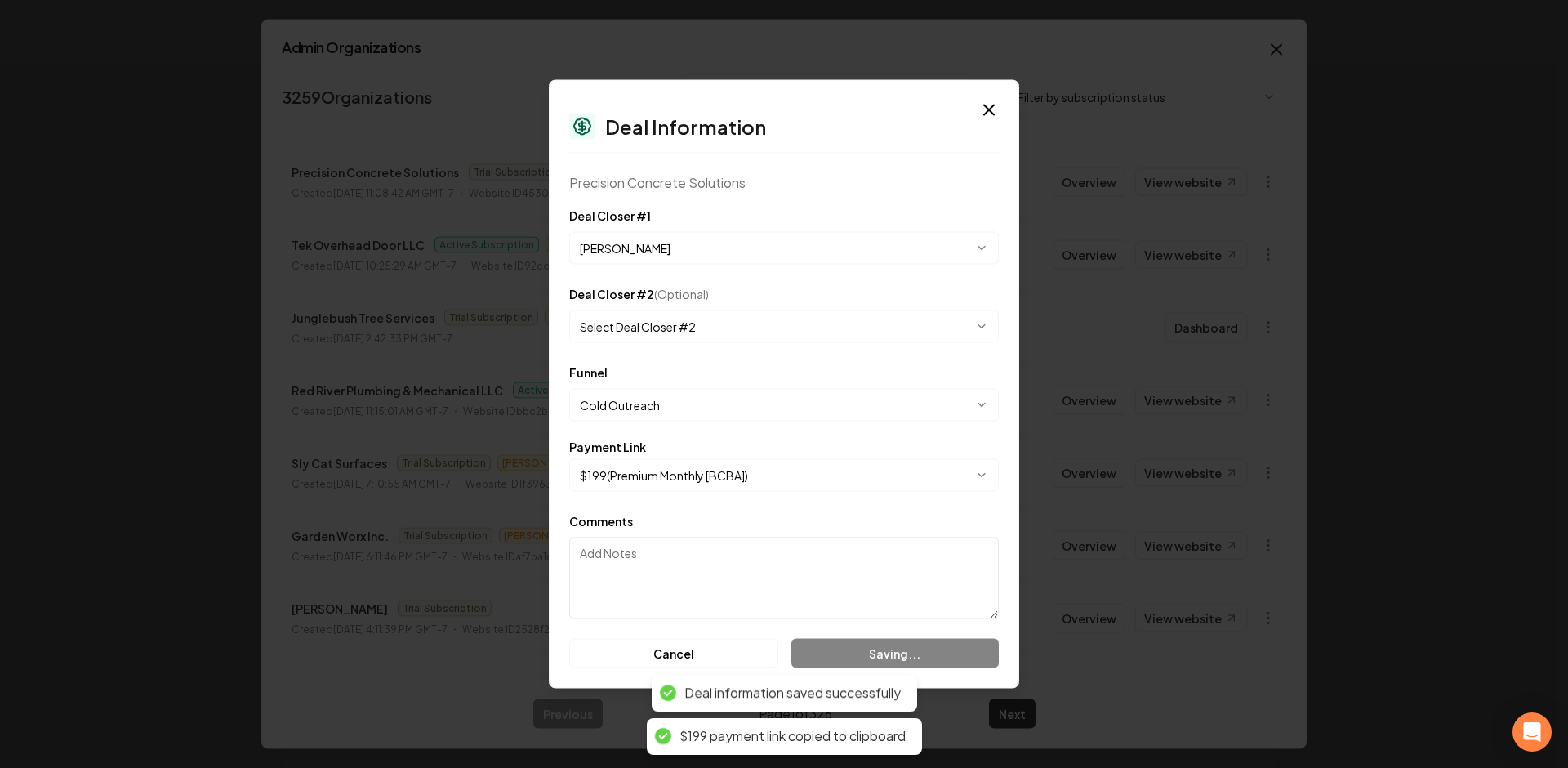
select select "**********"
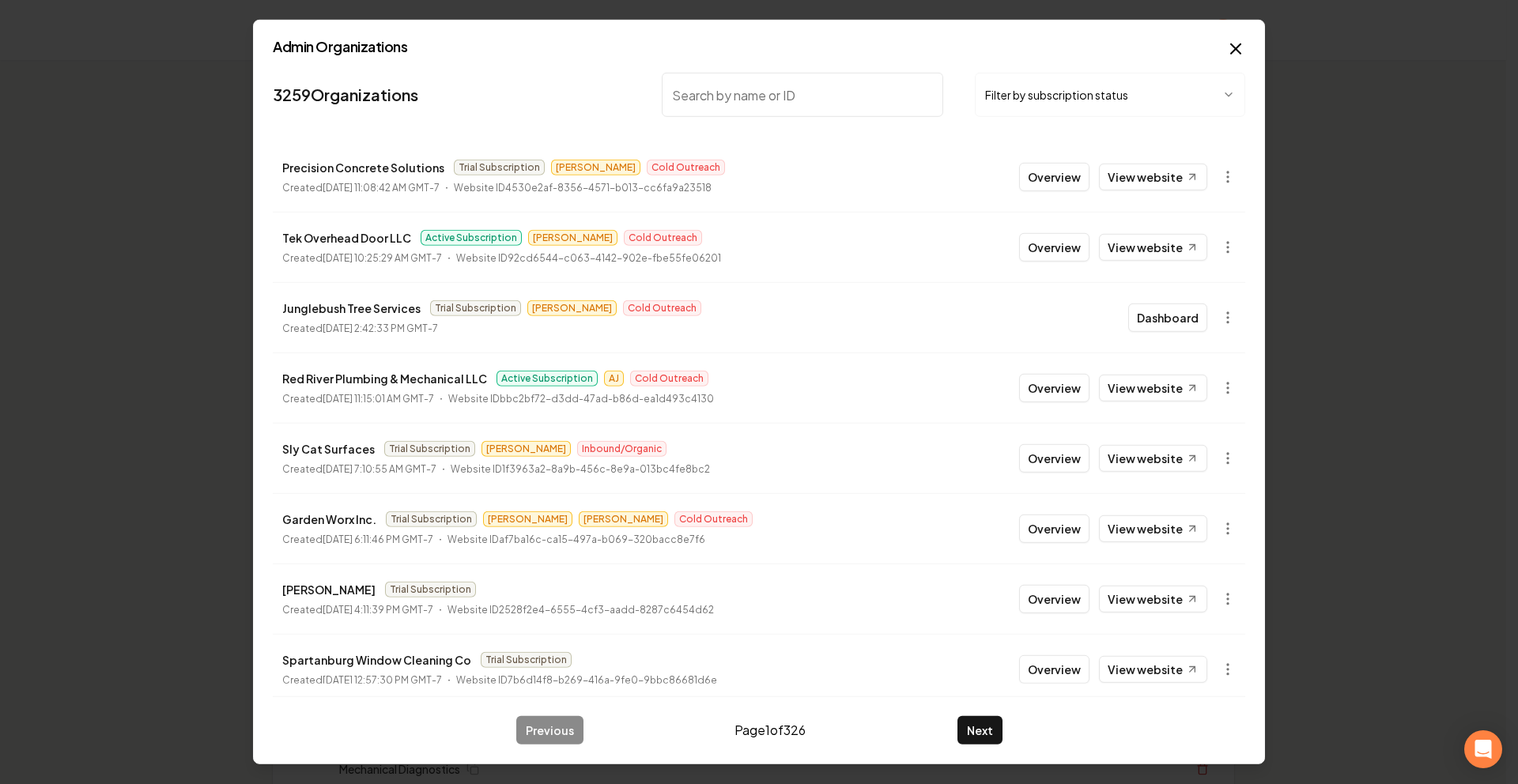
click at [1052, 180] on button "Overview" at bounding box center [1054, 177] width 71 height 29
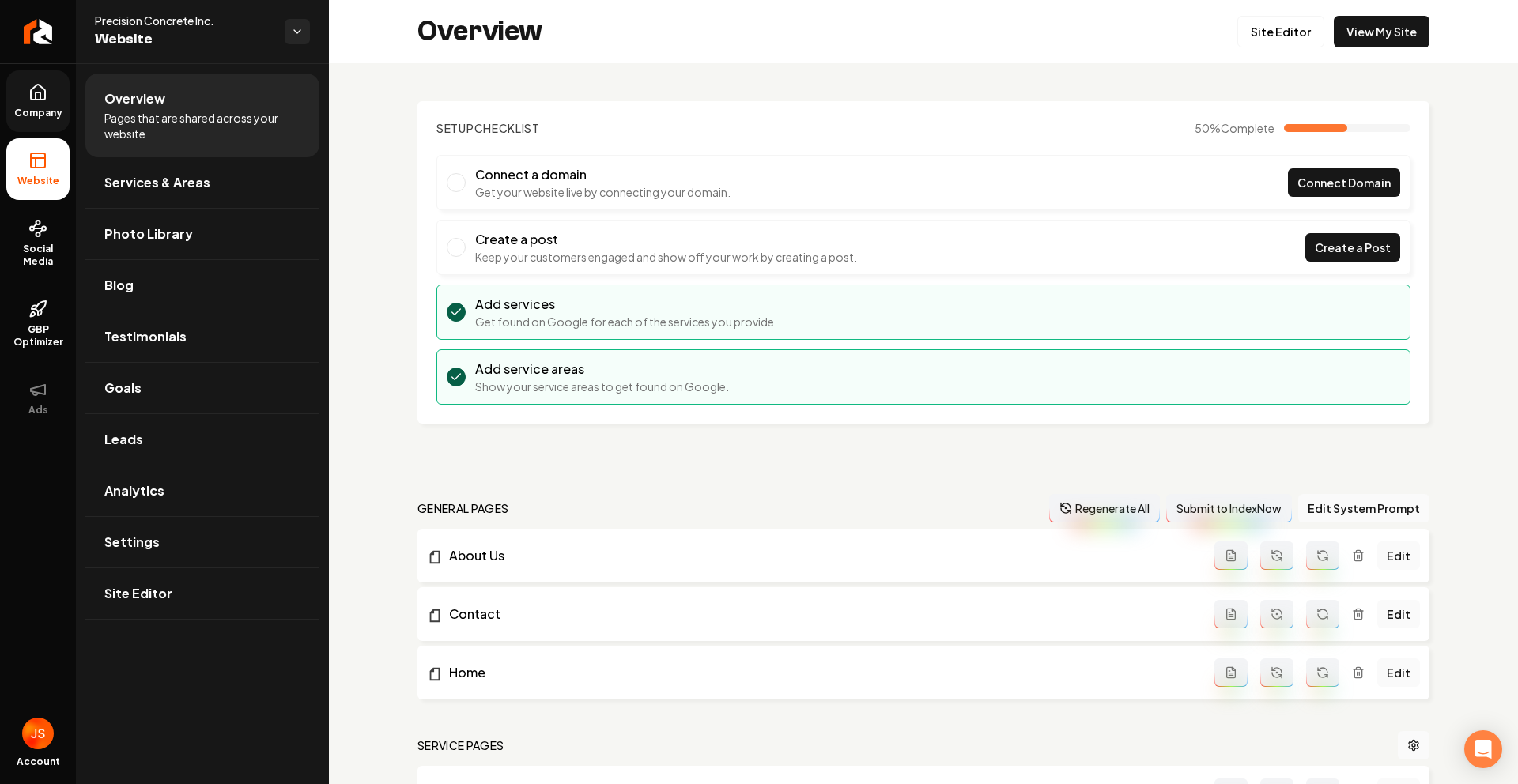
click at [38, 102] on link "Company" at bounding box center [38, 101] width 63 height 62
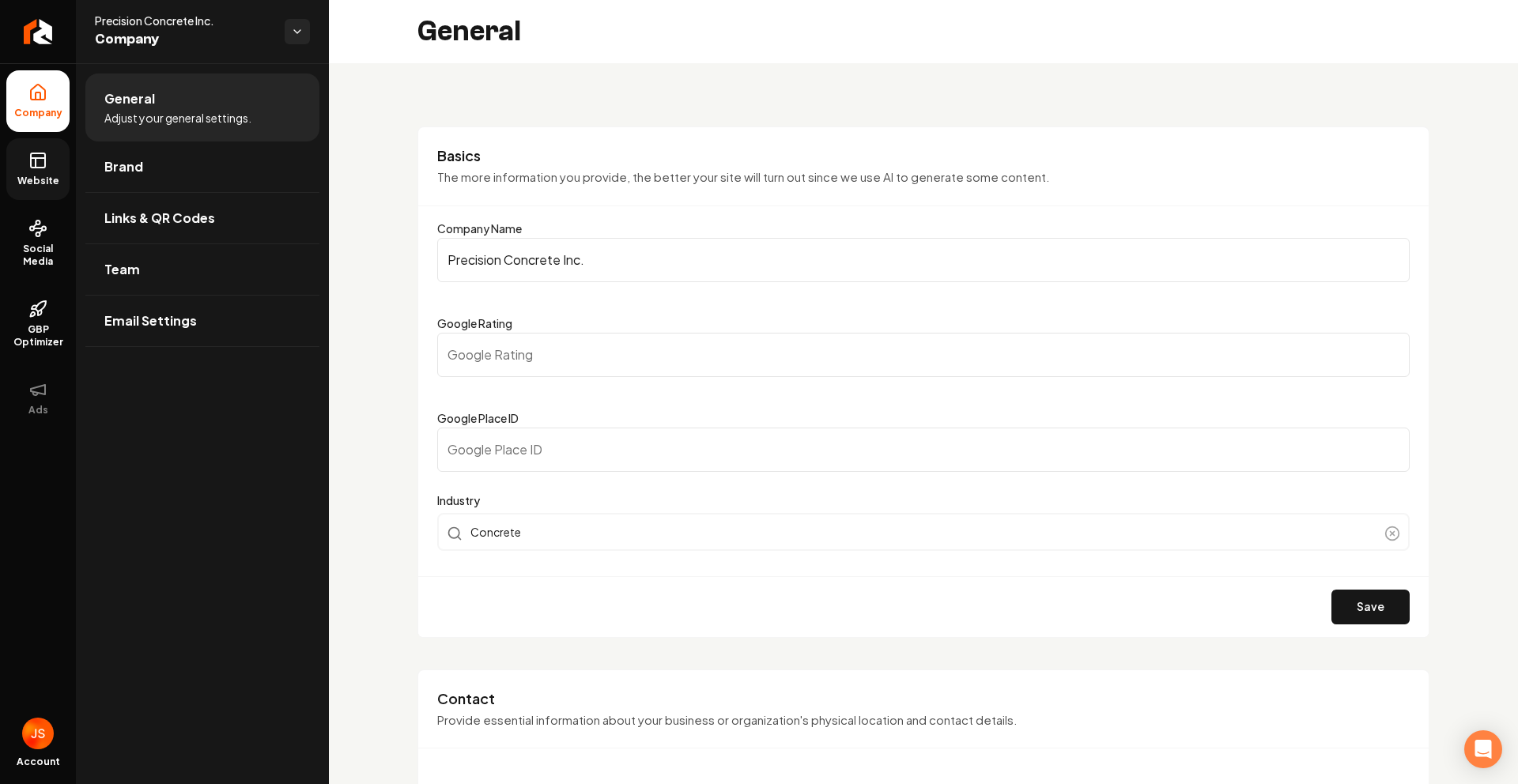
click at [30, 171] on link "Website" at bounding box center [38, 168] width 63 height 62
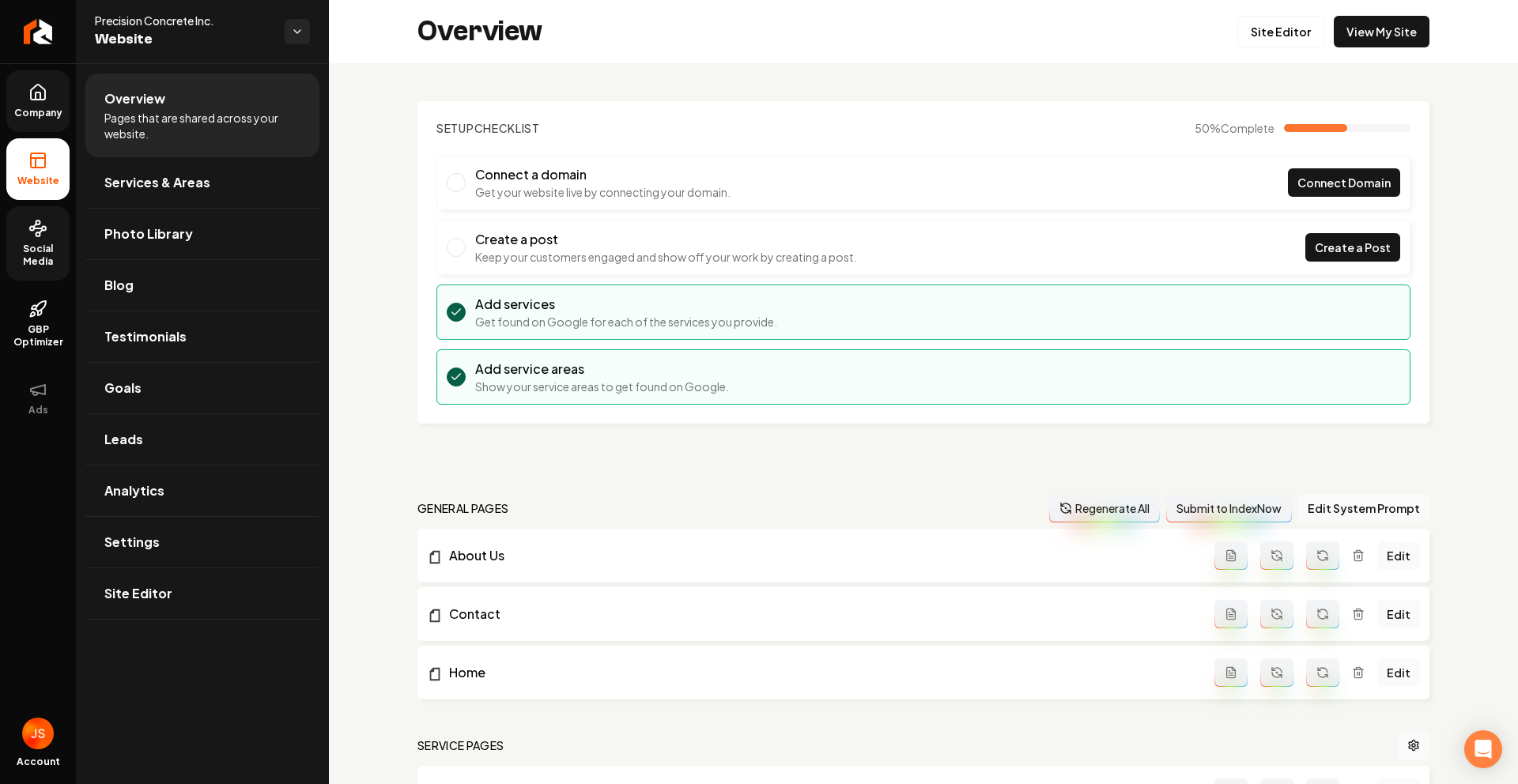
click at [53, 224] on link "Social Media" at bounding box center [38, 243] width 63 height 74
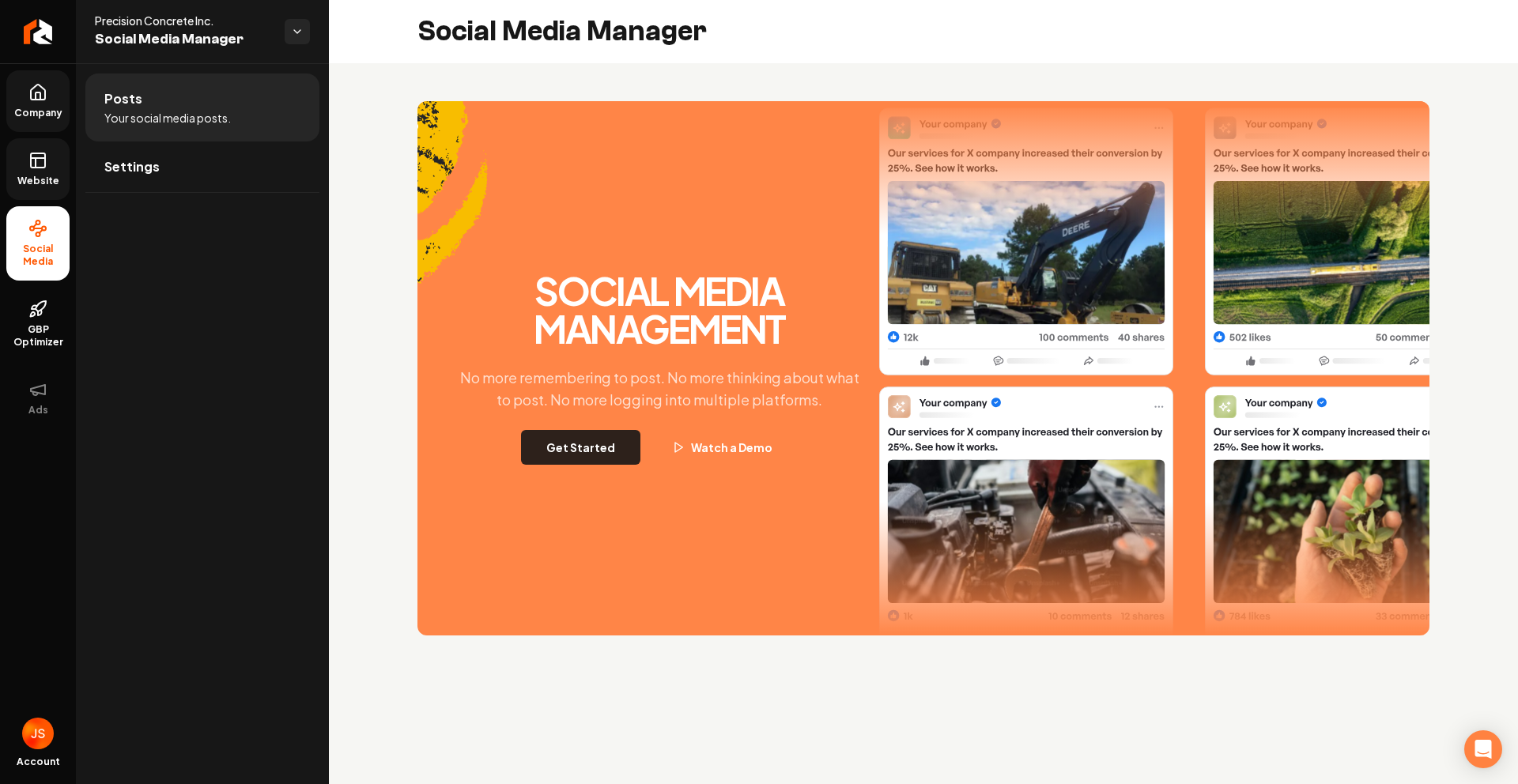
click at [567, 440] on button "Get Started" at bounding box center [581, 448] width 120 height 35
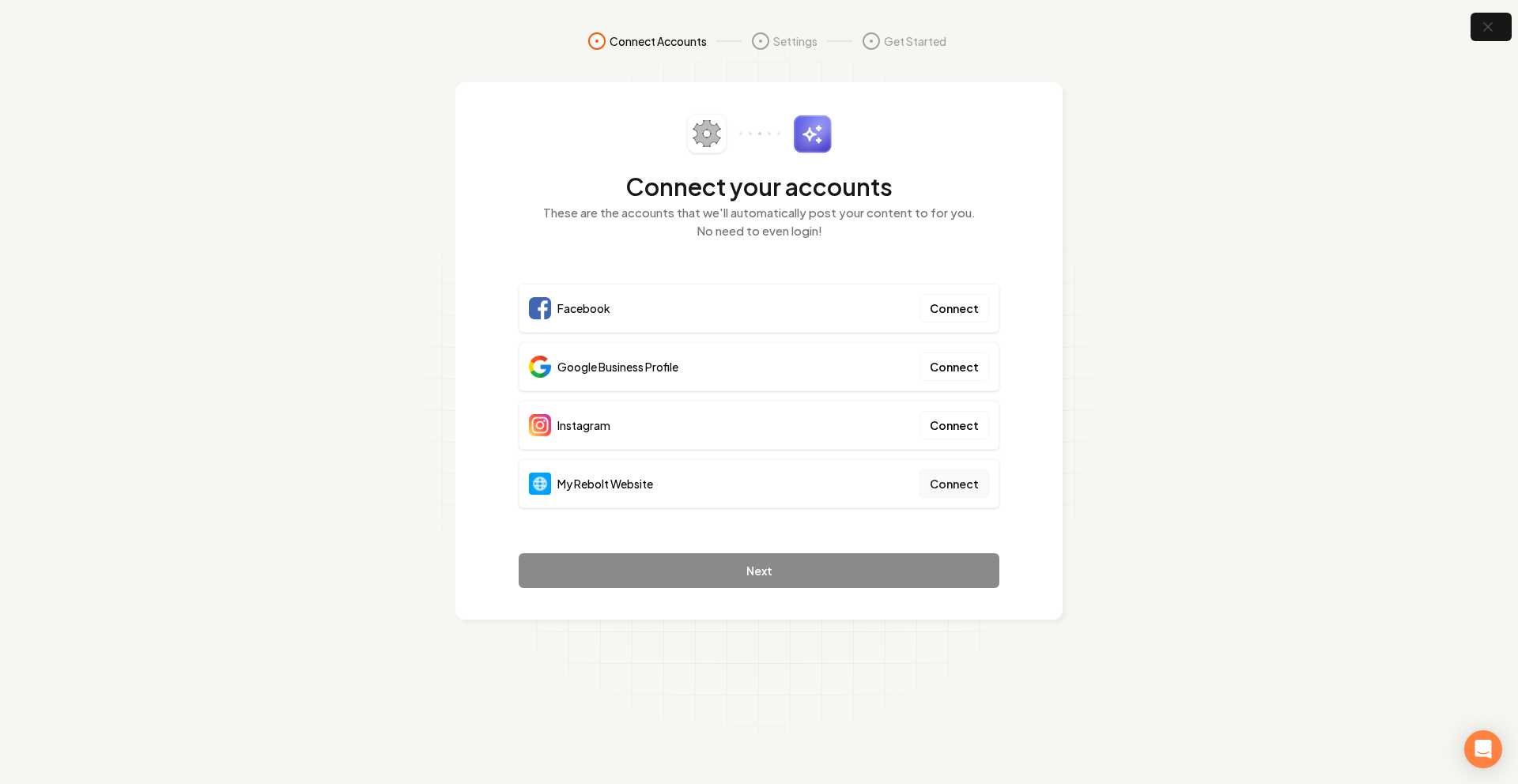
click at [924, 487] on button "Connect" at bounding box center [955, 484] width 70 height 29
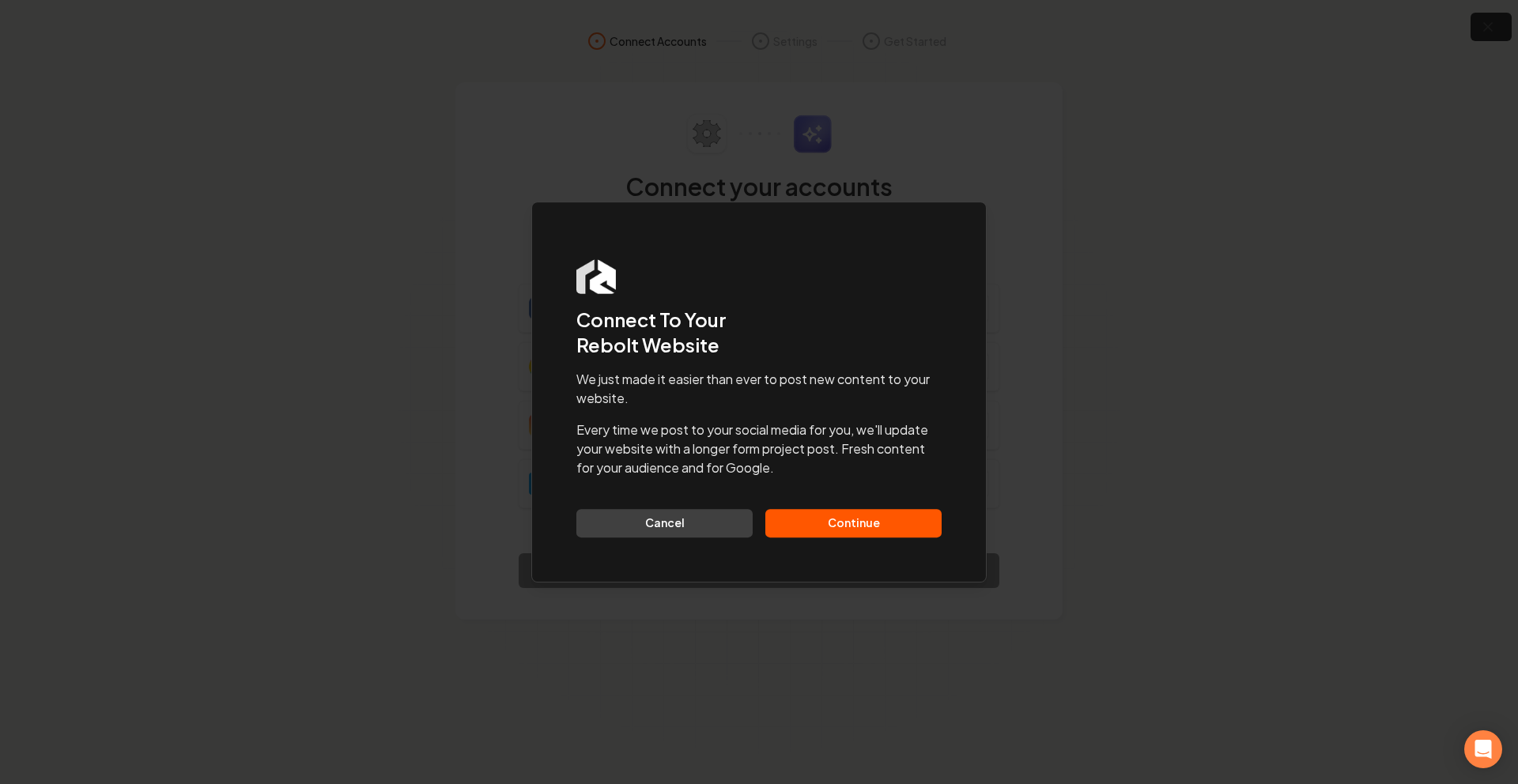
click at [851, 528] on button "Continue" at bounding box center [853, 523] width 176 height 29
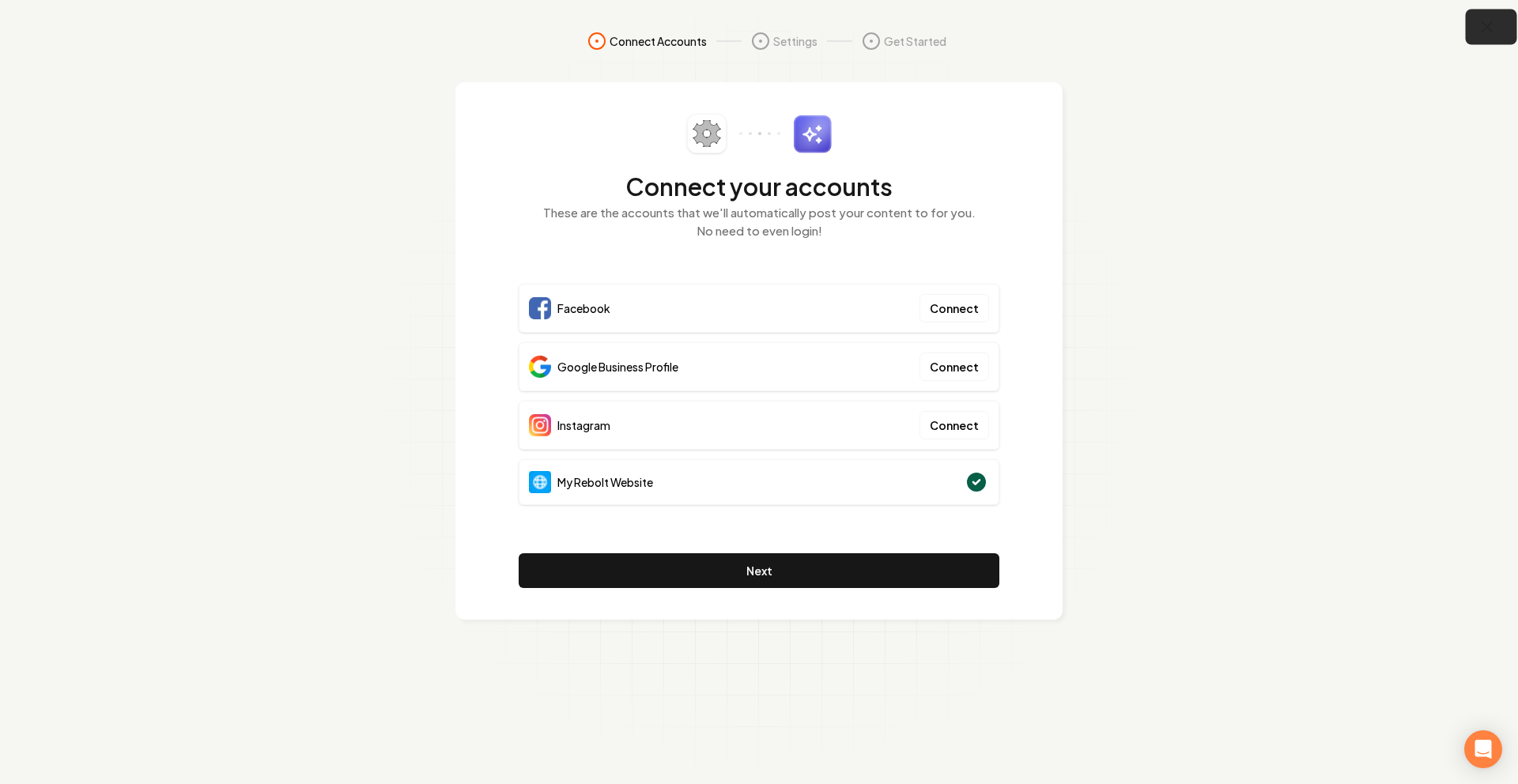
click at [1479, 34] on icon "button" at bounding box center [1487, 27] width 20 height 20
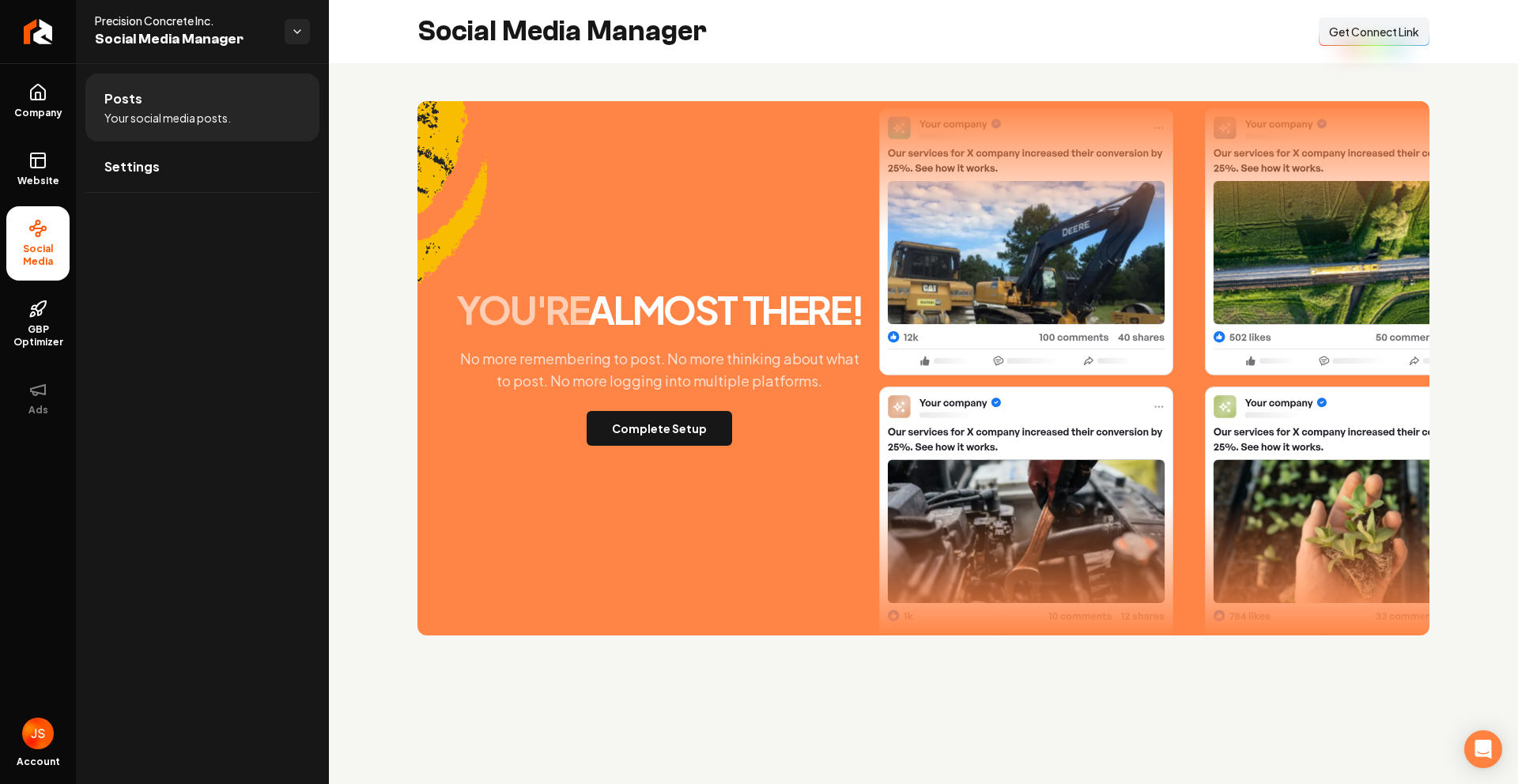
click at [1370, 38] on span "Get Connect Link" at bounding box center [1374, 31] width 90 height 16
click at [43, 179] on span "Website" at bounding box center [38, 181] width 54 height 12
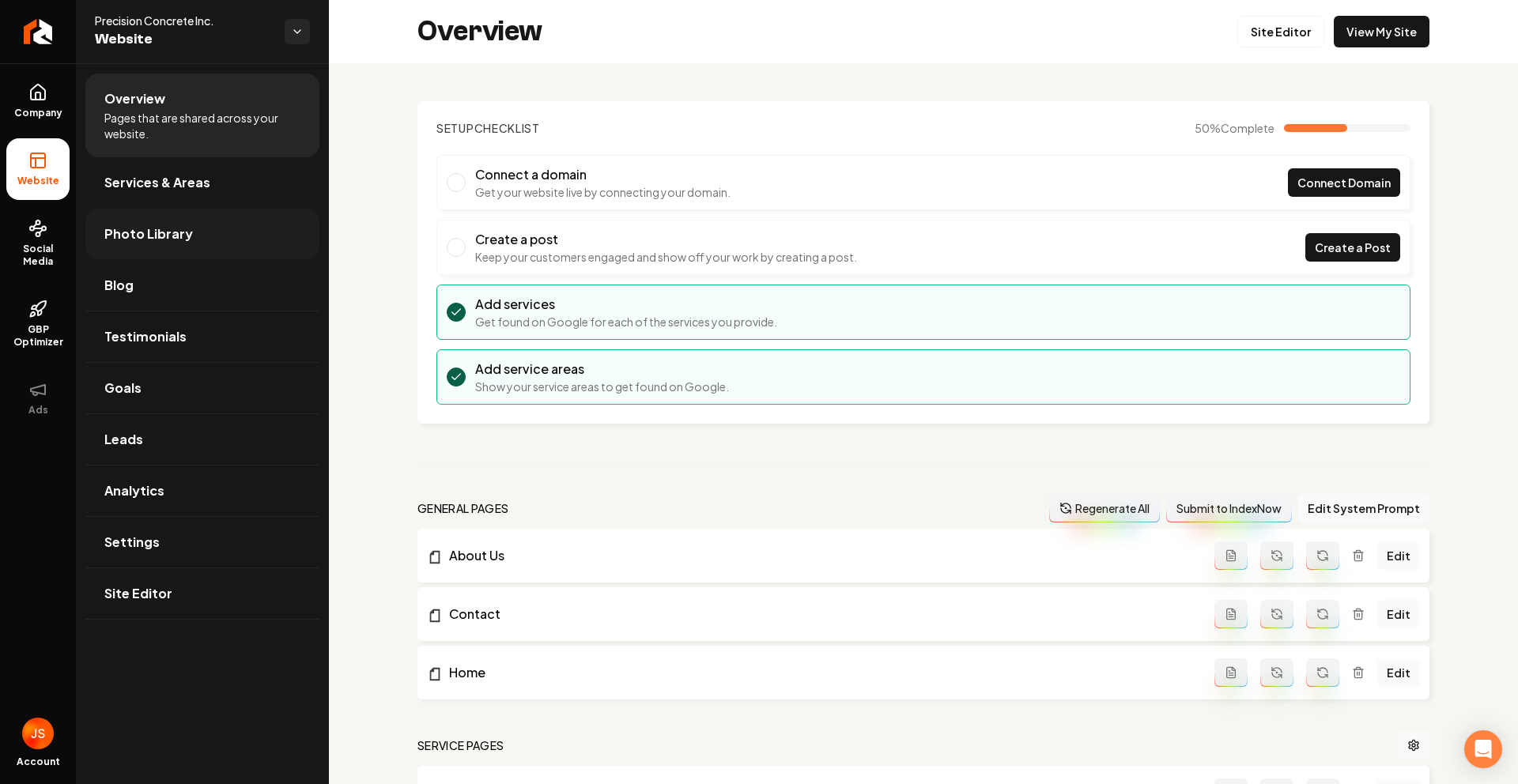
click at [133, 231] on span "Photo Library" at bounding box center [148, 234] width 88 height 19
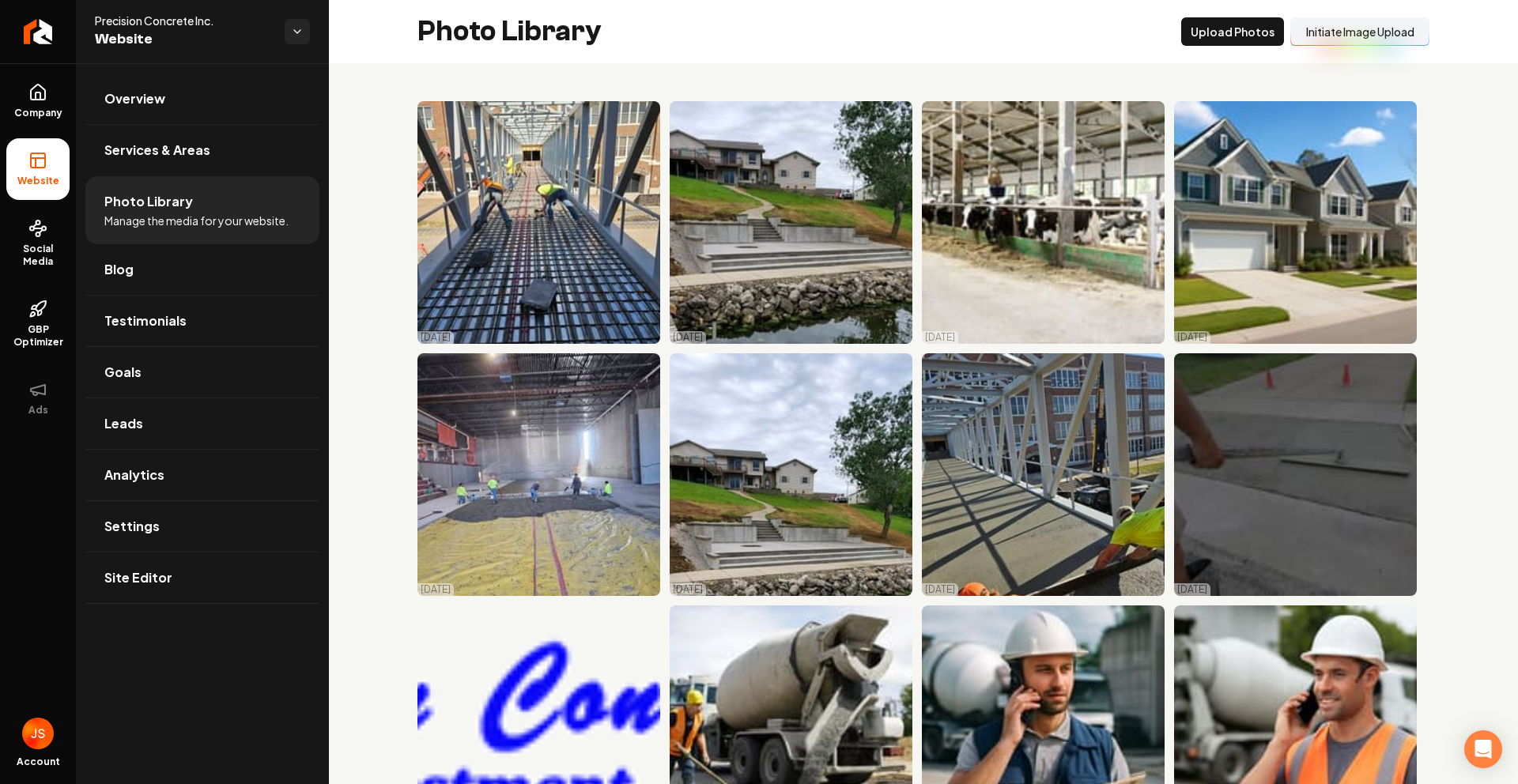
click at [1343, 45] on button "Initiate Image Upload" at bounding box center [1360, 31] width 139 height 29
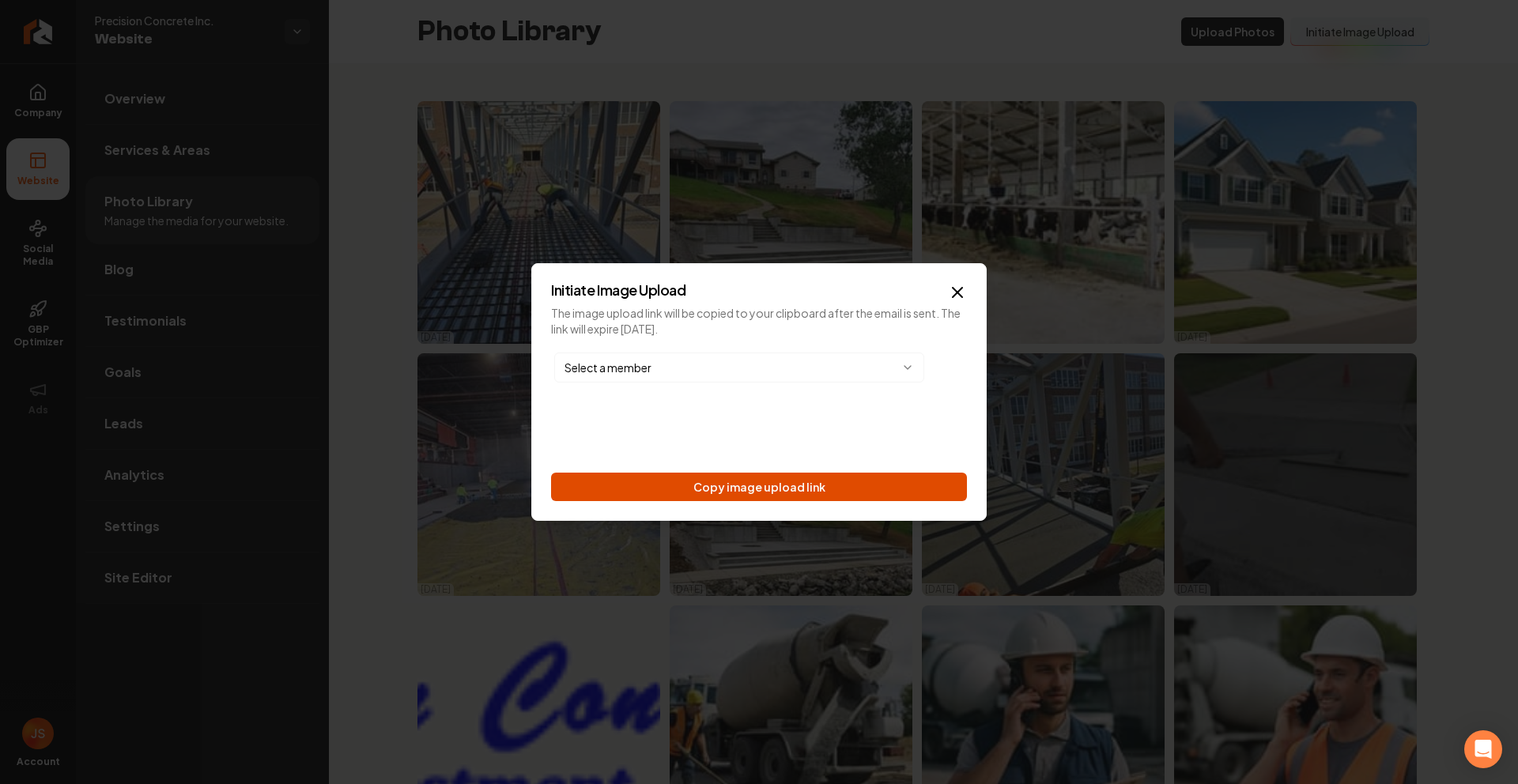
click at [752, 488] on button "Copy image upload link" at bounding box center [759, 486] width 416 height 29
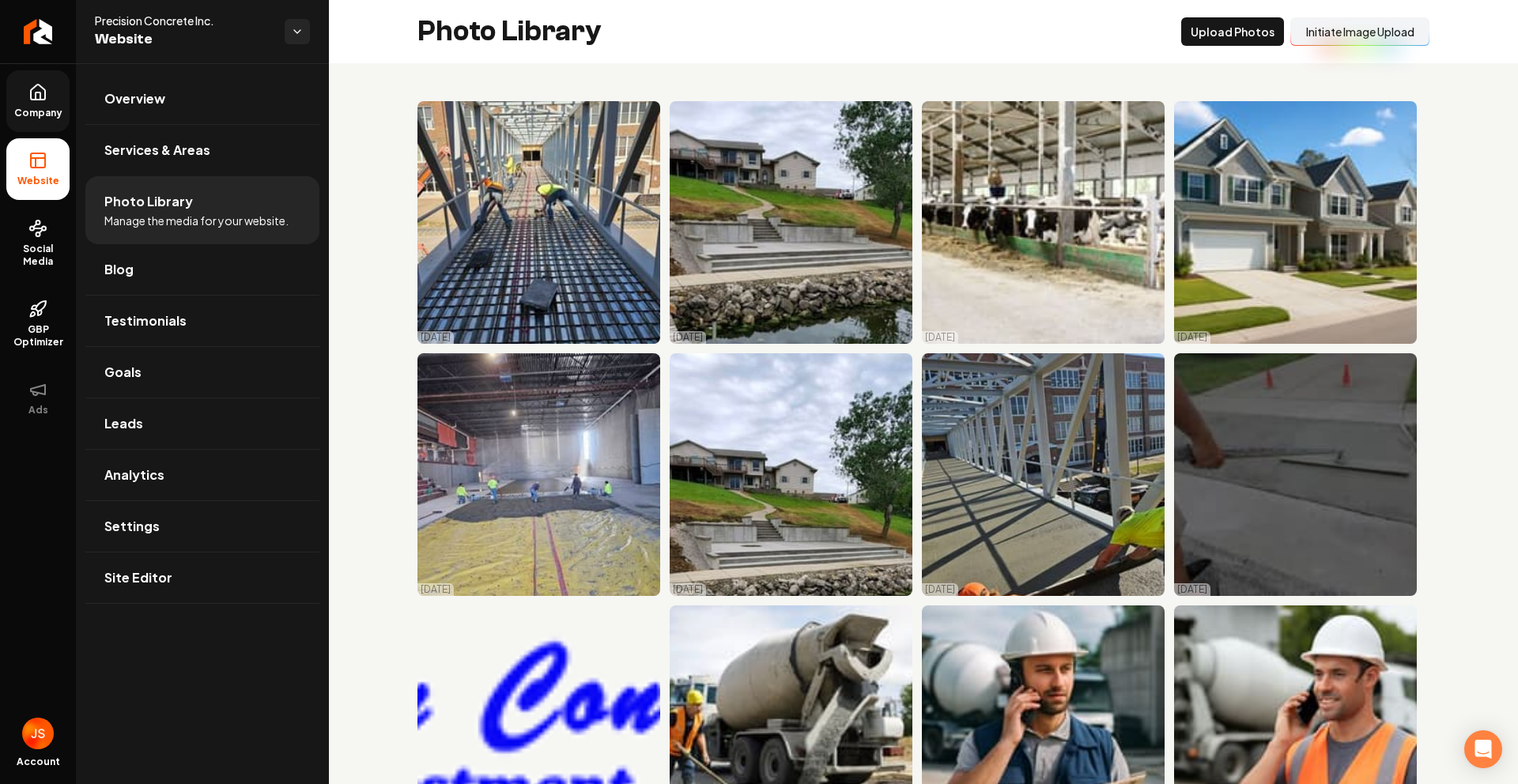
click at [46, 107] on span "Company" at bounding box center [38, 113] width 61 height 12
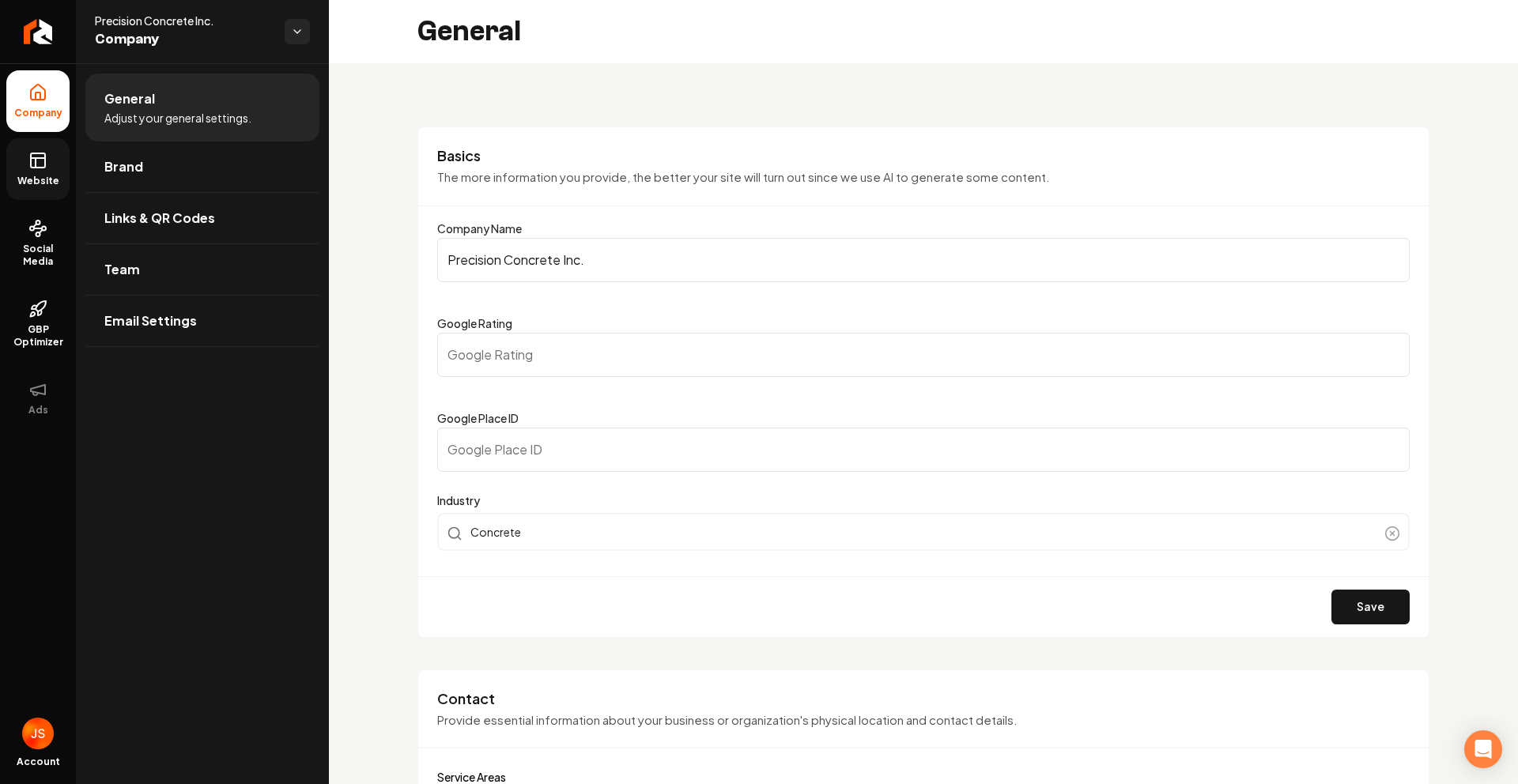
click at [54, 166] on link "Website" at bounding box center [38, 168] width 63 height 62
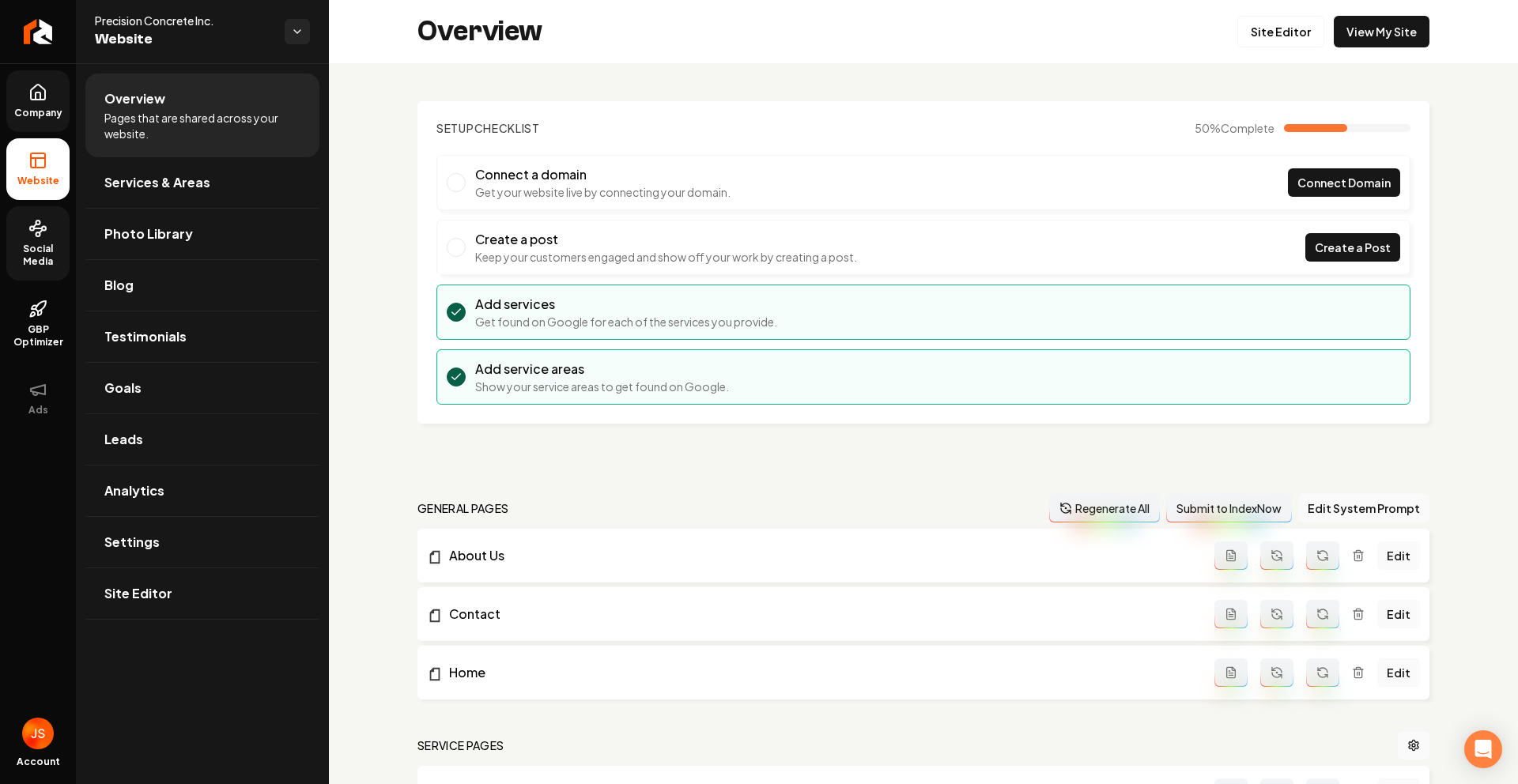
click at [46, 230] on icon at bounding box center [38, 229] width 19 height 19
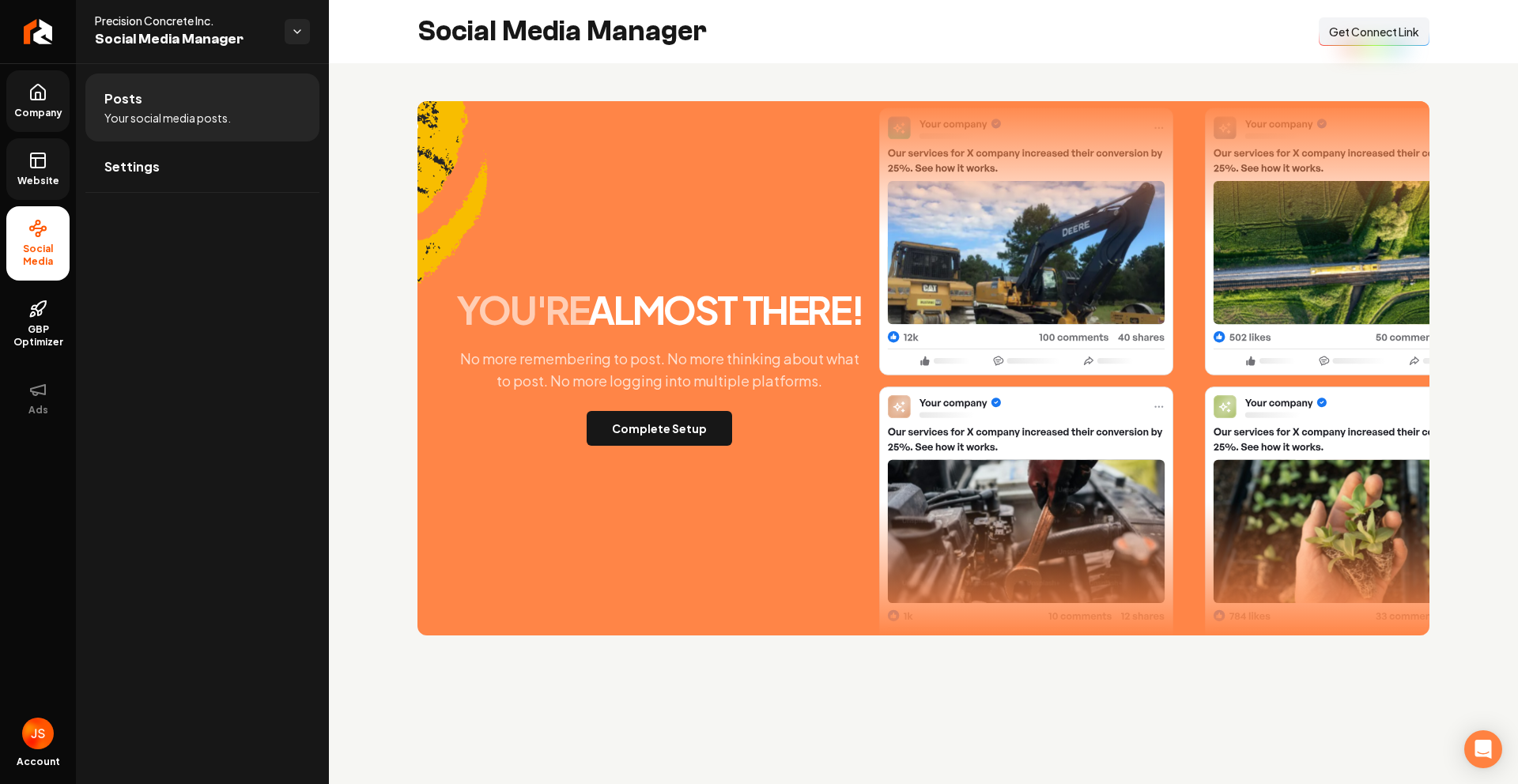
click at [1353, 39] on button "Connect Link Get Connect Link" at bounding box center [1374, 31] width 111 height 29
click at [26, 155] on link "Website" at bounding box center [38, 168] width 63 height 62
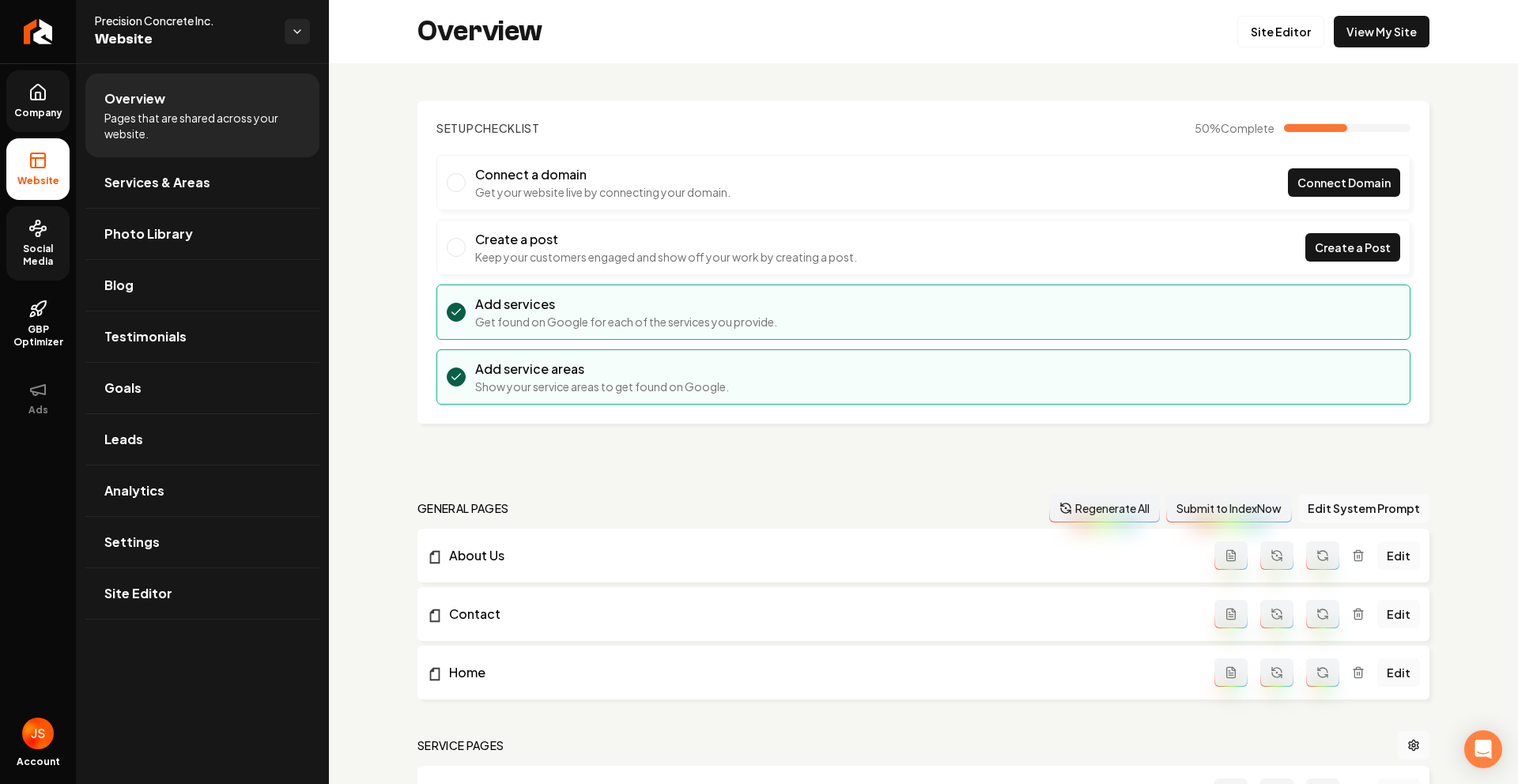
click at [41, 113] on span "Company" at bounding box center [38, 113] width 61 height 12
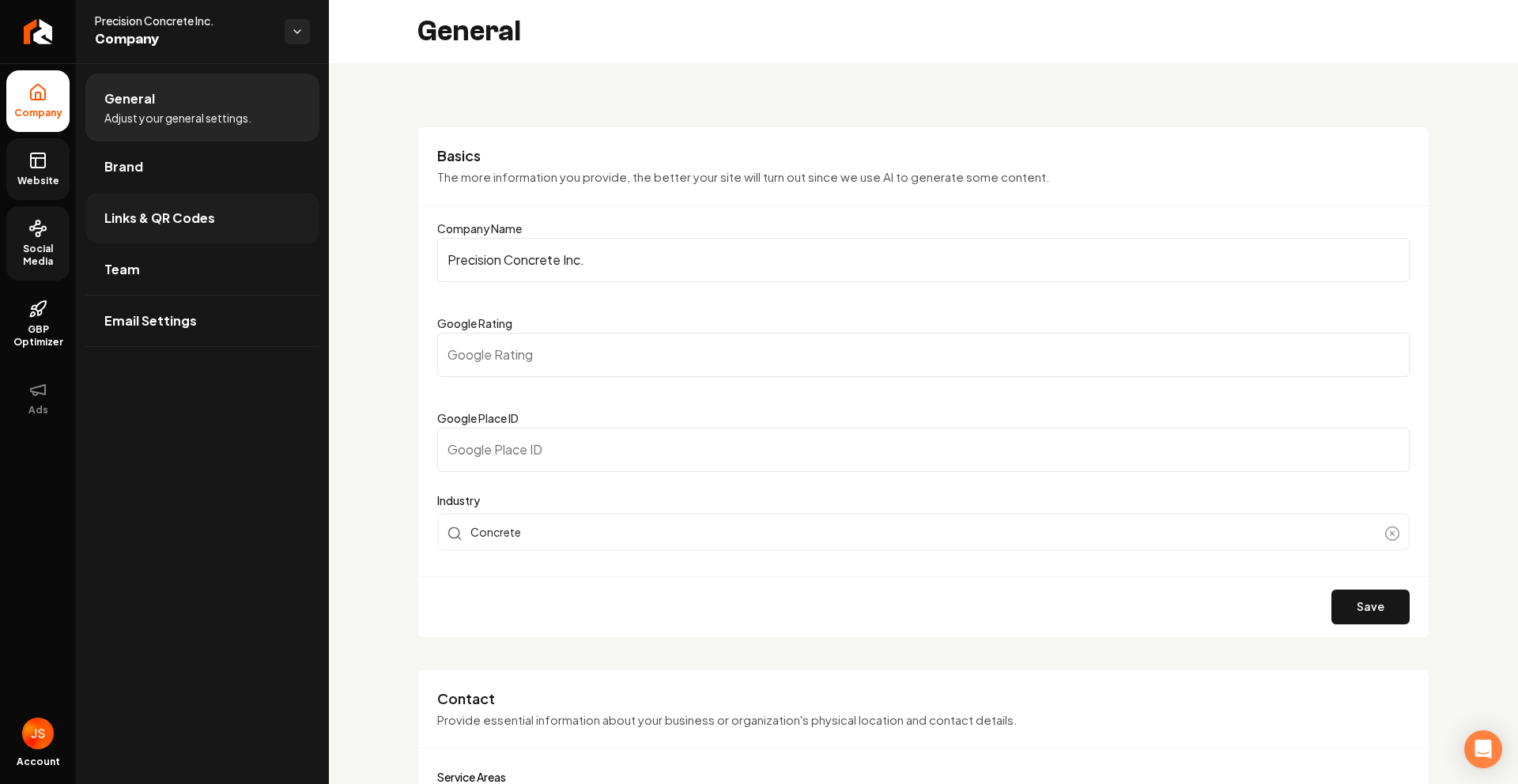
click at [159, 217] on span "Links & QR Codes" at bounding box center [160, 218] width 111 height 19
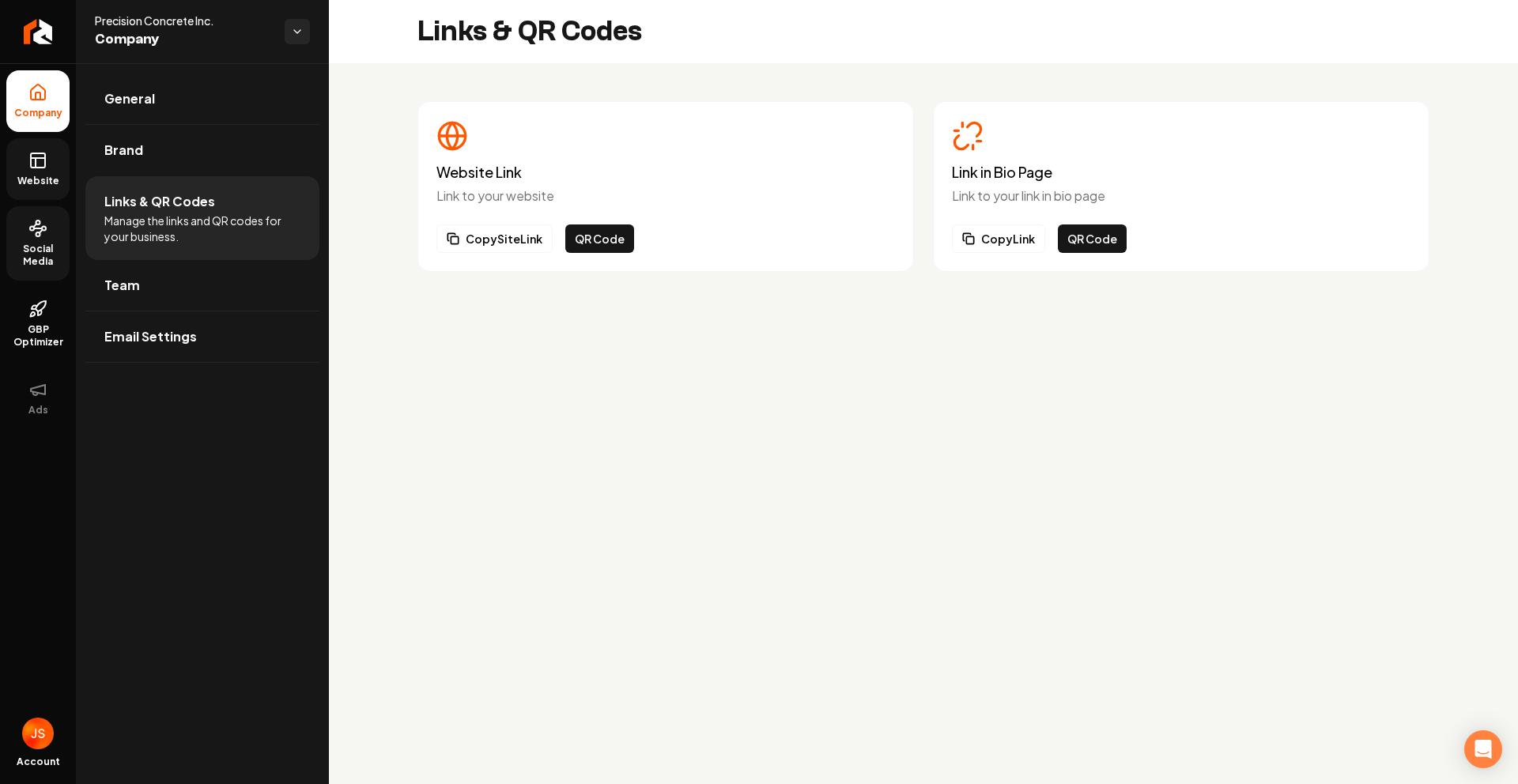
click at [1017, 255] on div "Link in Bio Page Link to your link in bio page Copy Link QR Code" at bounding box center [1181, 187] width 497 height 171
click at [1017, 244] on button "Copy Link" at bounding box center [998, 238] width 93 height 29
click at [33, 155] on icon at bounding box center [38, 161] width 19 height 19
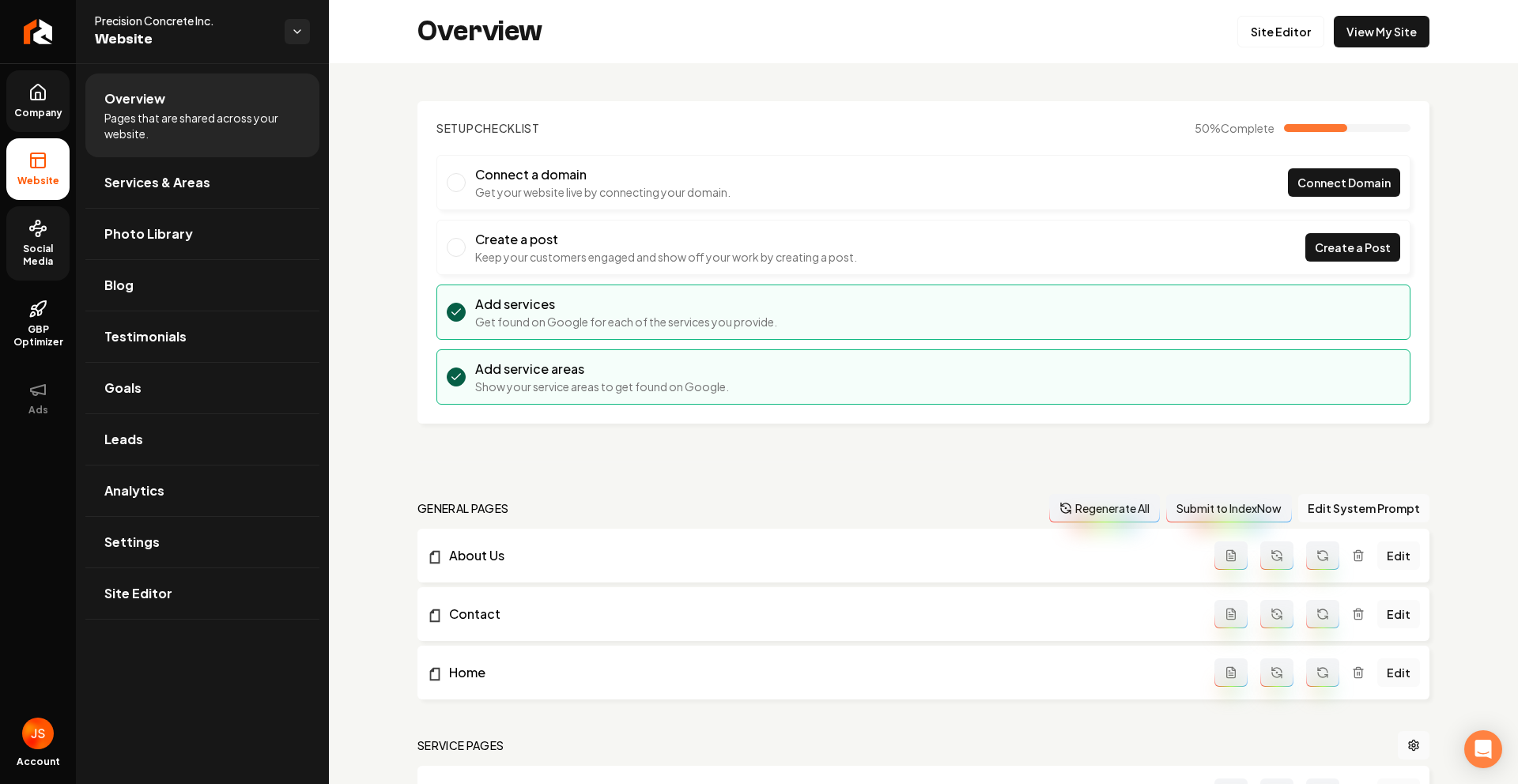
click at [53, 240] on link "Social Media" at bounding box center [38, 243] width 63 height 74
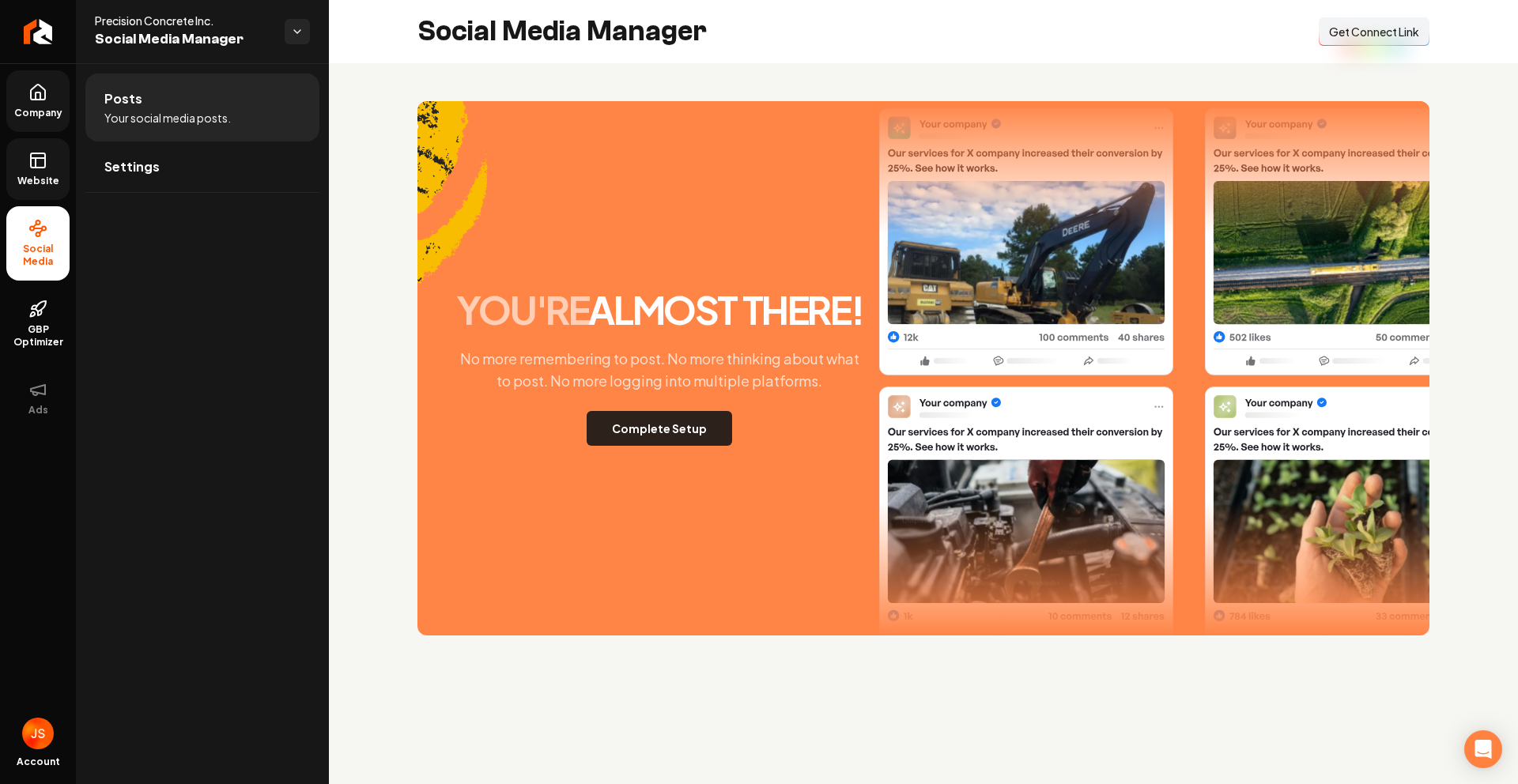
click at [681, 424] on button "Complete Setup" at bounding box center [659, 429] width 146 height 35
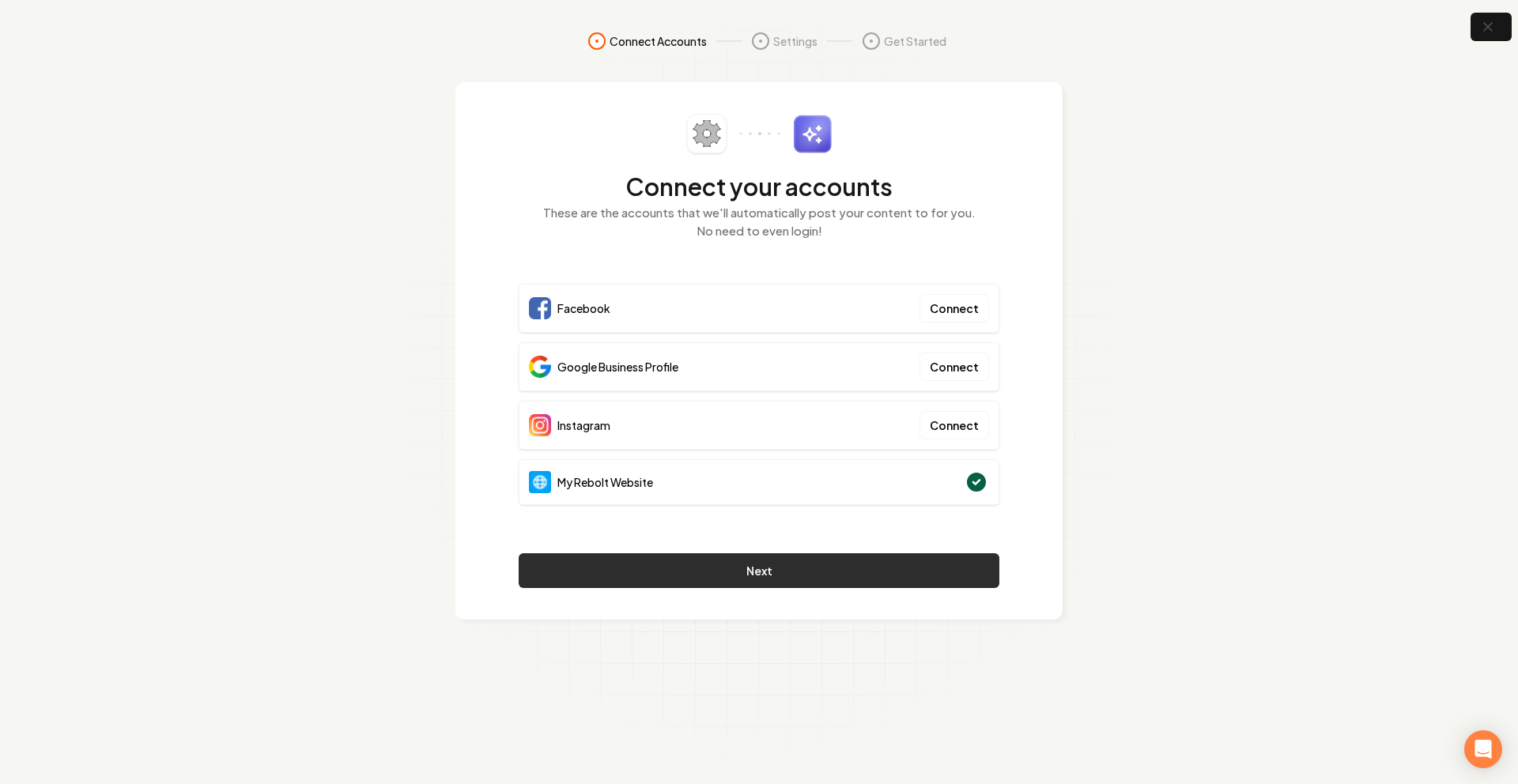
click at [772, 560] on button "Next" at bounding box center [759, 571] width 480 height 35
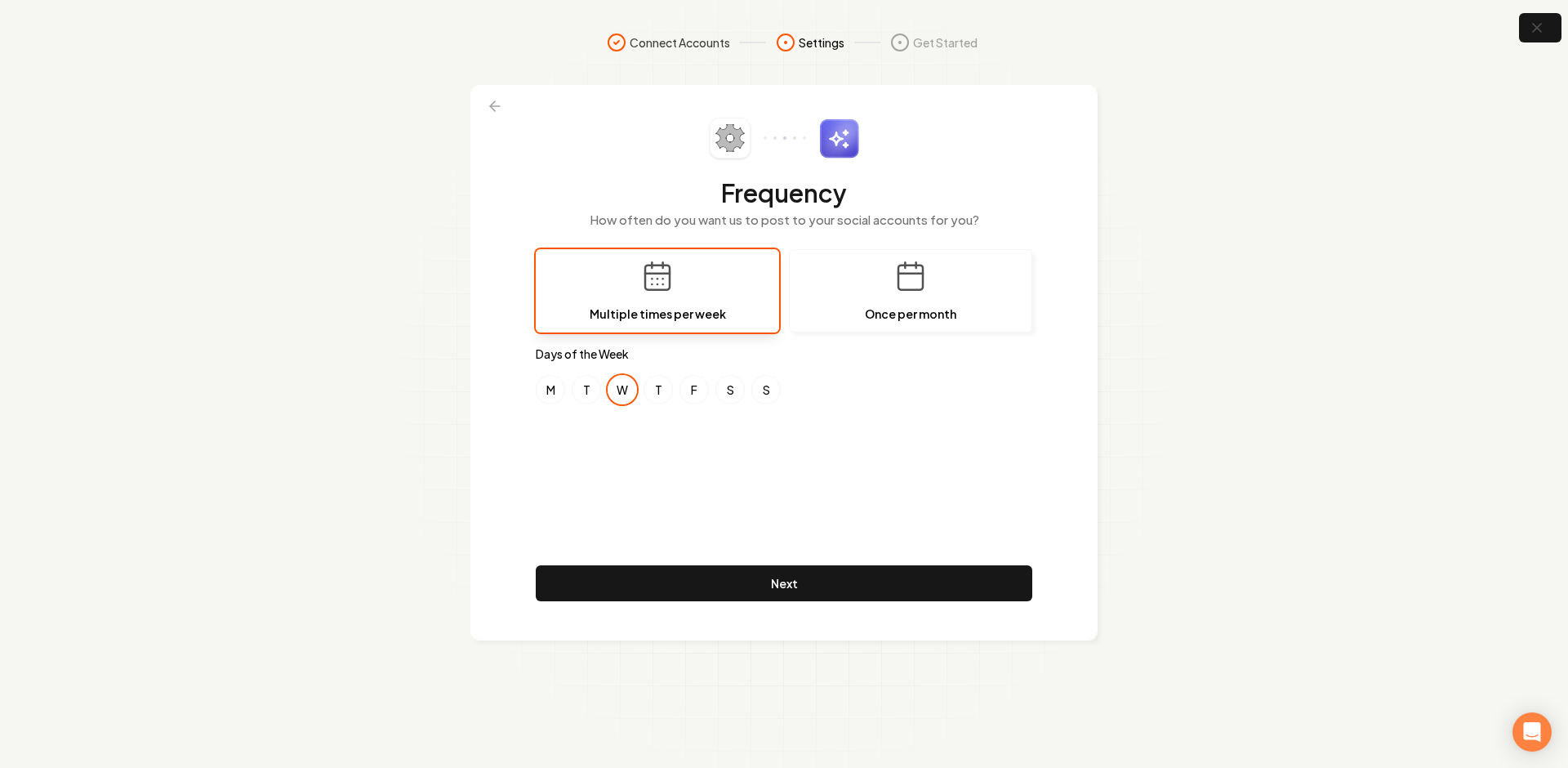
click at [959, 482] on div "Frequency How often do you want us to post to your social accounts for you? Mul…" at bounding box center [784, 362] width 496 height 490
click at [540, 387] on button "M" at bounding box center [550, 390] width 30 height 30
click at [641, 391] on div "M T W T F S S" at bounding box center [784, 390] width 496 height 30
click at [694, 391] on button "F" at bounding box center [694, 390] width 30 height 30
click at [742, 391] on button "S" at bounding box center [730, 390] width 30 height 30
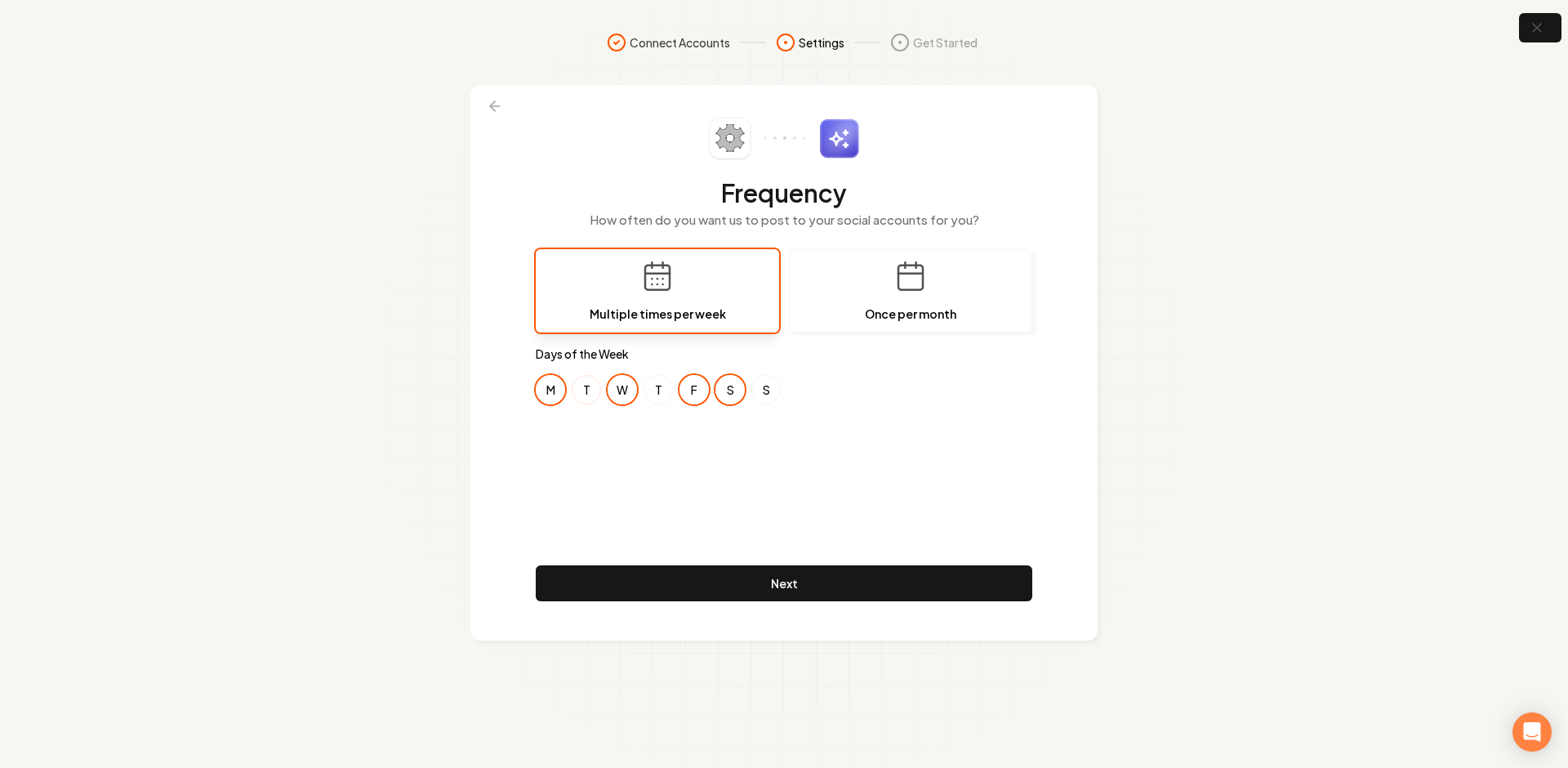
click at [595, 386] on button "T" at bounding box center [586, 390] width 30 height 30
click at [626, 390] on button "W" at bounding box center [623, 390] width 30 height 30
click at [669, 389] on button "T" at bounding box center [658, 390] width 30 height 30
drag, startPoint x: 544, startPoint y: 386, endPoint x: 623, endPoint y: 388, distance: 79.0
click at [551, 386] on button "M" at bounding box center [550, 390] width 30 height 30
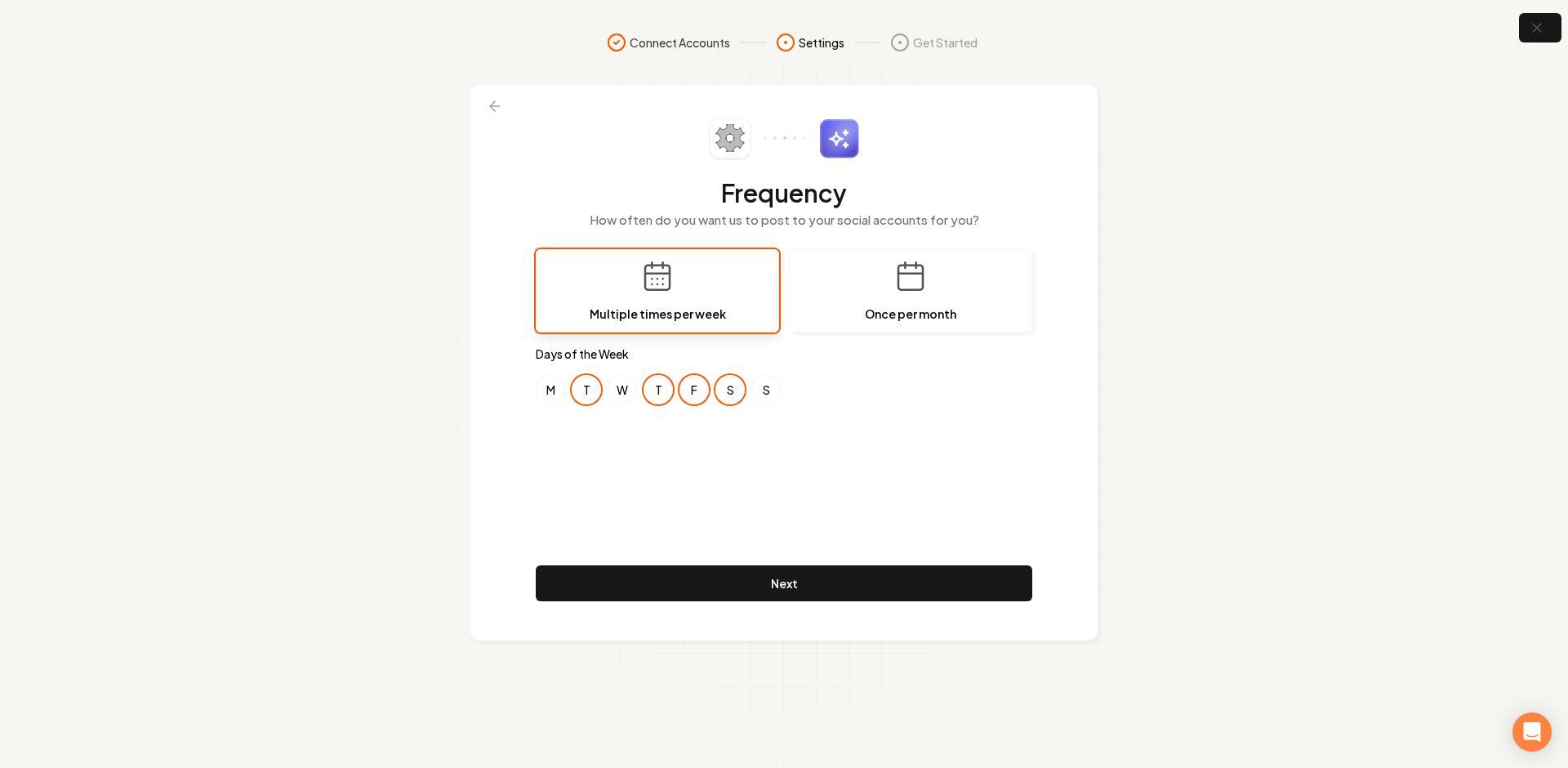
click at [705, 393] on button "F" at bounding box center [694, 390] width 30 height 30
drag, startPoint x: 721, startPoint y: 393, endPoint x: 687, endPoint y: 393, distance: 34.0
click at [715, 393] on button "S" at bounding box center [730, 390] width 30 height 30
drag, startPoint x: 659, startPoint y: 393, endPoint x: 573, endPoint y: 384, distance: 86.5
click at [639, 393] on div "M T W T F S S" at bounding box center [784, 390] width 496 height 30
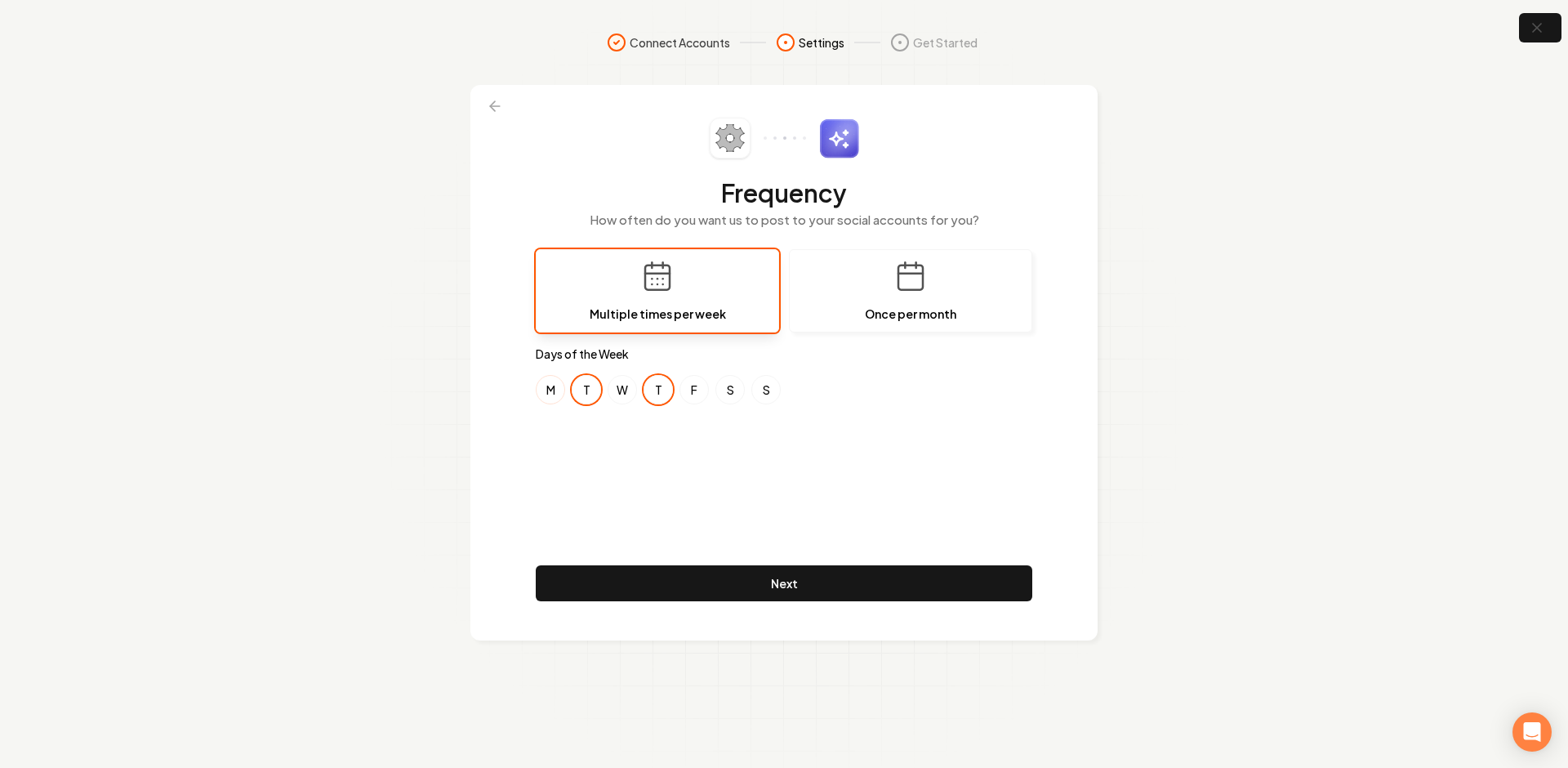
click at [540, 388] on button "M" at bounding box center [550, 390] width 30 height 30
drag, startPoint x: 684, startPoint y: 394, endPoint x: 661, endPoint y: 390, distance: 23.3
click at [684, 394] on button "F" at bounding box center [694, 390] width 30 height 30
drag, startPoint x: 660, startPoint y: 390, endPoint x: 599, endPoint y: 391, distance: 61.0
click at [658, 391] on button "T" at bounding box center [658, 390] width 30 height 30
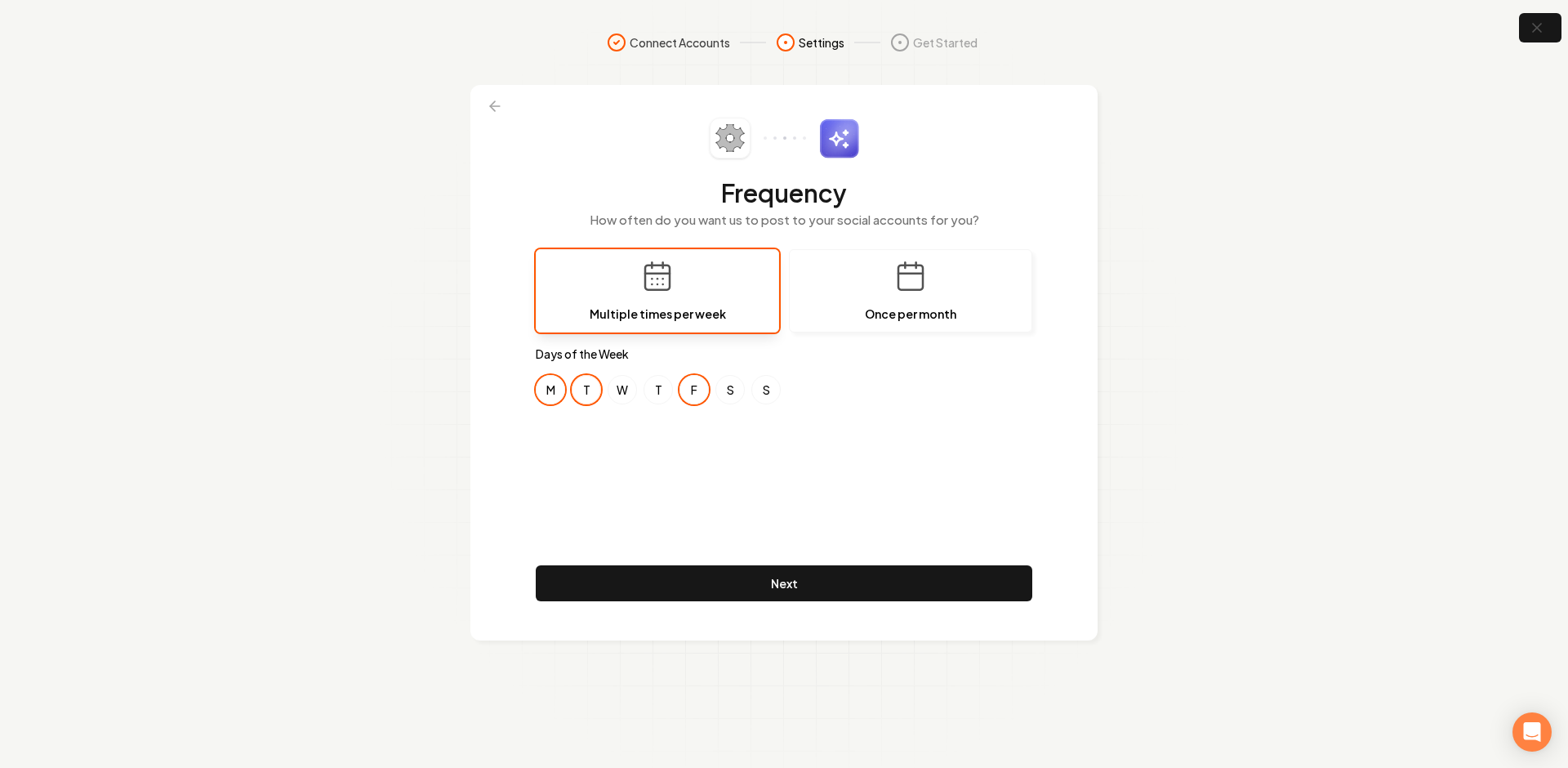
drag, startPoint x: 579, startPoint y: 391, endPoint x: 592, endPoint y: 391, distance: 13.0
click at [580, 391] on button "T" at bounding box center [586, 390] width 30 height 30
click at [655, 438] on div "Frequency How often do you want us to post to your social accounts for you? Mul…" at bounding box center [784, 362] width 496 height 490
click at [645, 431] on div "Frequency How often do you want us to post to your social accounts for you? Mul…" at bounding box center [784, 362] width 496 height 490
click at [725, 449] on div "Frequency How often do you want us to post to your social accounts for you? Mul…" at bounding box center [784, 362] width 496 height 490
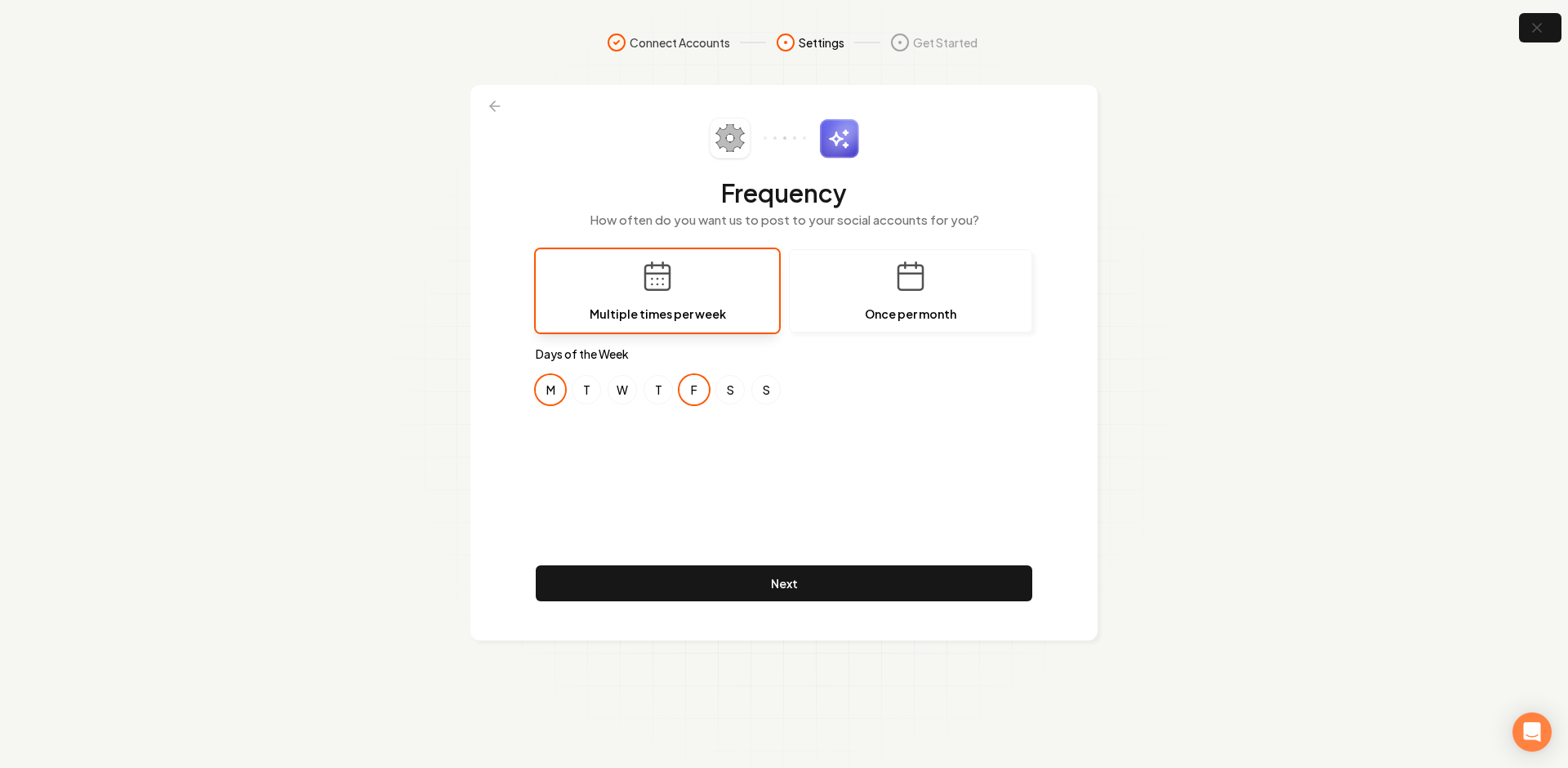
click at [629, 422] on div "Frequency How often do you want us to post to your social accounts for you? Mul…" at bounding box center [784, 362] width 496 height 490
click at [902, 427] on div "Frequency How often do you want us to post to your social accounts for you? Mul…" at bounding box center [784, 362] width 496 height 490
click at [597, 390] on button "T" at bounding box center [586, 390] width 30 height 30
click at [547, 393] on button "M" at bounding box center [550, 390] width 30 height 30
click at [607, 454] on div "Frequency How often do you want us to post to your social accounts for you? Mul…" at bounding box center [784, 362] width 496 height 490
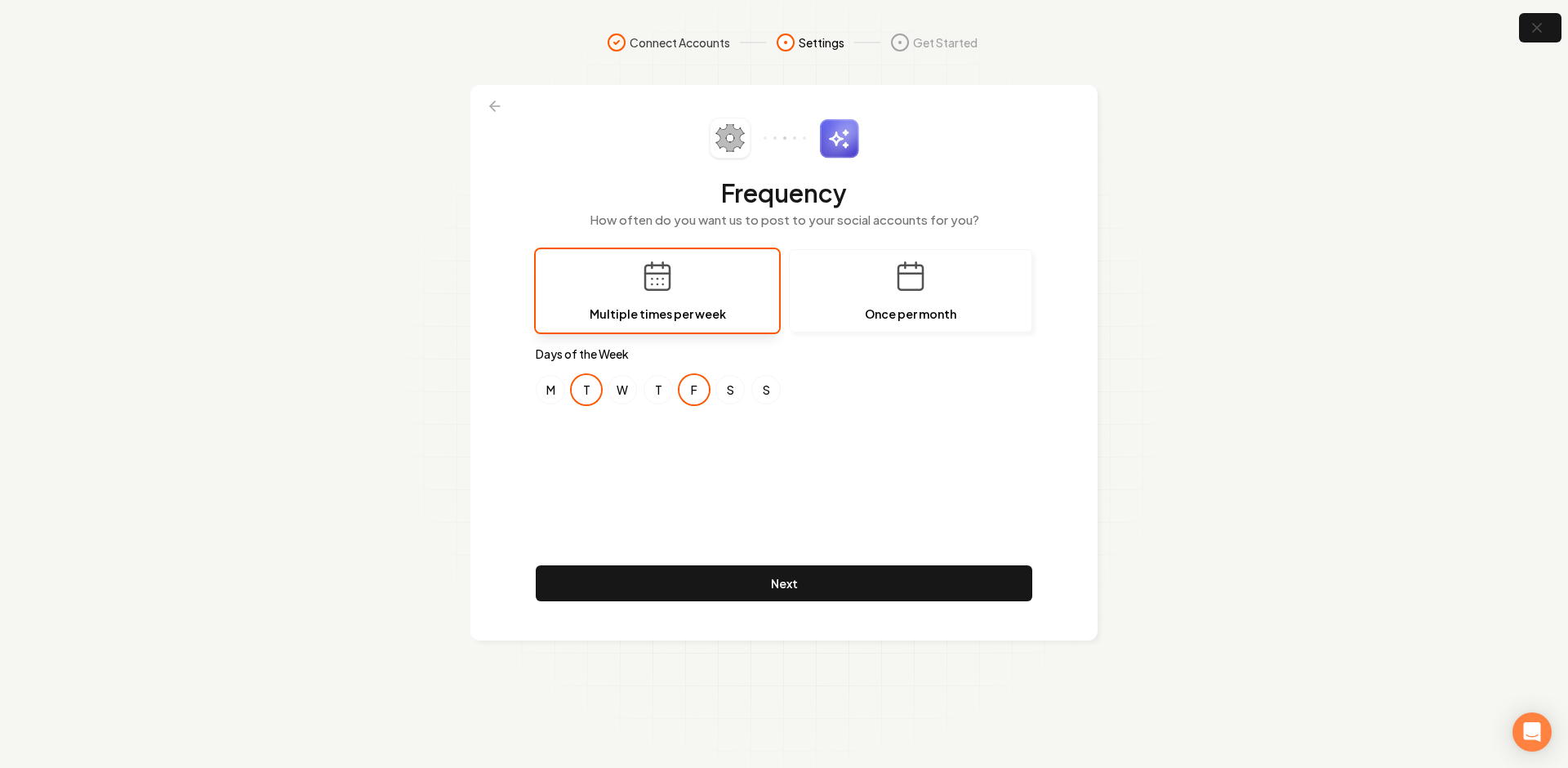
click at [711, 498] on div "Frequency How often do you want us to post to your social accounts for you? Mul…" at bounding box center [784, 362] width 496 height 490
click at [758, 473] on div "Frequency How often do you want us to post to your social accounts for you? Mul…" at bounding box center [784, 362] width 496 height 490
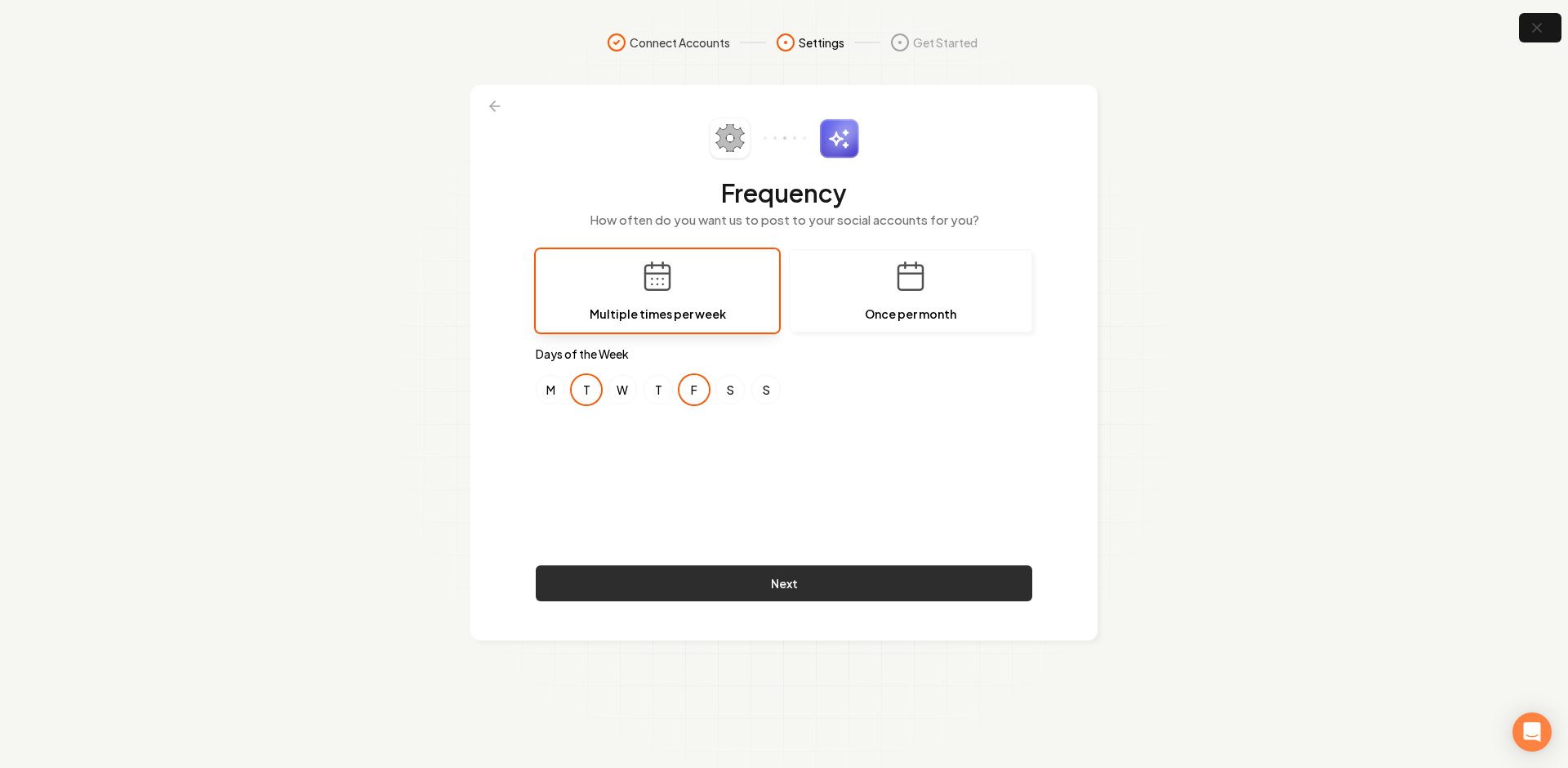
click at [737, 574] on button "Next" at bounding box center [784, 584] width 496 height 36
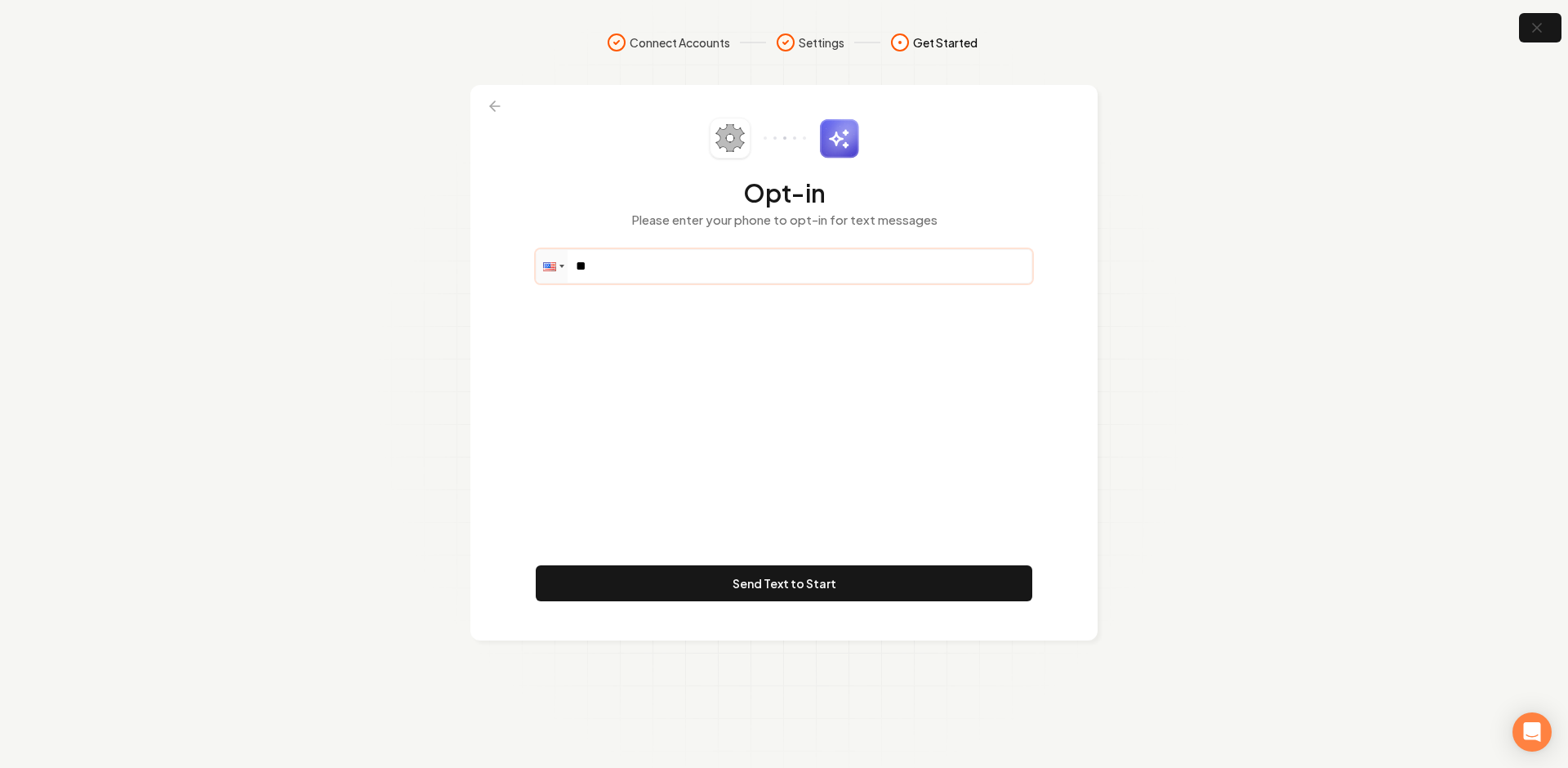
click at [641, 264] on input "**" at bounding box center [784, 266] width 495 height 32
paste input "**********"
type input "**********"
drag, startPoint x: 697, startPoint y: 344, endPoint x: 756, endPoint y: 541, distance: 205.6
click at [697, 342] on div "**********" at bounding box center [784, 362] width 496 height 490
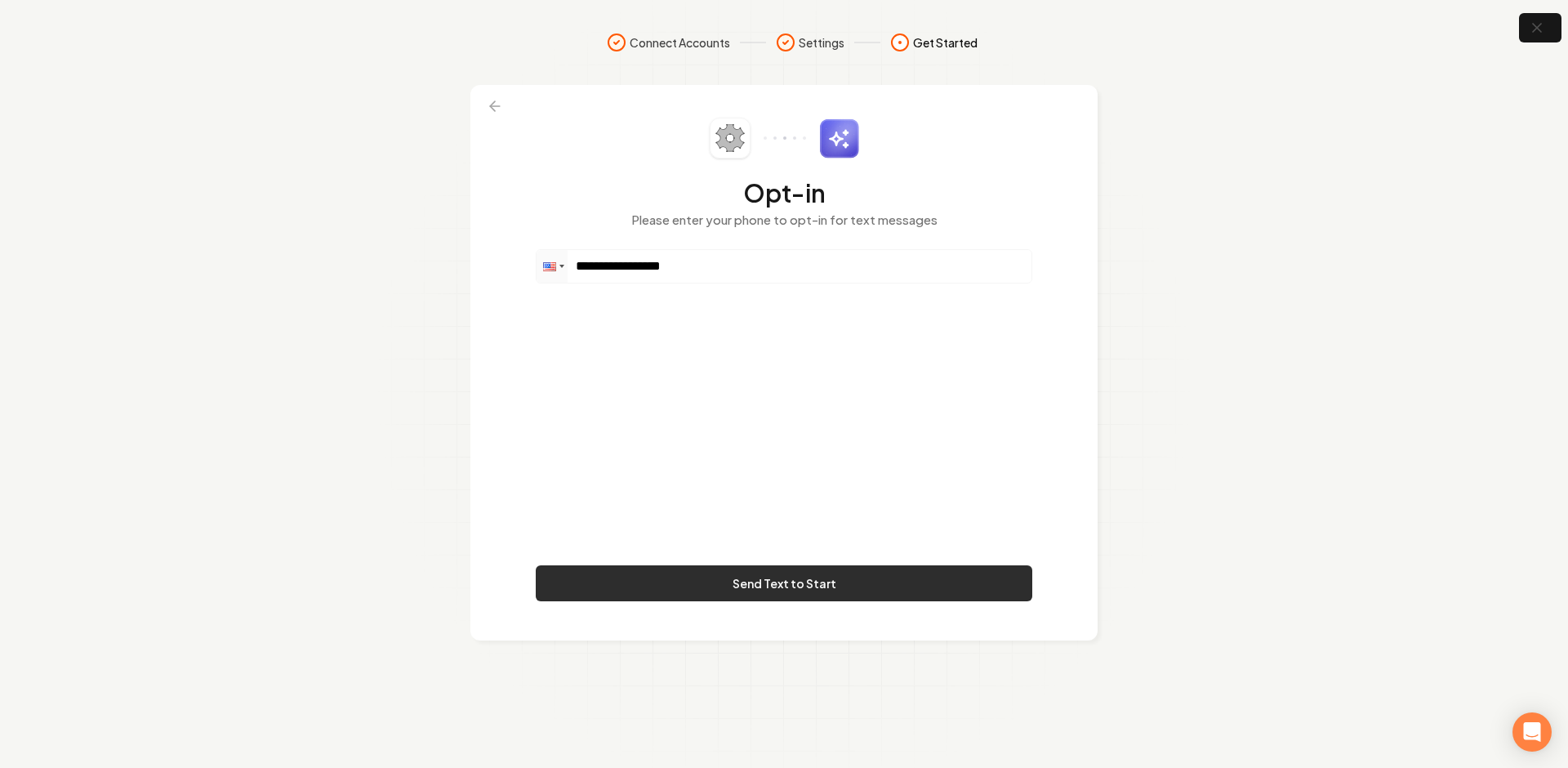
click at [752, 587] on button "Send Text to Start" at bounding box center [784, 584] width 496 height 36
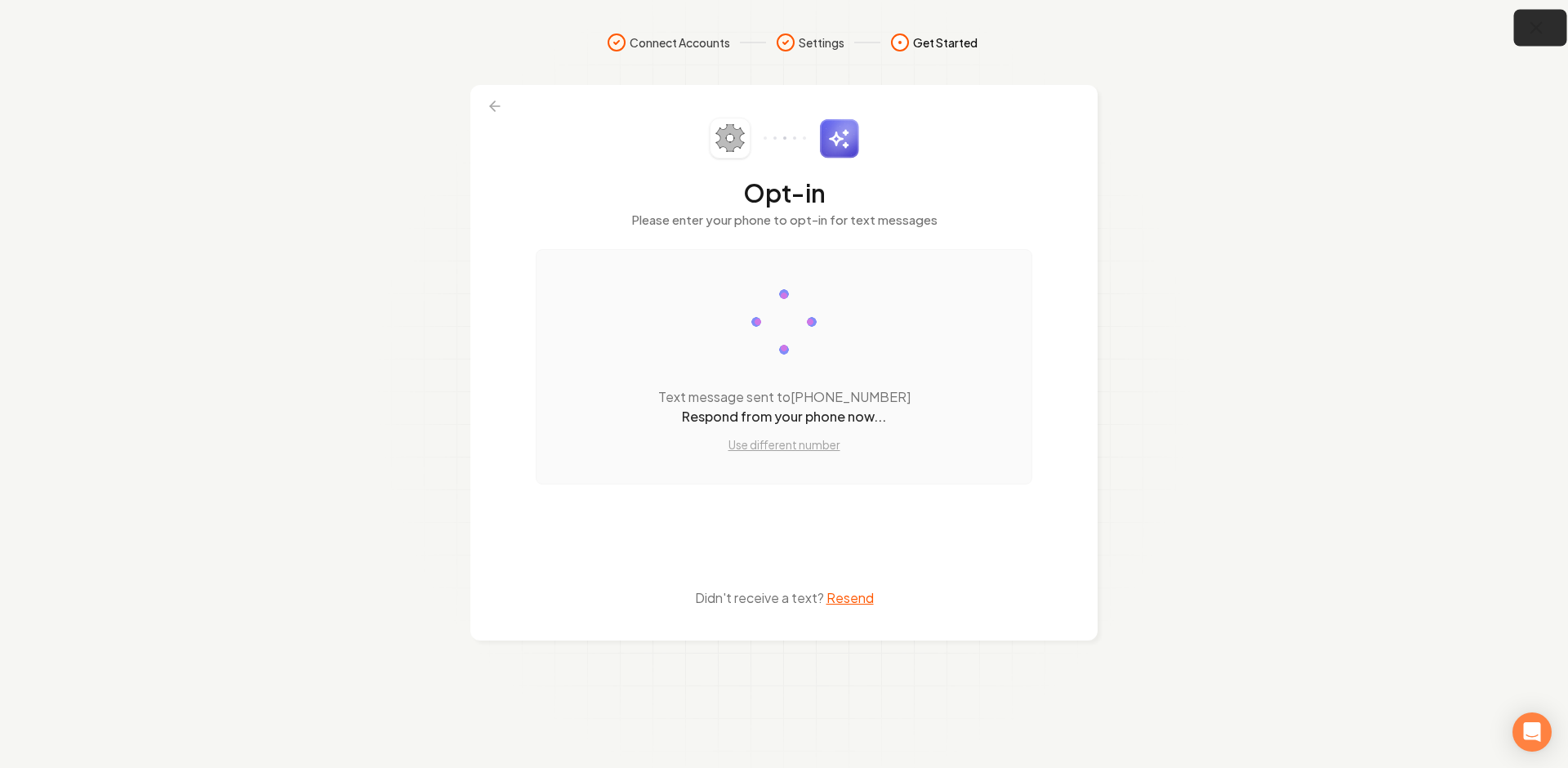
click at [1554, 23] on button "button" at bounding box center [1541, 28] width 53 height 37
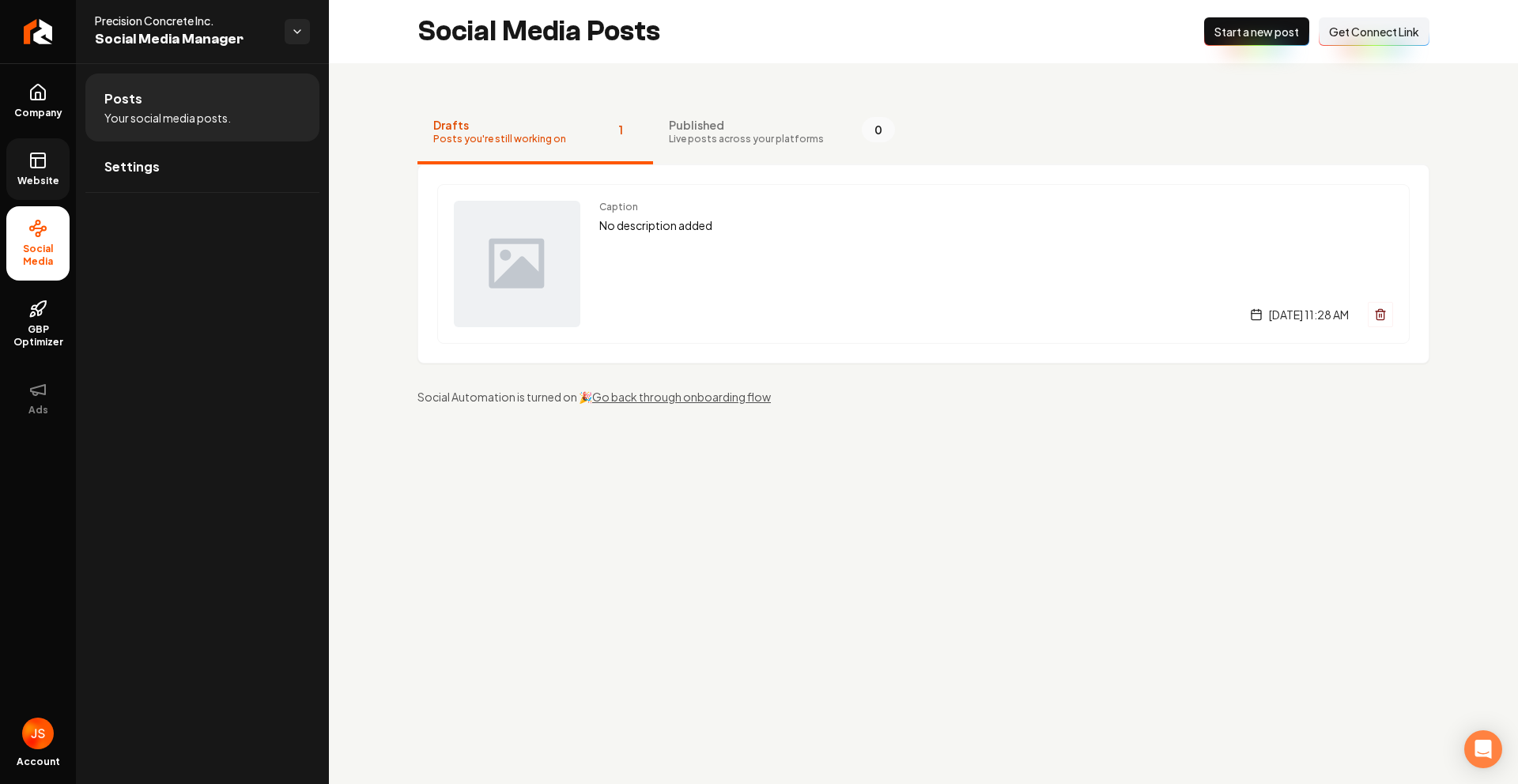
click at [50, 175] on span "Website" at bounding box center [38, 181] width 54 height 12
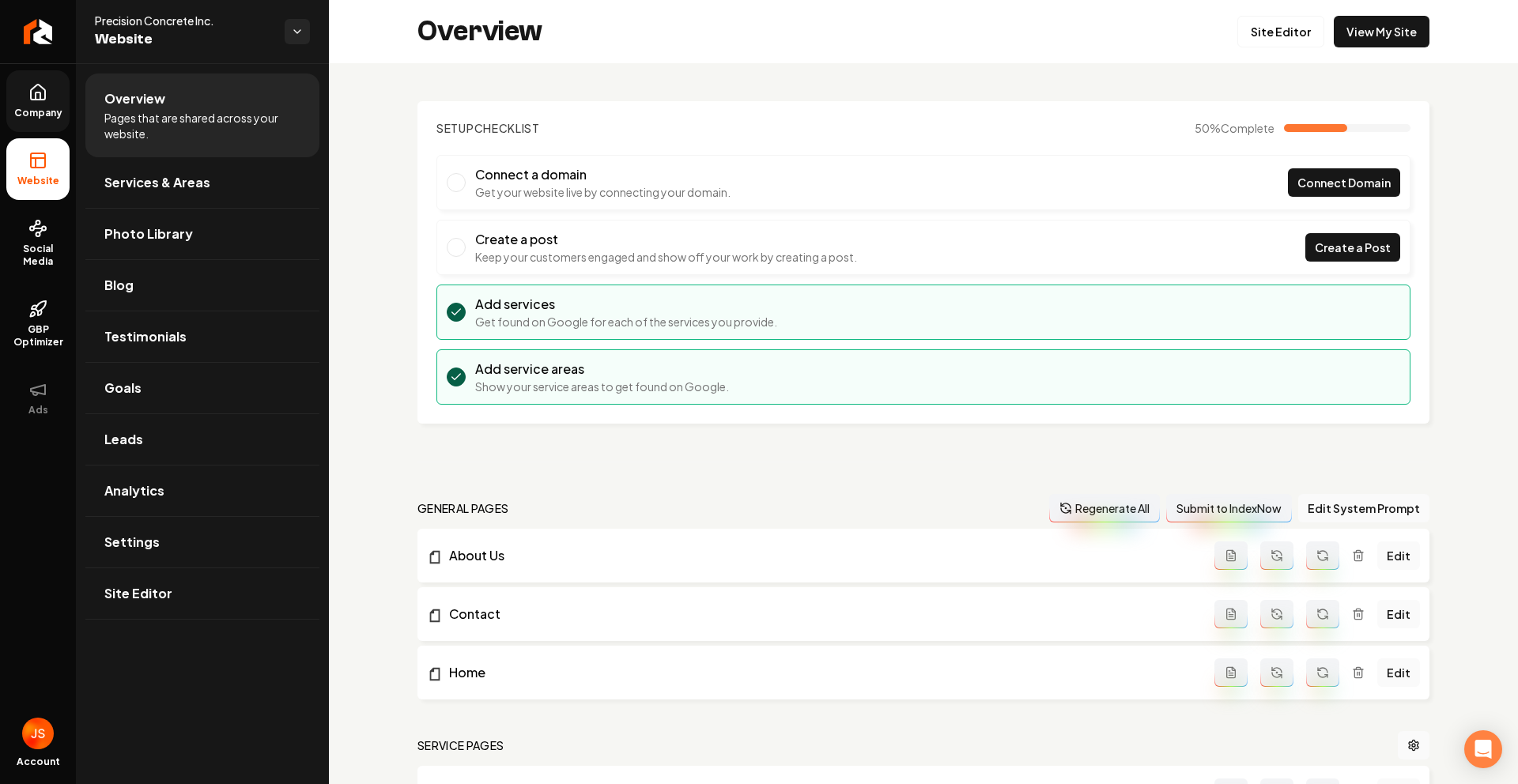
click at [45, 74] on link "Company" at bounding box center [38, 101] width 63 height 62
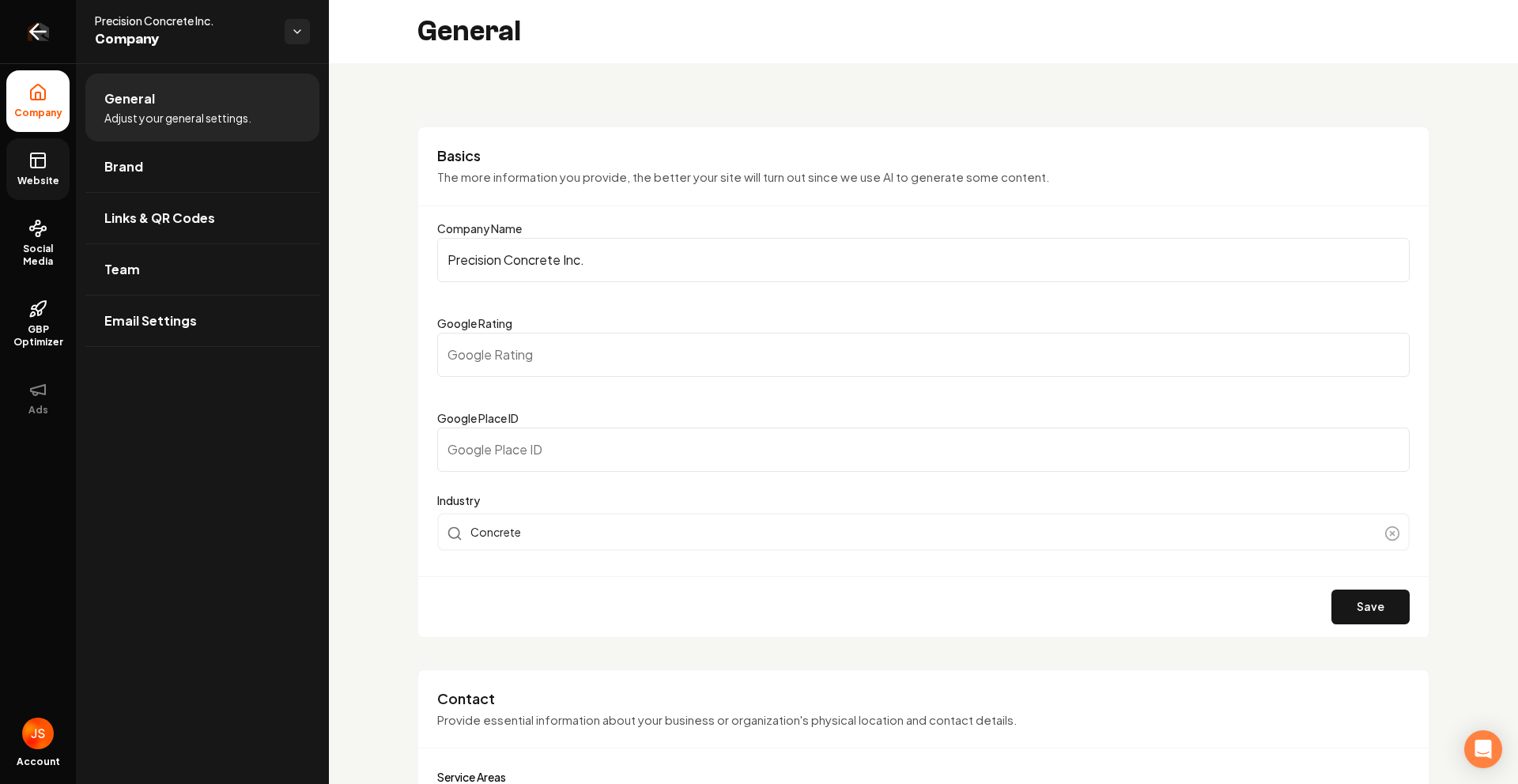
click at [49, 21] on icon "Return to dashboard" at bounding box center [38, 31] width 25 height 25
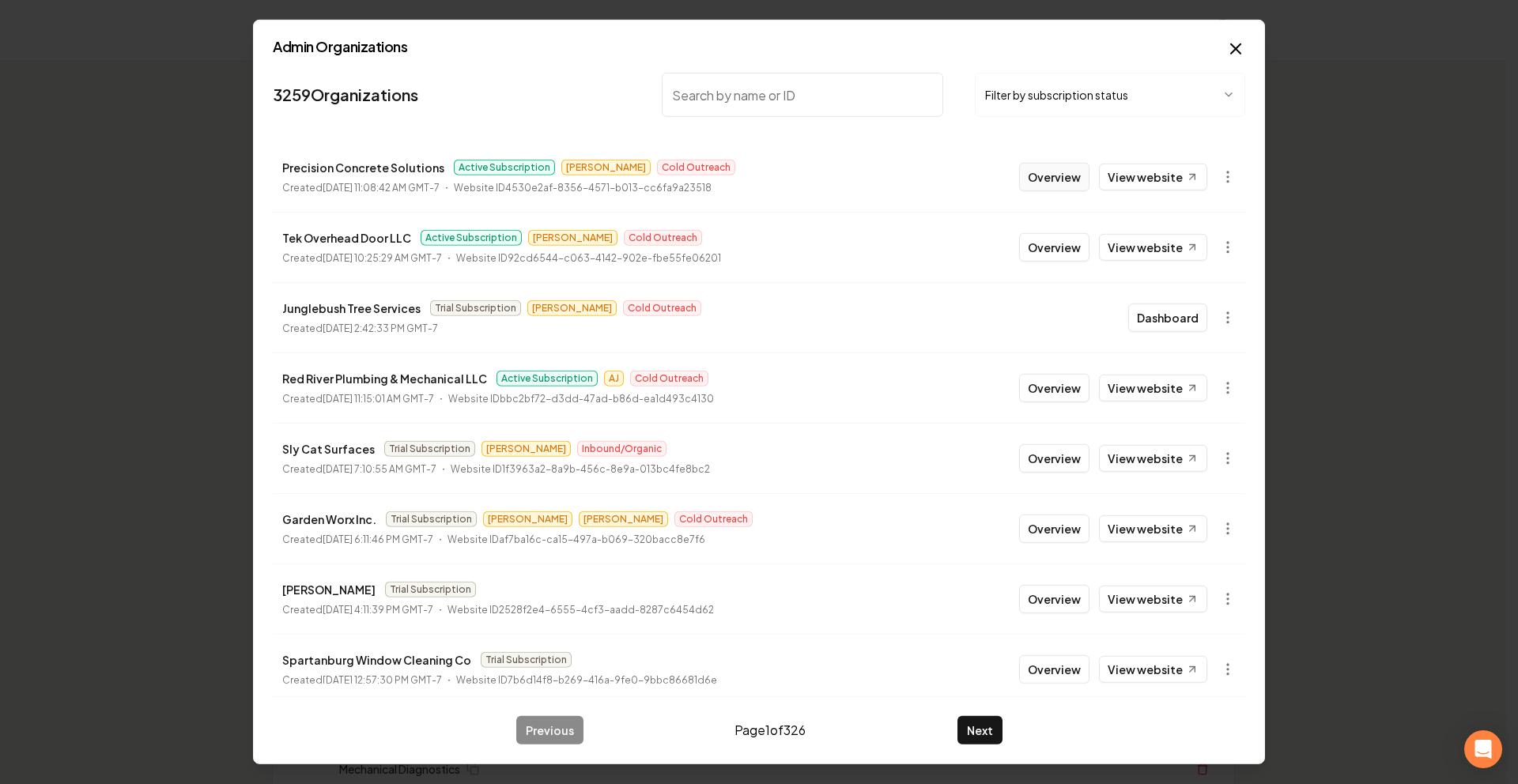
click at [1044, 170] on button "Overview" at bounding box center [1054, 177] width 71 height 29
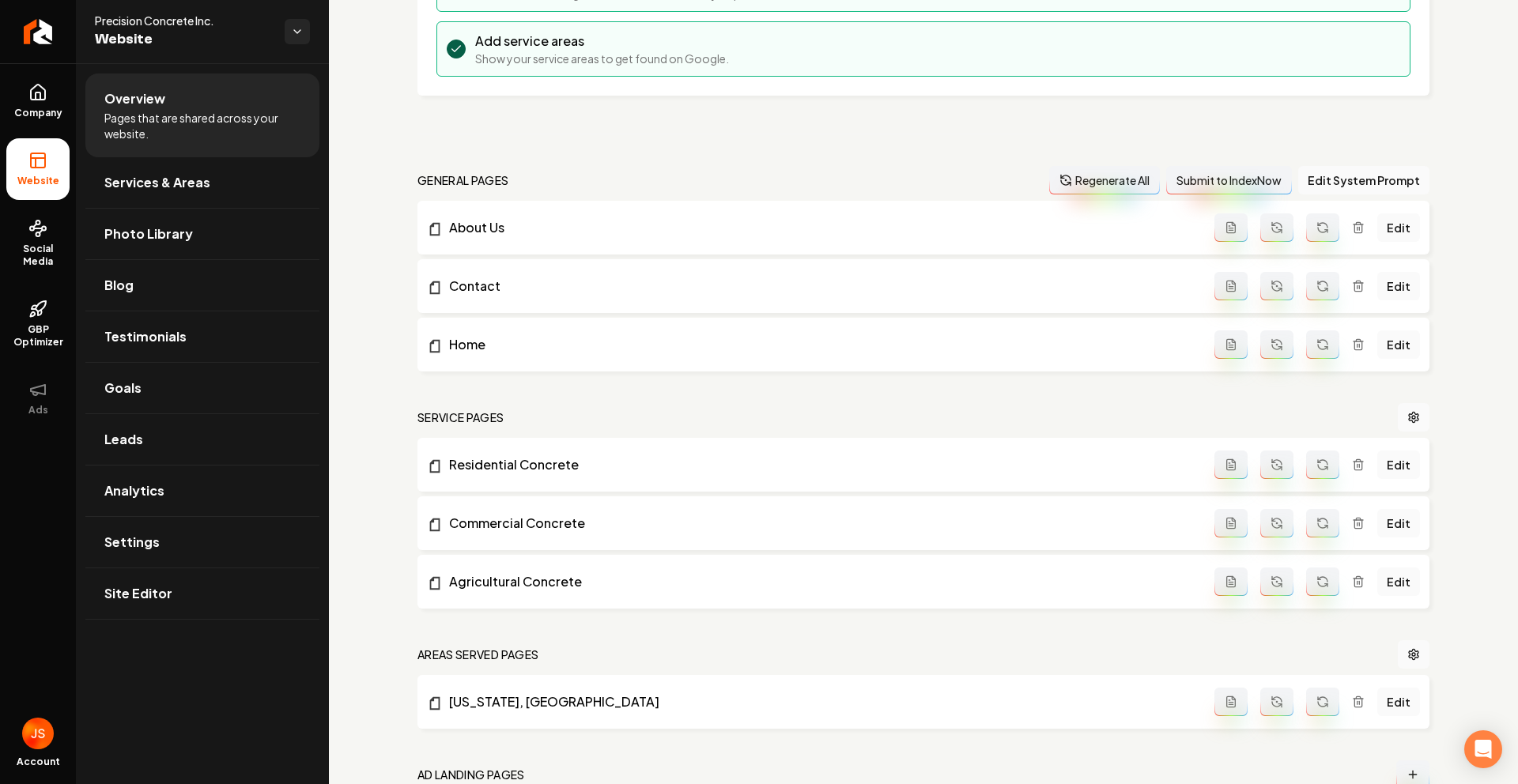
scroll to position [481, 0]
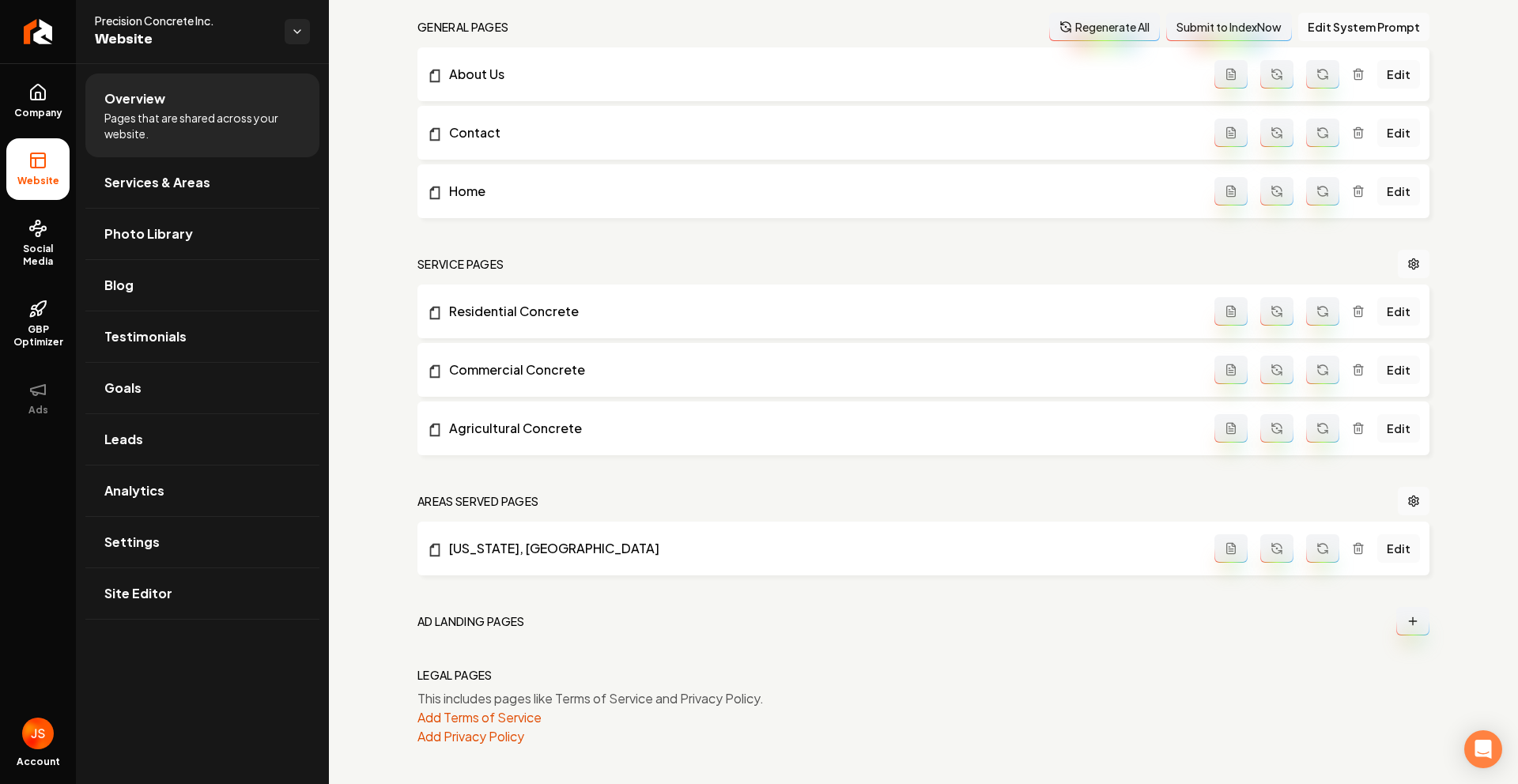
click at [4, 100] on ul "Company Website Social Media GBP Optimizer Ads" at bounding box center [38, 249] width 76 height 372
click at [10, 104] on link "Company" at bounding box center [38, 101] width 63 height 62
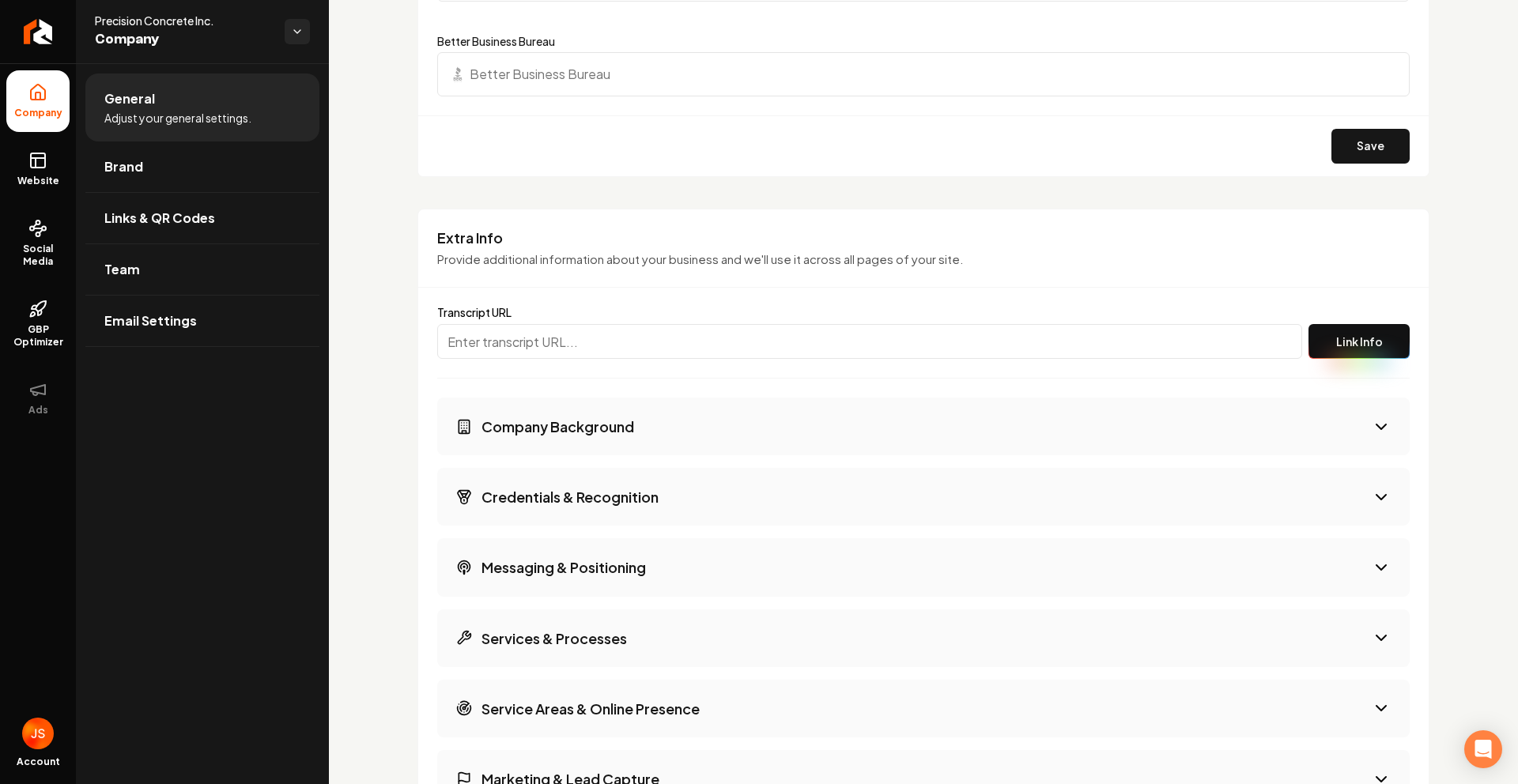
scroll to position [1857, 0]
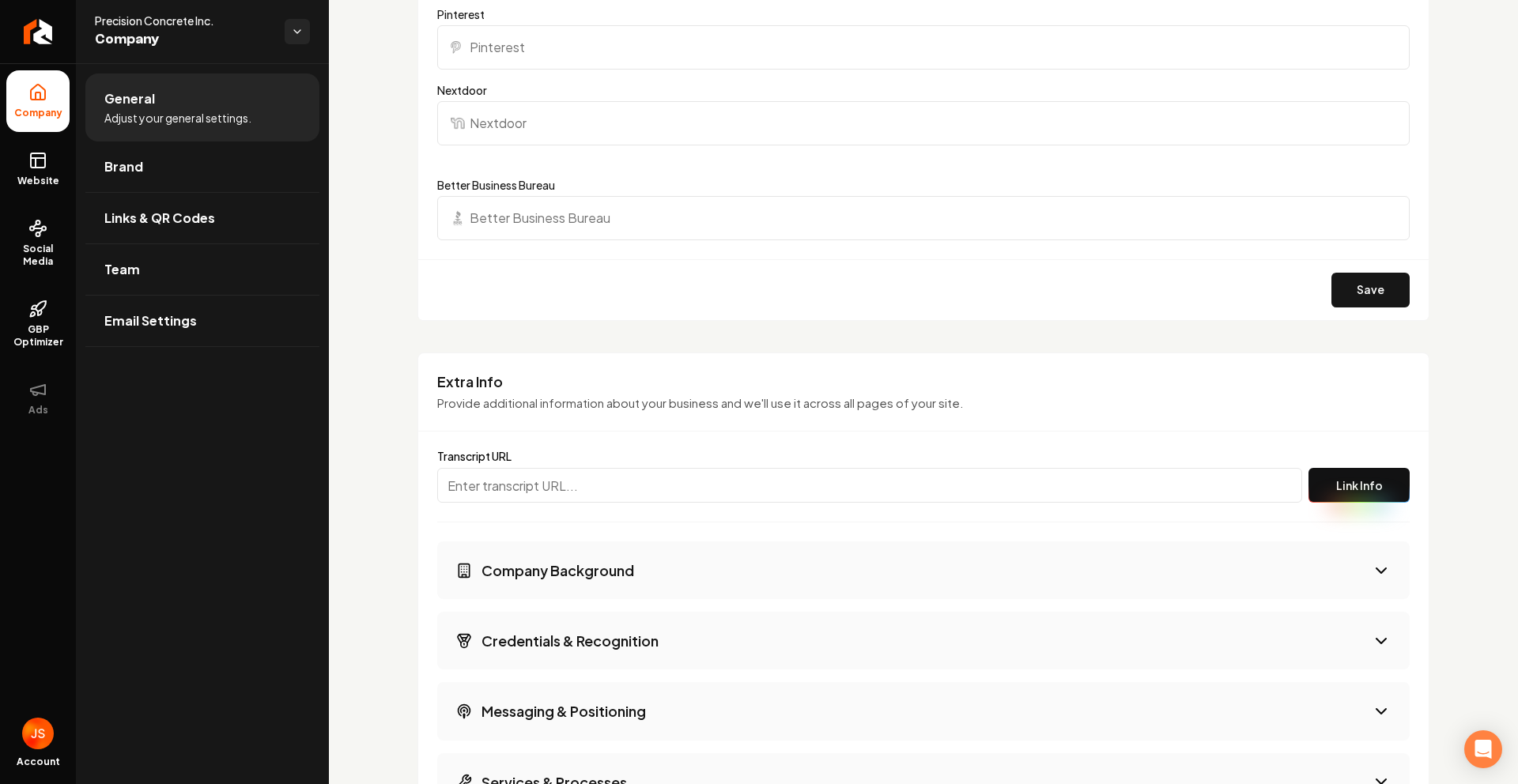
click at [531, 490] on input "Main content area" at bounding box center [870, 485] width 866 height 35
paste input "[URL][PERSON_NAME]"
type input "[URL][PERSON_NAME]"
click at [1196, 414] on div "Extra Info Provide additional information about your business and we'll use it …" at bounding box center [923, 402] width 1011 height 60
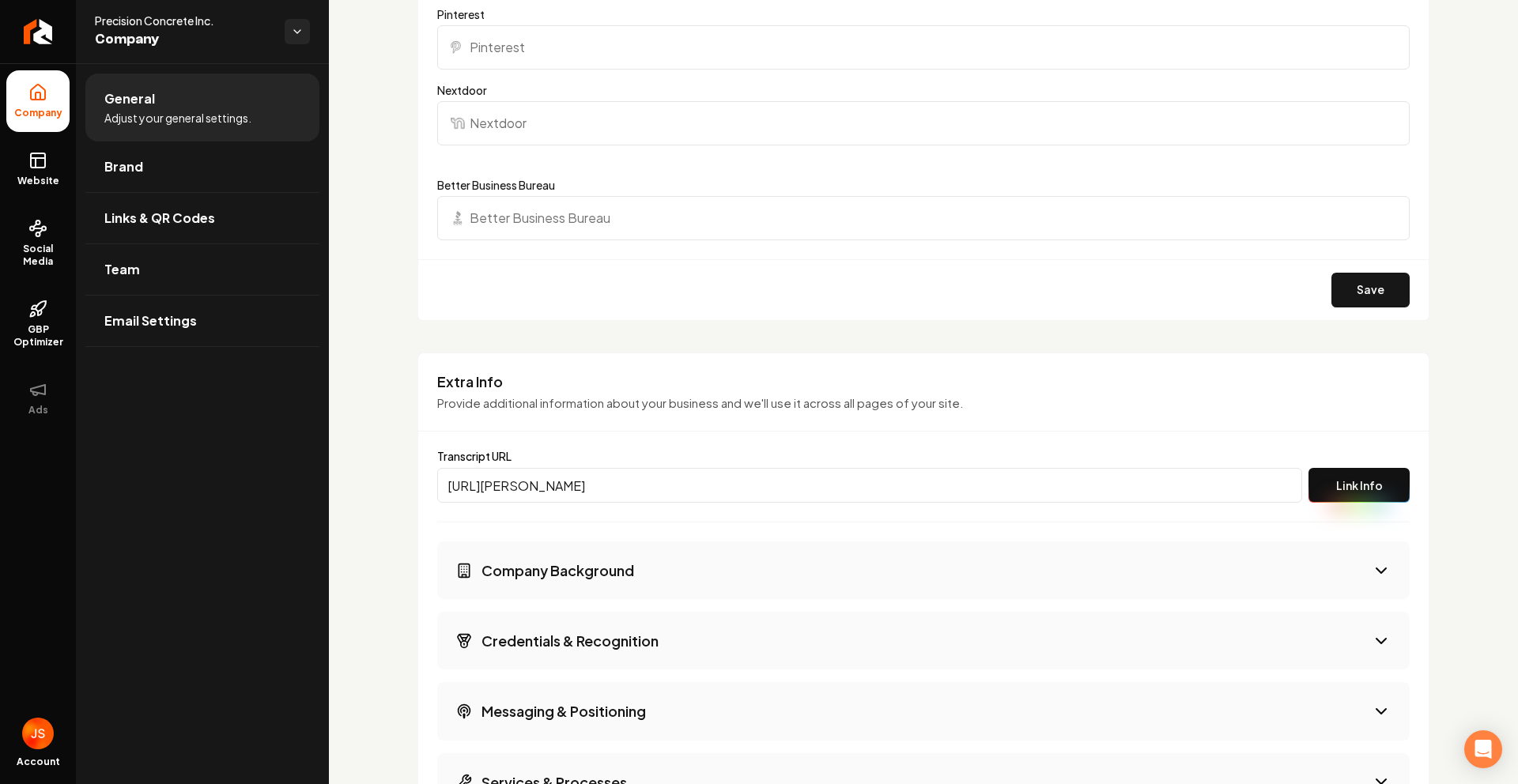
scroll to position [0, 0]
click at [1317, 489] on button "Link Info" at bounding box center [1359, 485] width 101 height 35
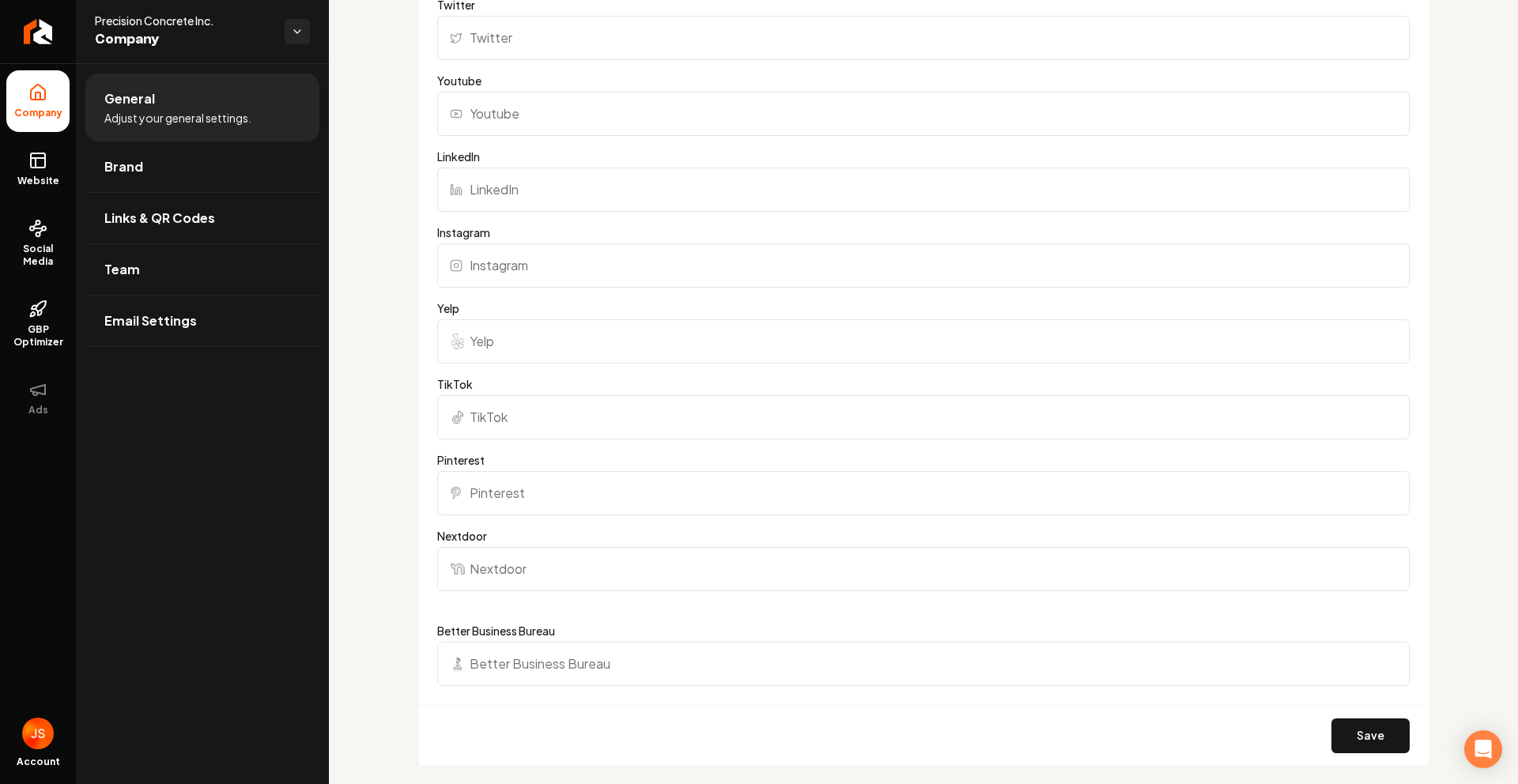
scroll to position [1401, 0]
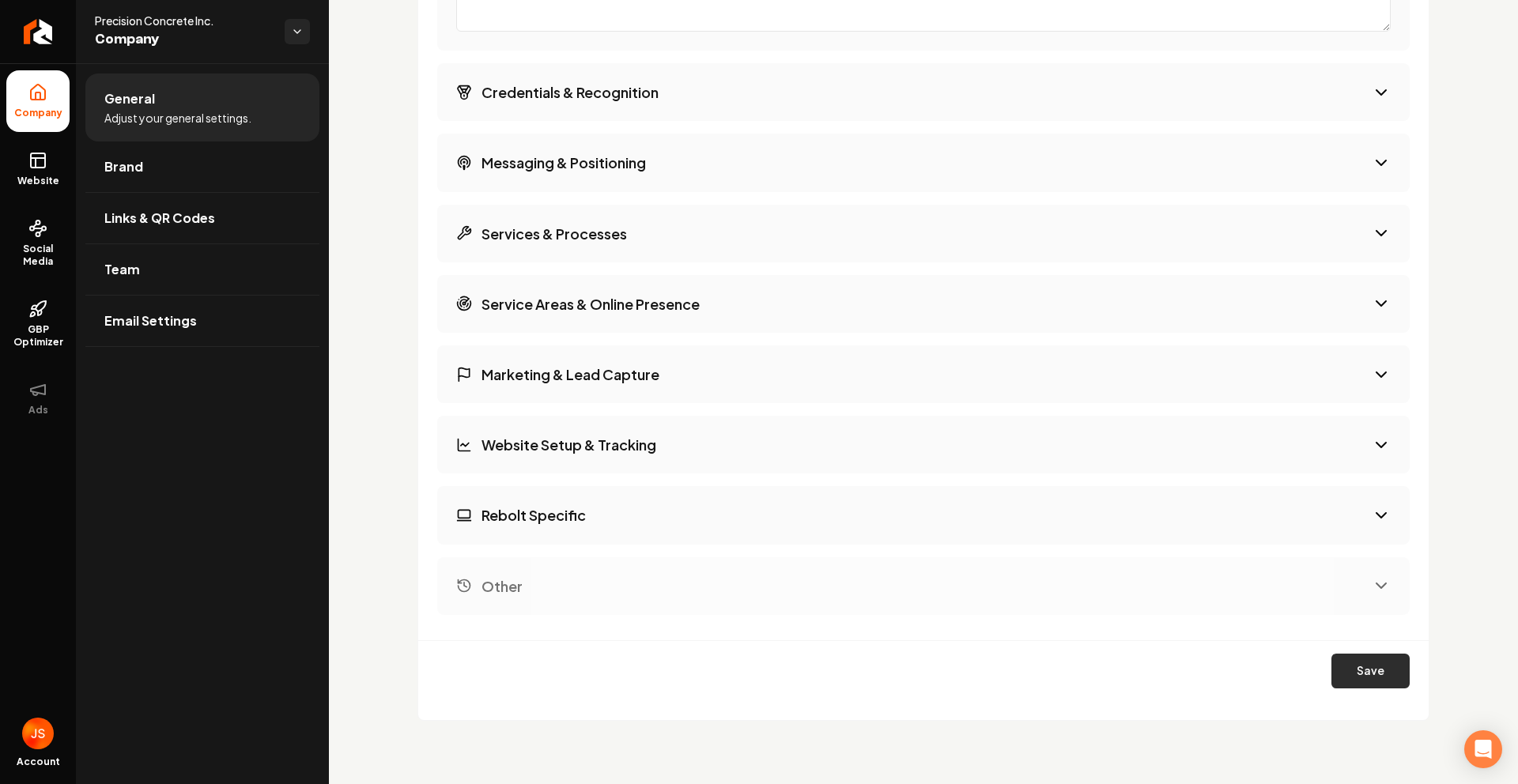
click at [1353, 671] on button "Save" at bounding box center [1371, 671] width 79 height 35
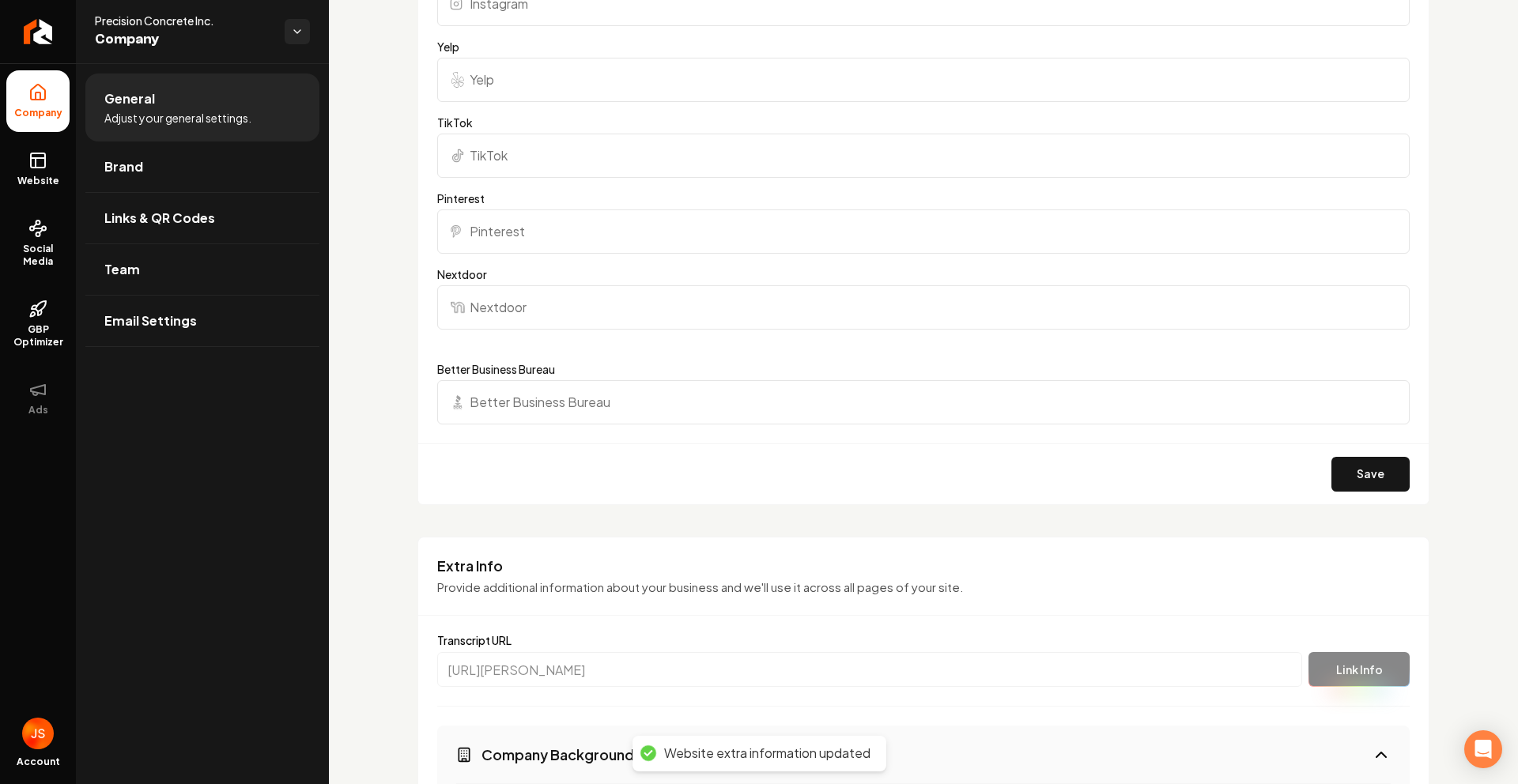
scroll to position [954, 0]
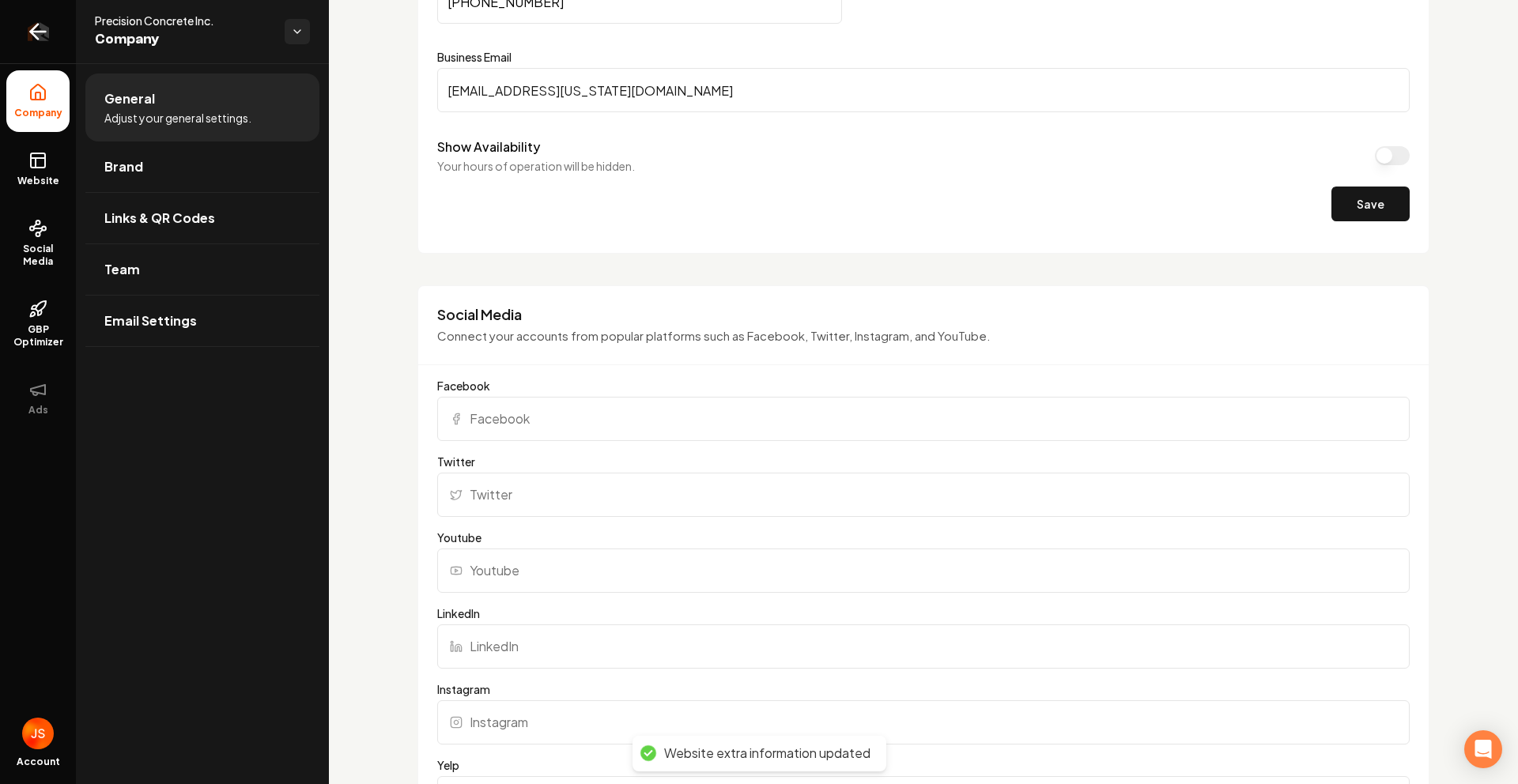
click at [60, 39] on link "Return to dashboard" at bounding box center [38, 31] width 76 height 63
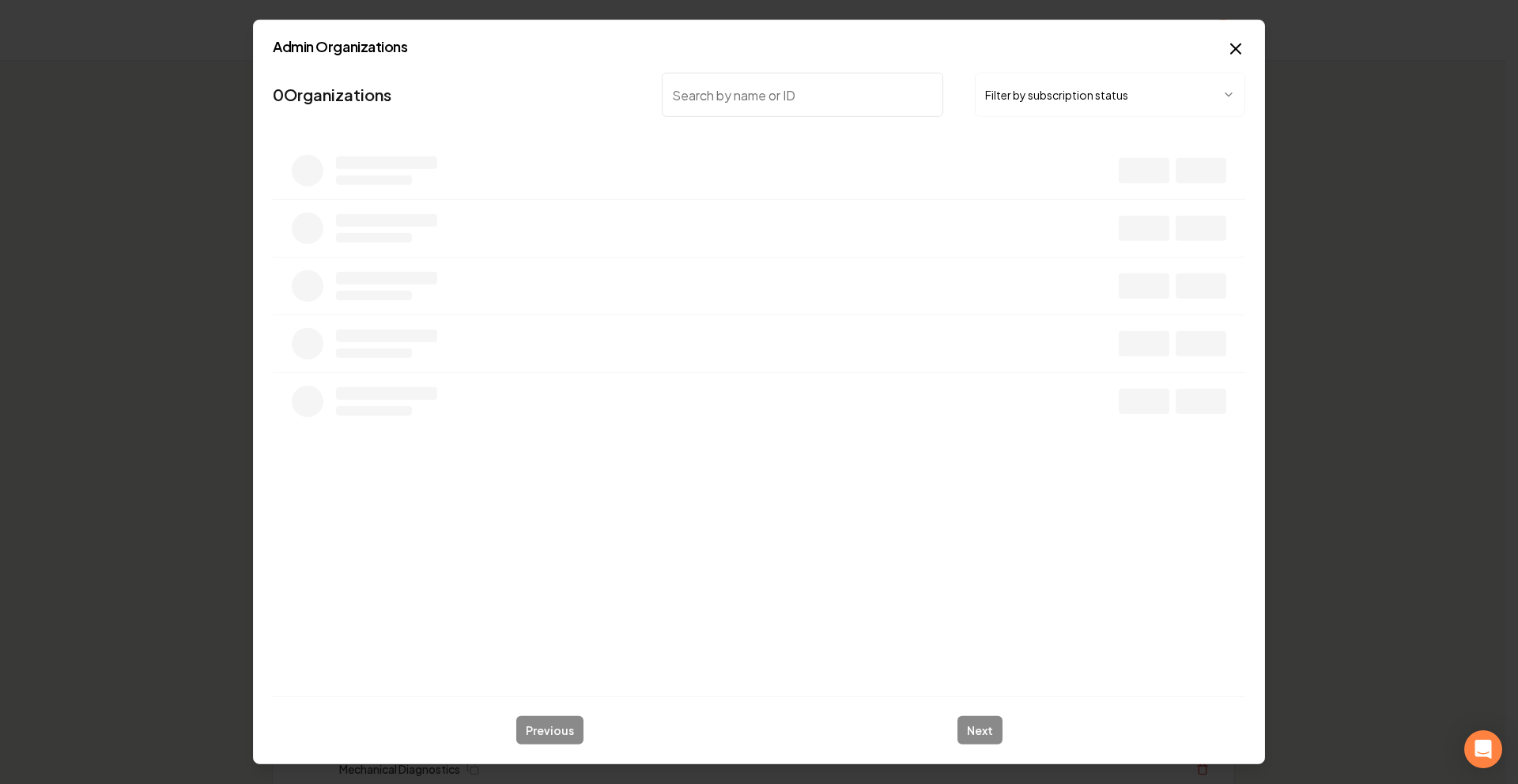
click at [1049, 96] on body "Organization Rebolt Site Builder 2637 companies Add New Business Logo Company N…" at bounding box center [753, 392] width 1507 height 784
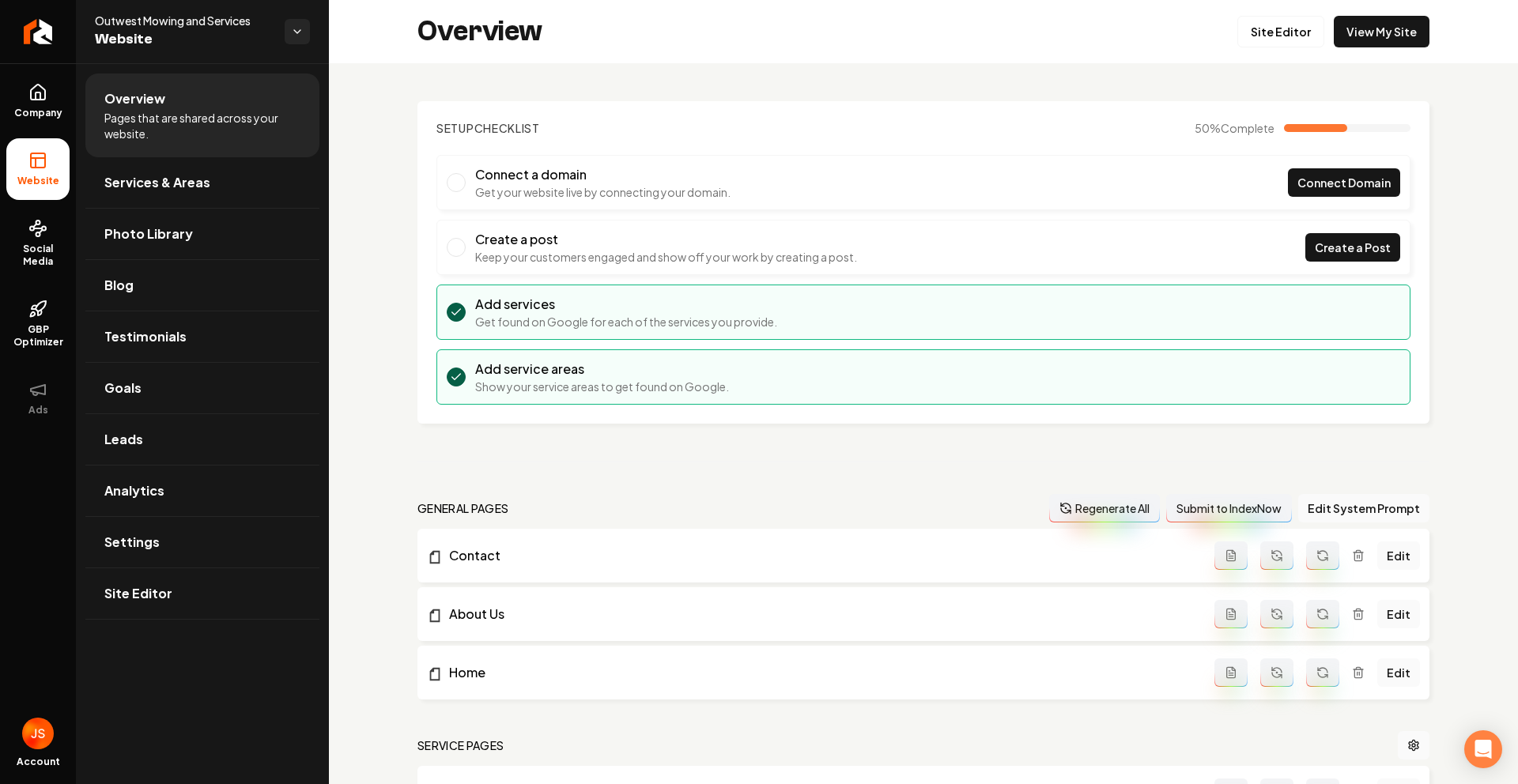
click at [1258, 57] on div "Overview Site Editor View My Site" at bounding box center [924, 31] width 1190 height 63
click at [1259, 45] on link "Site Editor" at bounding box center [1281, 31] width 87 height 31
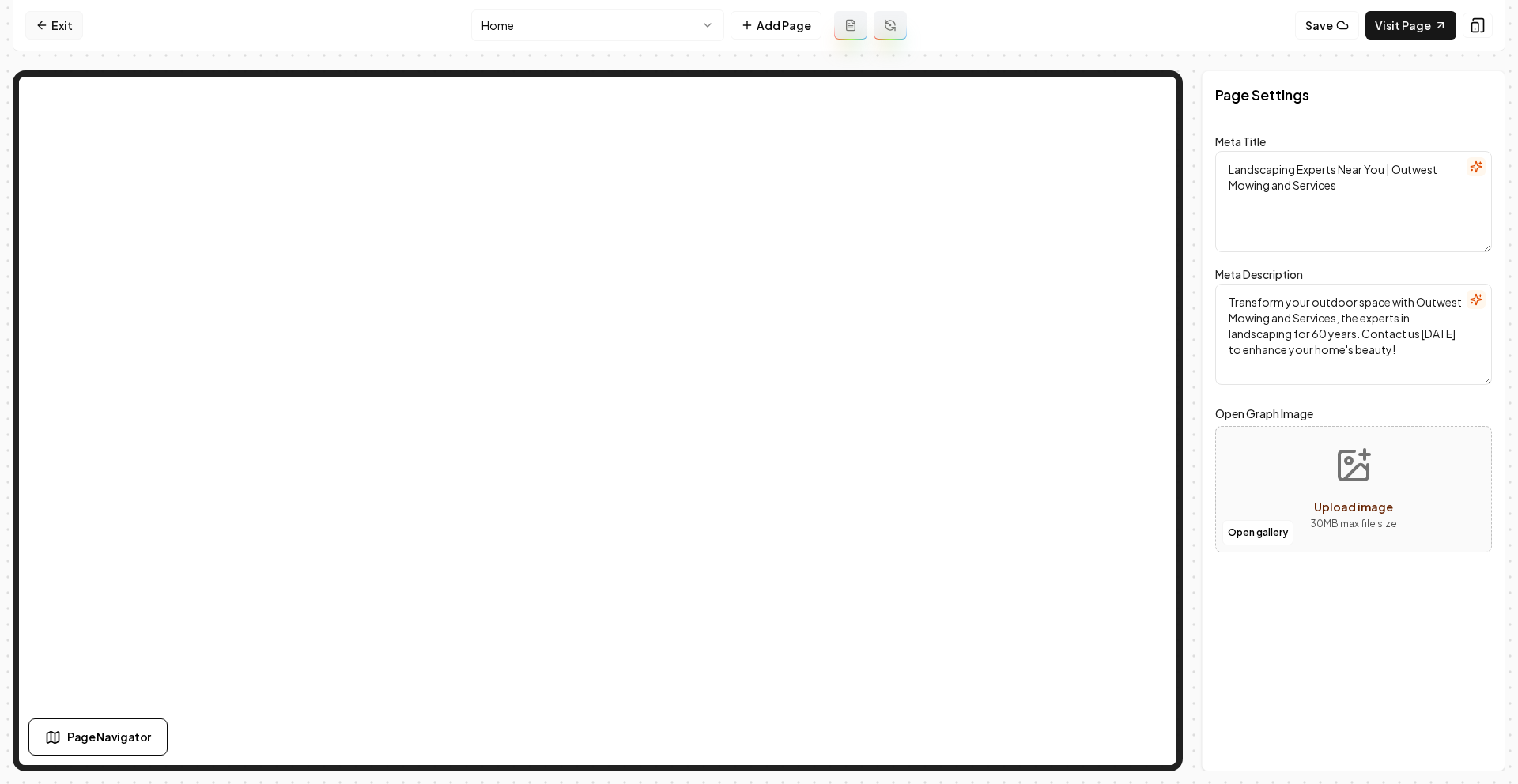
click at [61, 24] on link "Exit" at bounding box center [54, 25] width 58 height 29
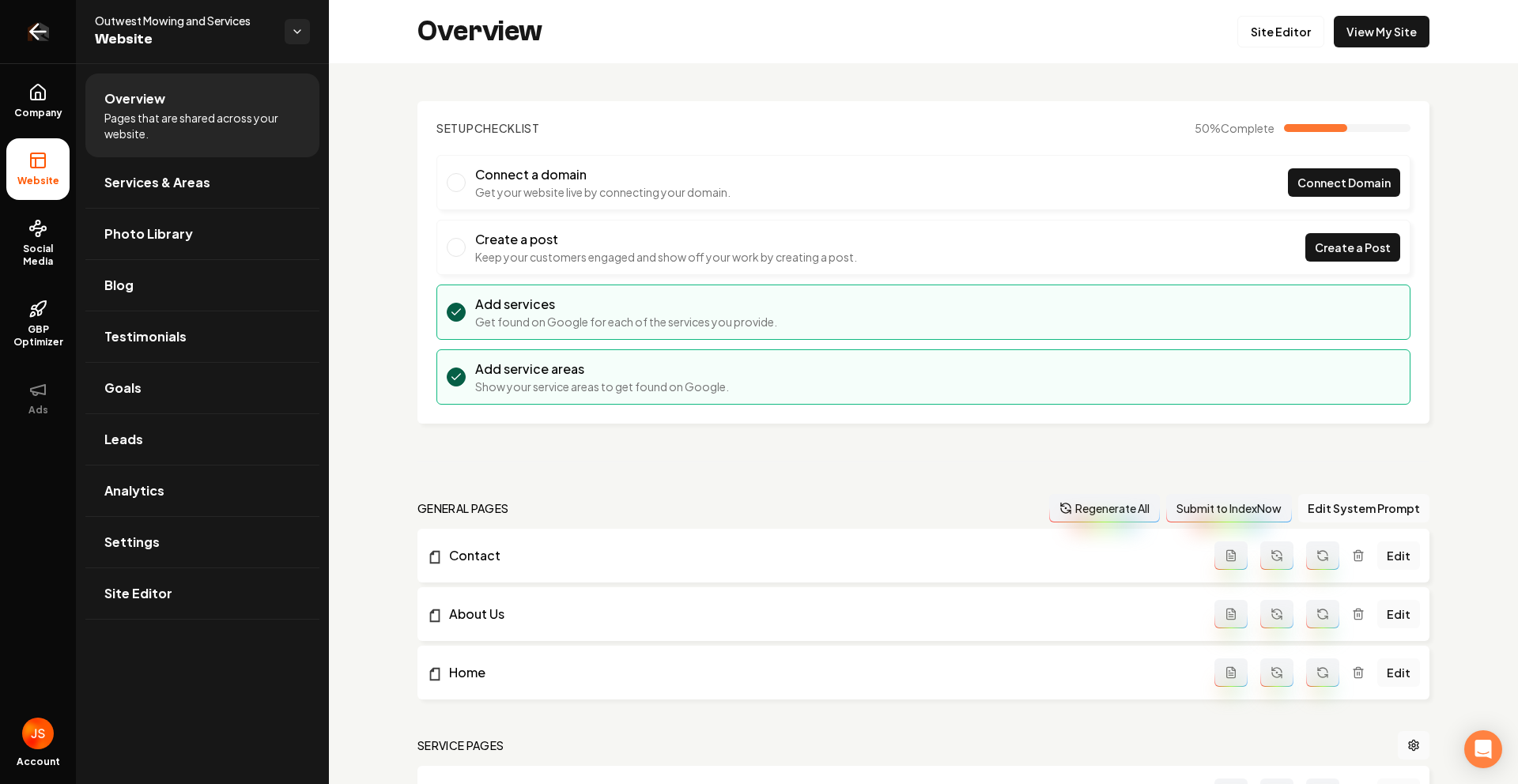
click at [30, 45] on link "Return to dashboard" at bounding box center [38, 31] width 76 height 63
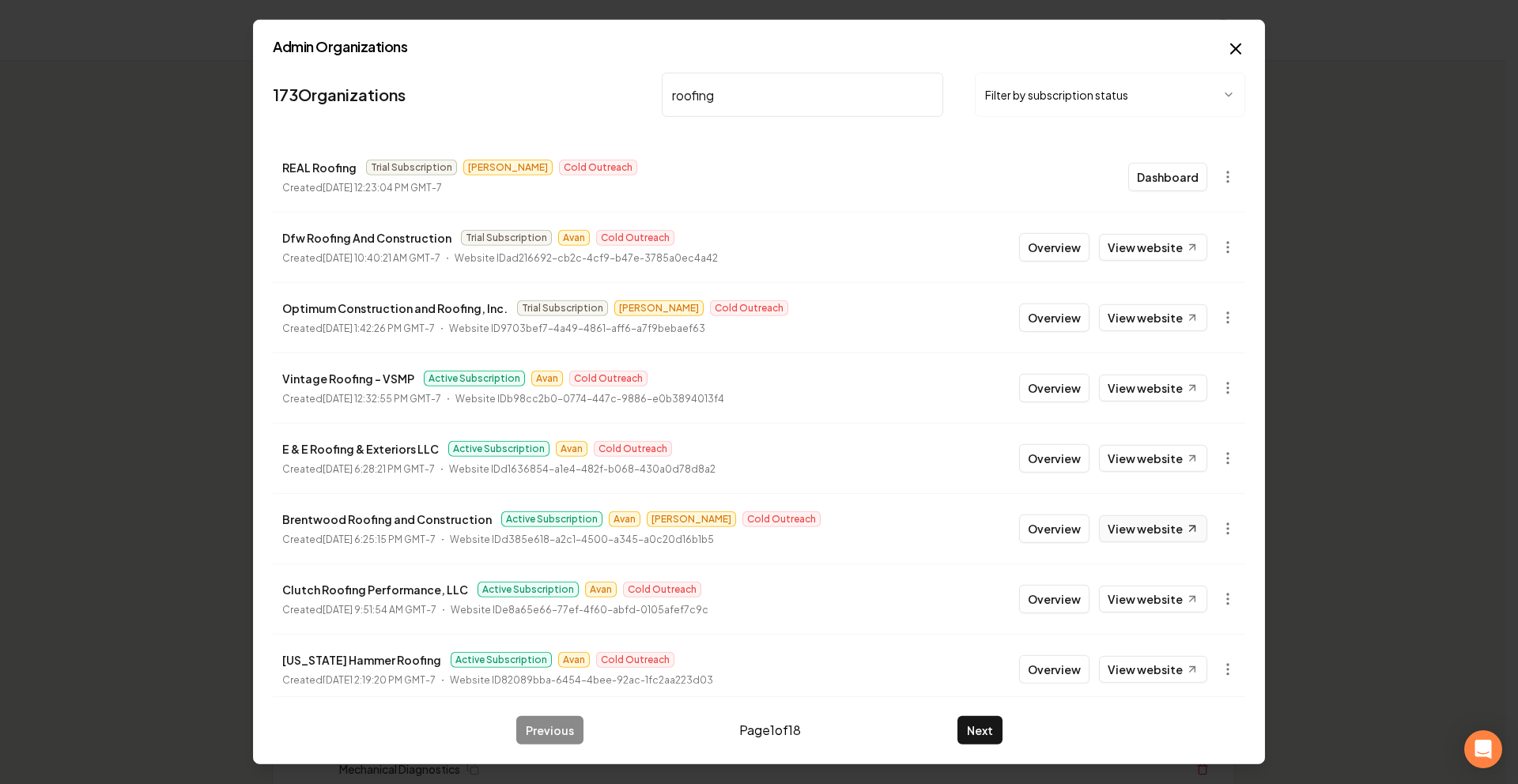
type input "roofing"
click at [1115, 533] on link "View website" at bounding box center [1153, 528] width 108 height 27
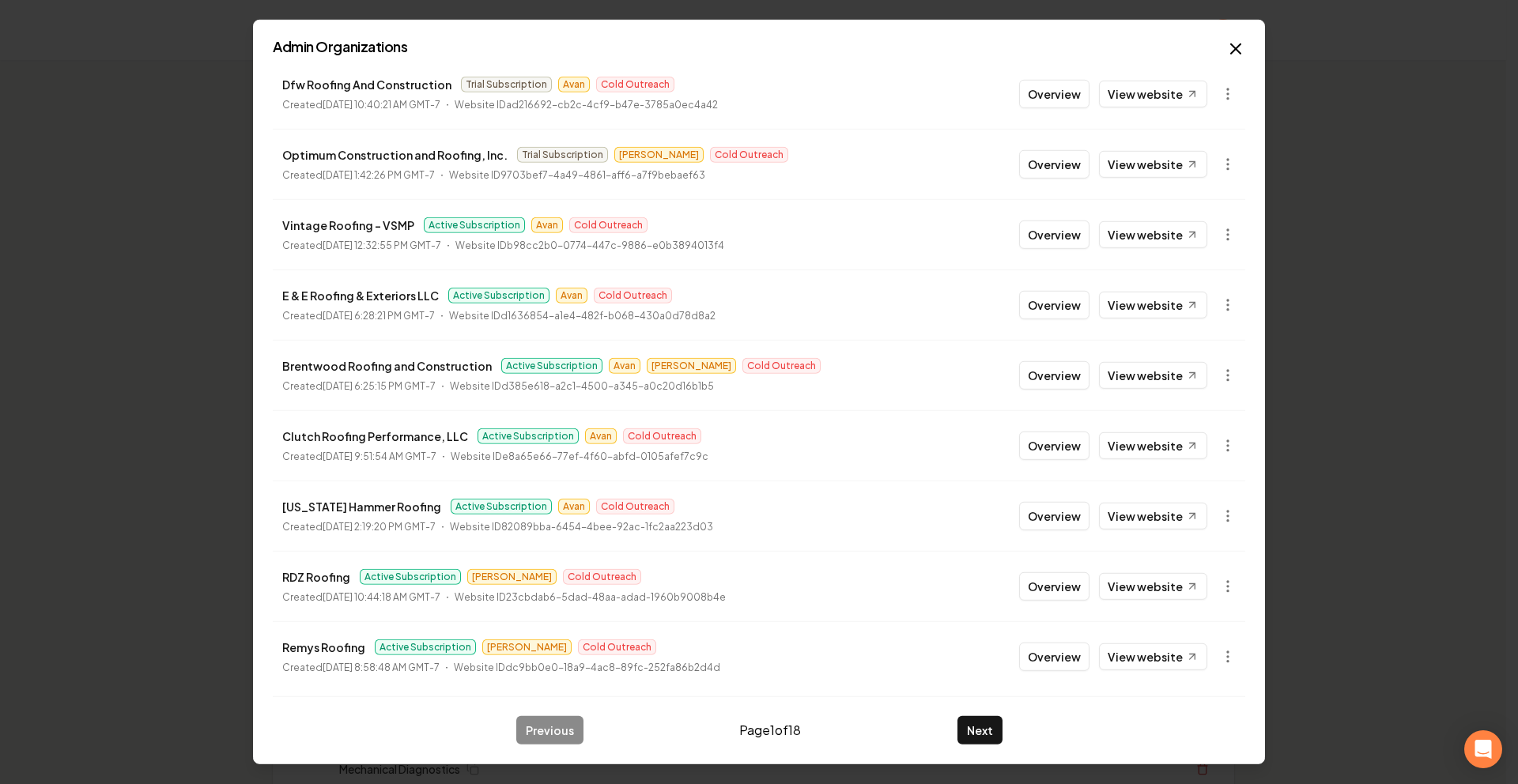
scroll to position [162, 0]
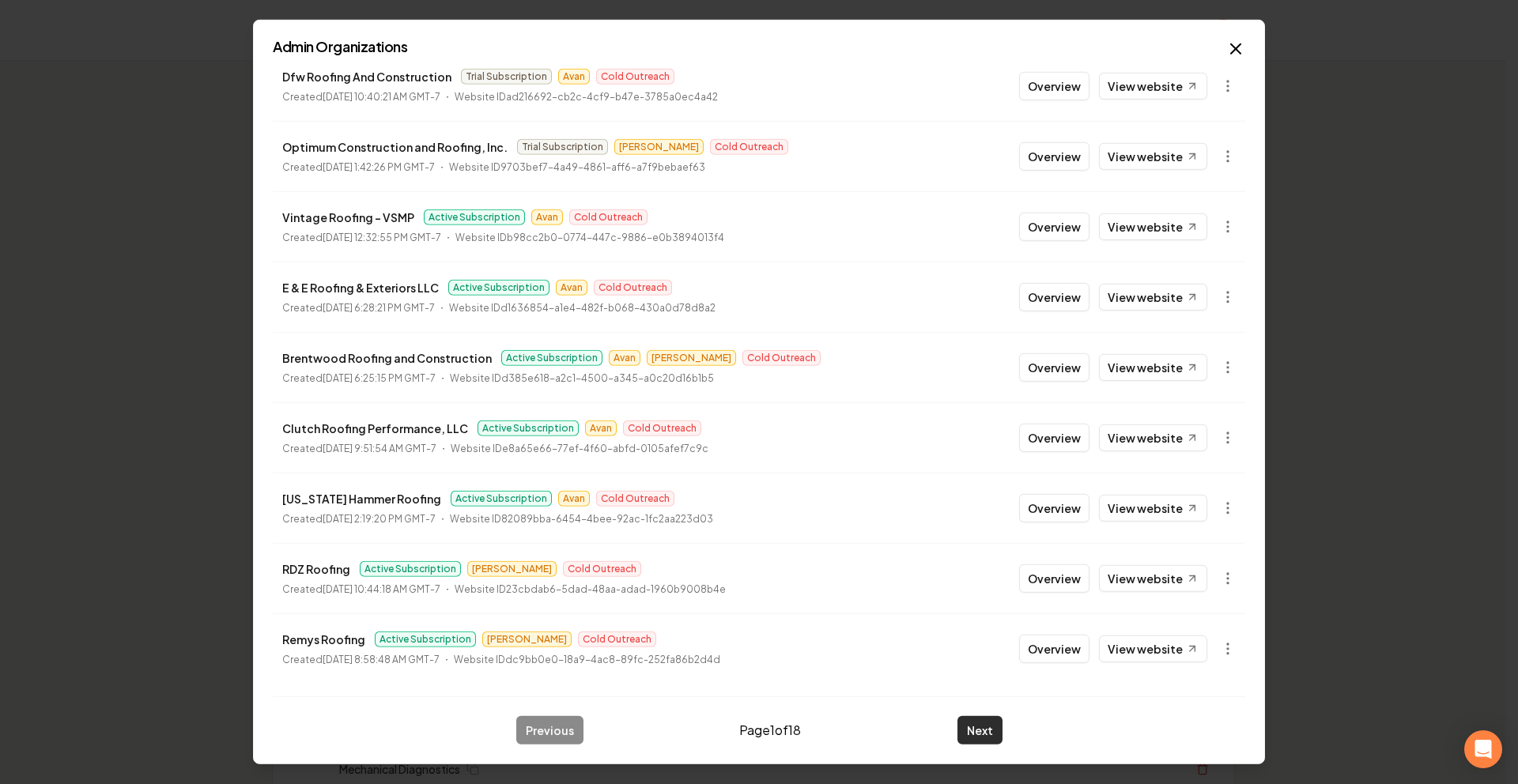
click at [972, 716] on button "Next" at bounding box center [980, 730] width 45 height 29
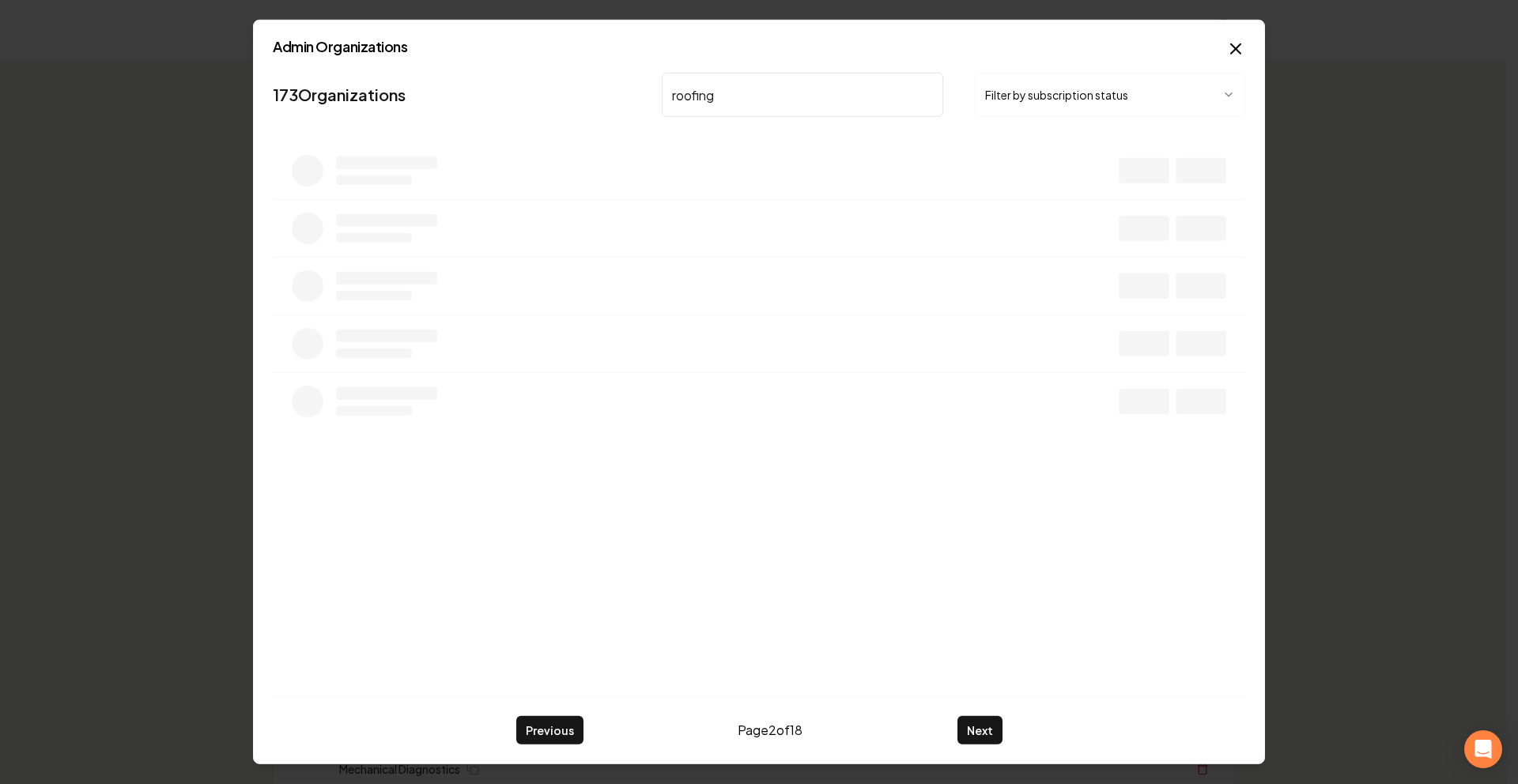
scroll to position [0, 0]
click at [525, 729] on button "Previous" at bounding box center [549, 730] width 67 height 29
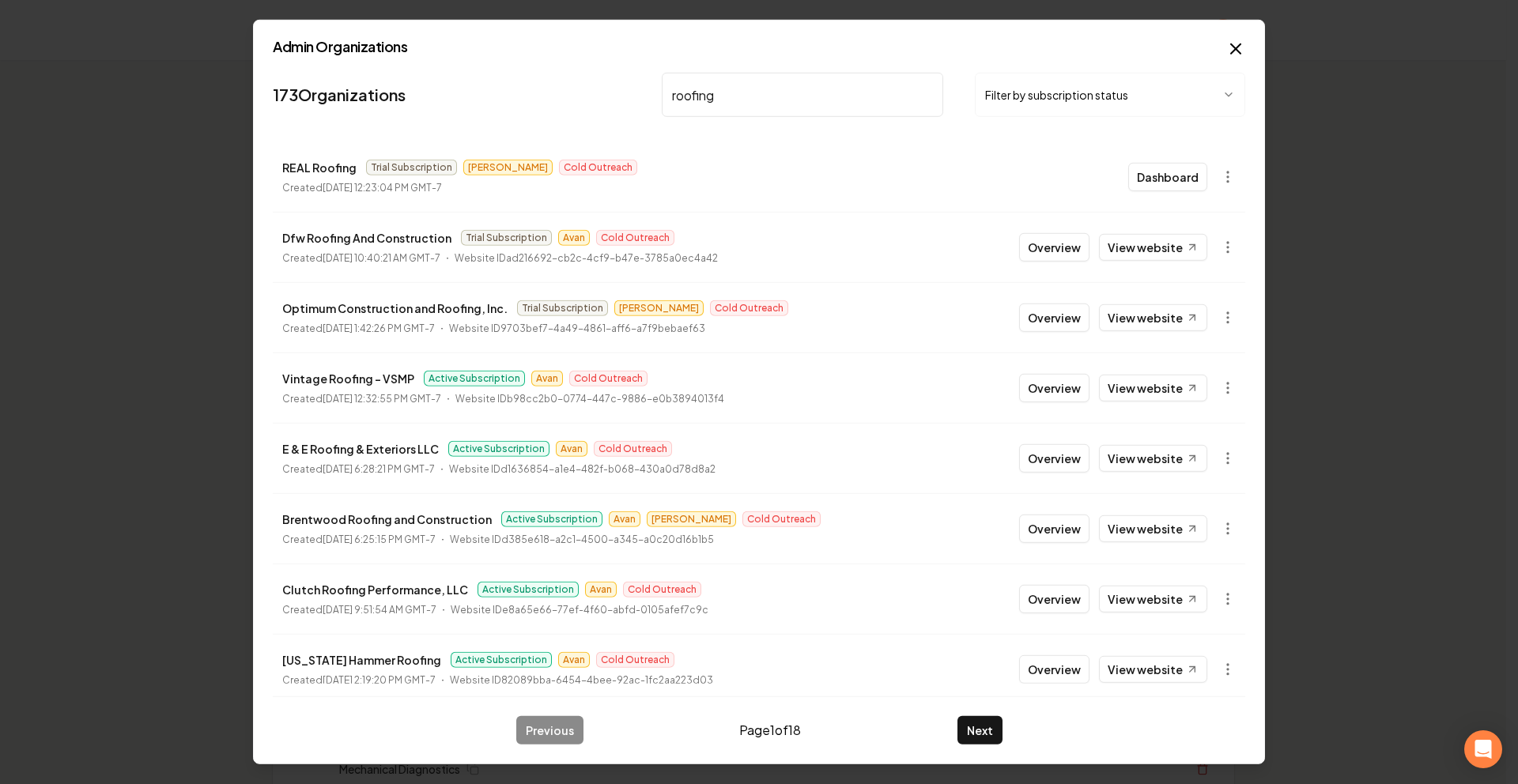
scroll to position [162, 0]
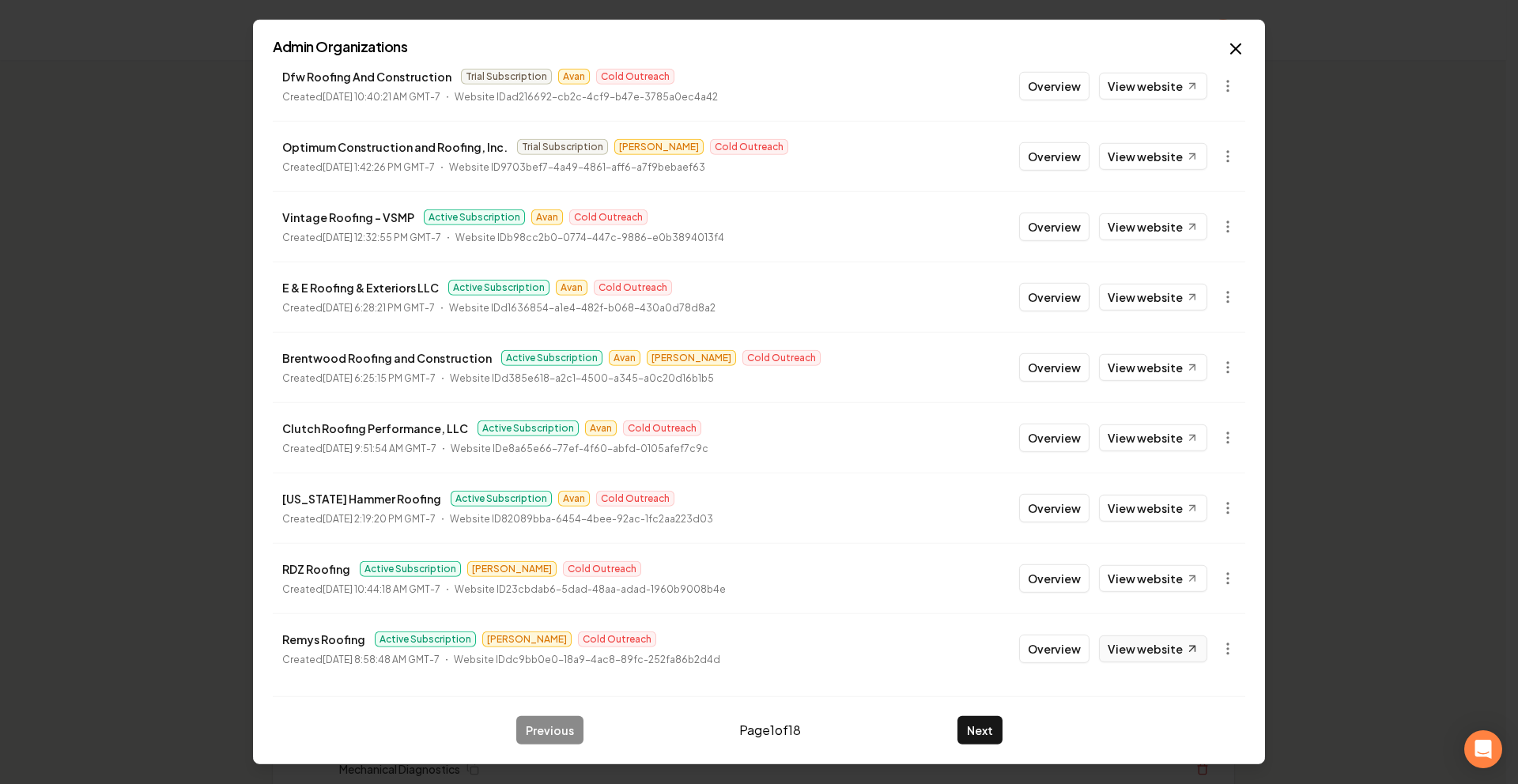
click at [1143, 639] on link "View website" at bounding box center [1153, 649] width 108 height 27
